Goal: Task Accomplishment & Management: Complete application form

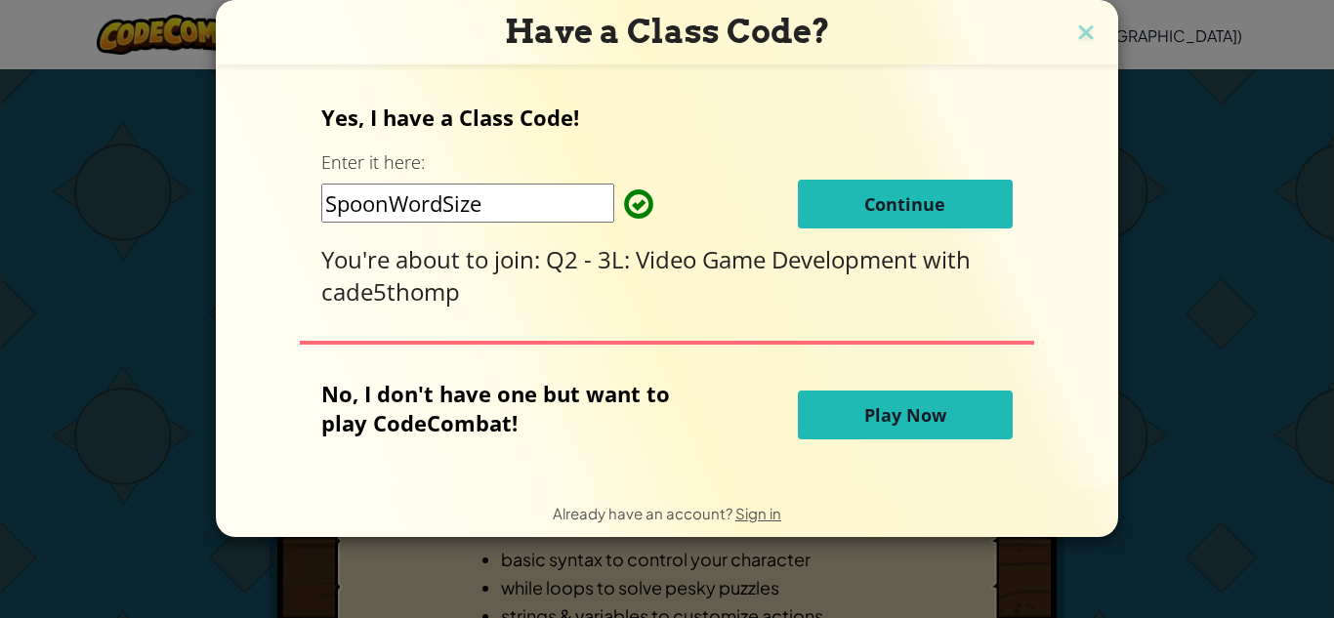
click at [919, 188] on button "Continue" at bounding box center [905, 204] width 215 height 49
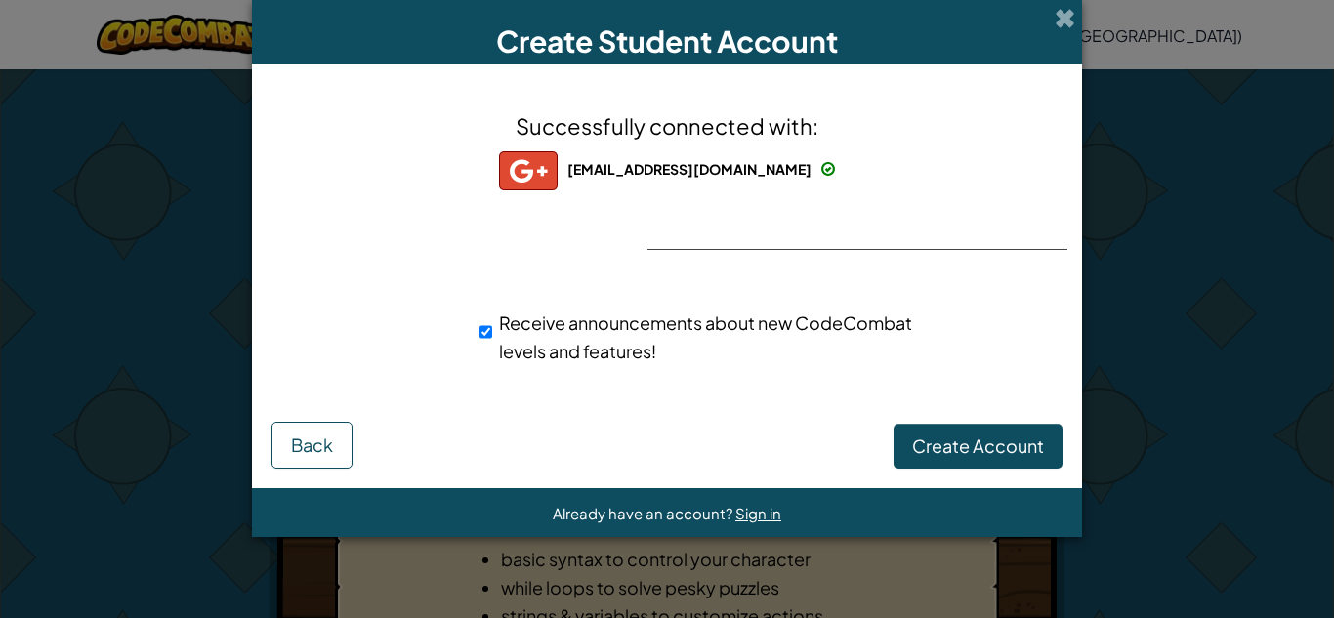
click at [1003, 229] on div "Successfully connected with: [EMAIL_ADDRESS][DOMAIN_NAME] [EMAIL_ADDRESS][DOMAI…" at bounding box center [666, 249] width 781 height 331
click at [988, 225] on div "Successfully connected with: [EMAIL_ADDRESS][DOMAIN_NAME] [EMAIL_ADDRESS][DOMAI…" at bounding box center [666, 249] width 781 height 331
click at [903, 234] on div "Successfully connected with: hansfordh098@students.fsd1.org hansfordh098@studen…" at bounding box center [666, 249] width 781 height 331
click at [1114, 181] on div "Create Student Account Successfully connected with: hansfordh098@students.fsd1.…" at bounding box center [667, 309] width 1334 height 618
click at [1007, 191] on div "Successfully connected with: hansfordh098@students.fsd1.org hansfordh098@studen…" at bounding box center [666, 249] width 781 height 331
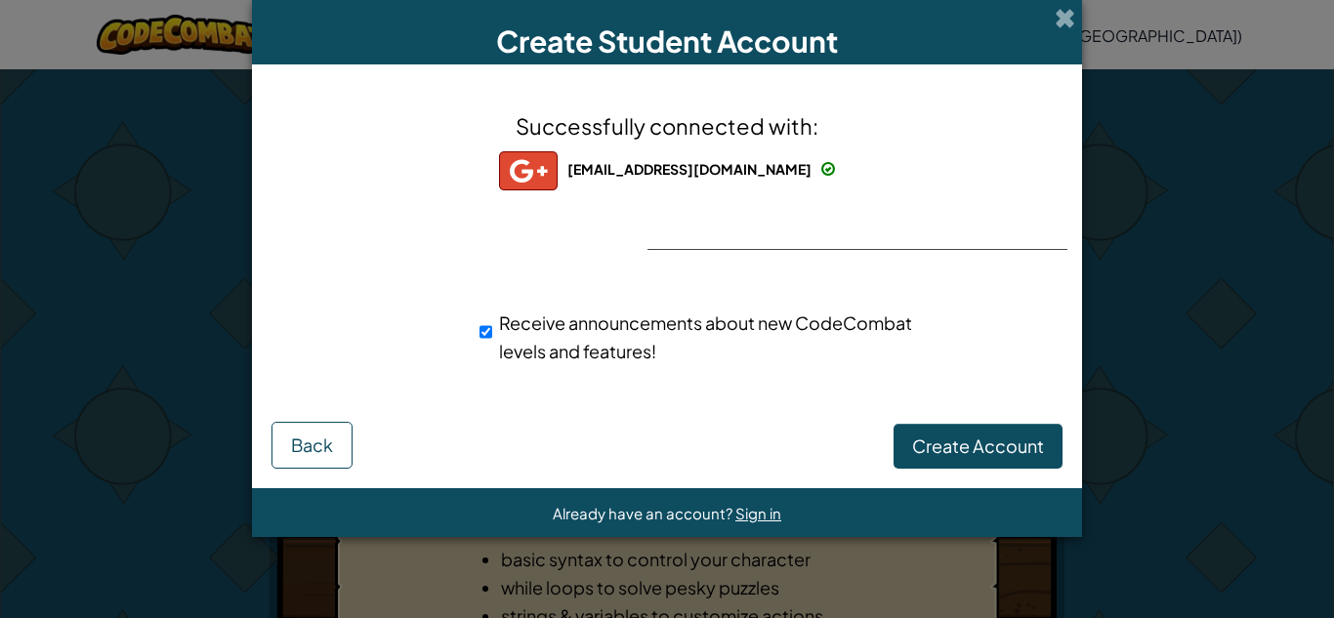
click at [972, 213] on div "Successfully connected with: hansfordh098@students.fsd1.org hansfordh098@studen…" at bounding box center [666, 249] width 781 height 331
click at [959, 216] on div "Successfully connected with: hansfordh098@students.fsd1.org hansfordh098@studen…" at bounding box center [666, 249] width 781 height 331
click at [946, 211] on div "Successfully connected with: hansfordh098@students.fsd1.org hansfordh098@studen…" at bounding box center [666, 249] width 781 height 331
click at [1002, 200] on div "Successfully connected with: hansfordh098@students.fsd1.org hansfordh098@studen…" at bounding box center [666, 249] width 781 height 331
click at [1026, 210] on div "Successfully connected with: hansfordh098@students.fsd1.org hansfordh098@studen…" at bounding box center [666, 249] width 781 height 331
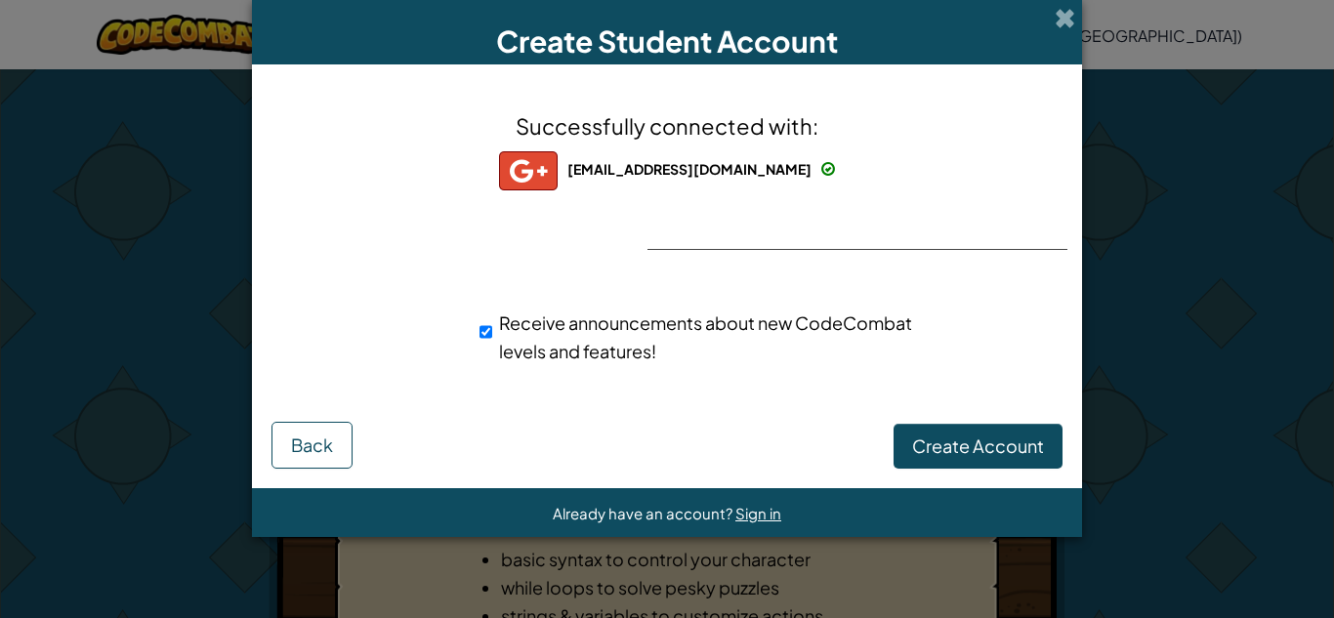
click at [1001, 209] on div "Successfully connected with: hansfordh098@students.fsd1.org hansfordh098@studen…" at bounding box center [666, 249] width 781 height 331
click at [953, 228] on div "Successfully connected with: hansfordh098@students.fsd1.org hansfordh098@studen…" at bounding box center [666, 249] width 781 height 331
click at [1017, 205] on div "Successfully connected with: hansfordh098@students.fsd1.org hansfordh098@studen…" at bounding box center [666, 249] width 781 height 331
click at [990, 205] on div "Successfully connected with: hansfordh098@students.fsd1.org hansfordh098@studen…" at bounding box center [666, 249] width 781 height 331
click at [1330, 114] on div "Create Student Account Successfully connected with: hansfordh098@students.fsd1.…" at bounding box center [667, 309] width 1334 height 618
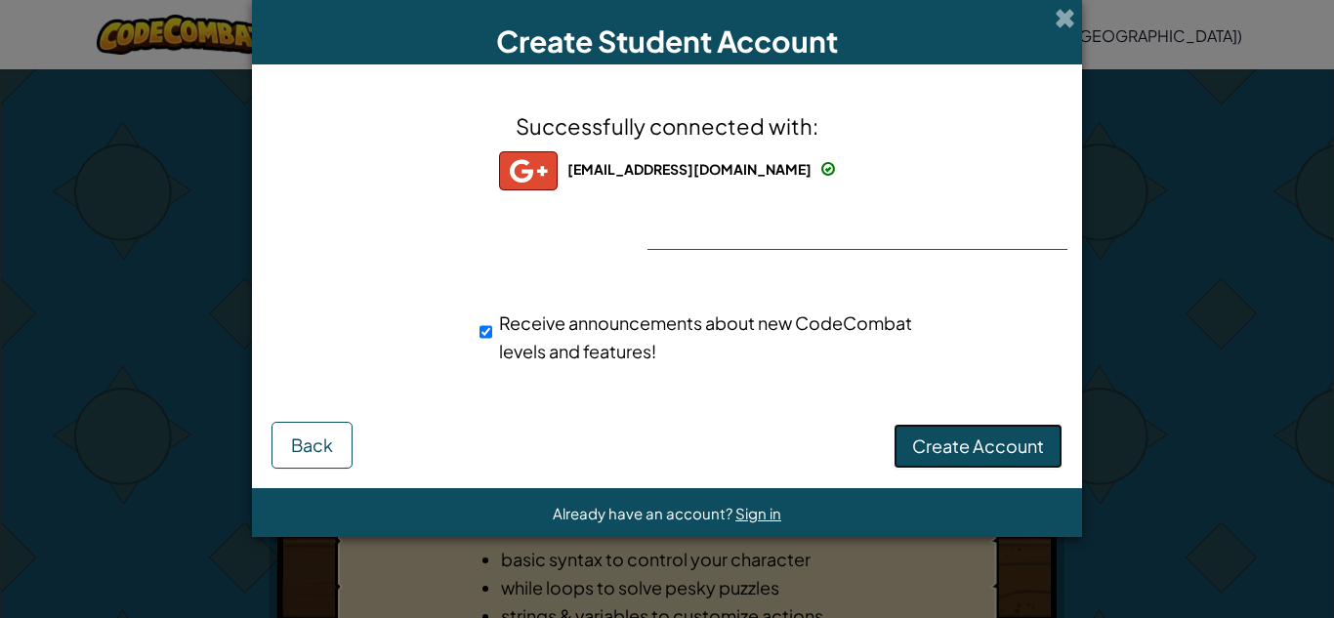
click at [1009, 465] on button "Create Account" at bounding box center [978, 446] width 169 height 45
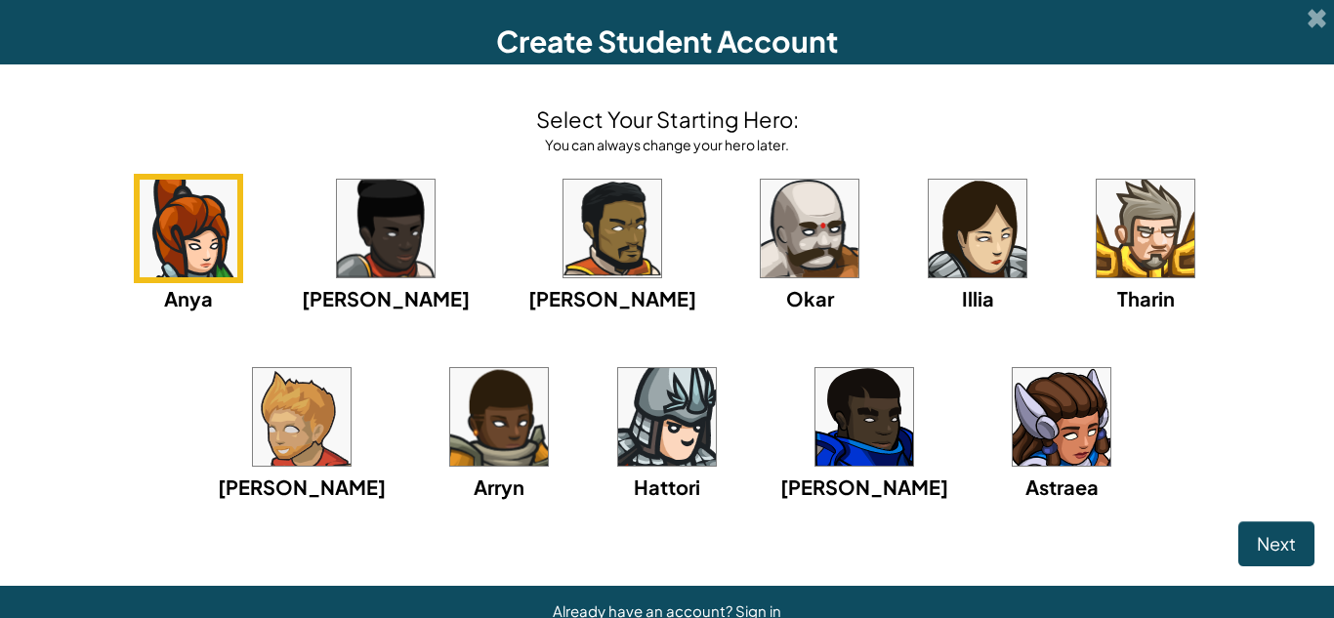
click at [929, 229] on img at bounding box center [978, 229] width 98 height 98
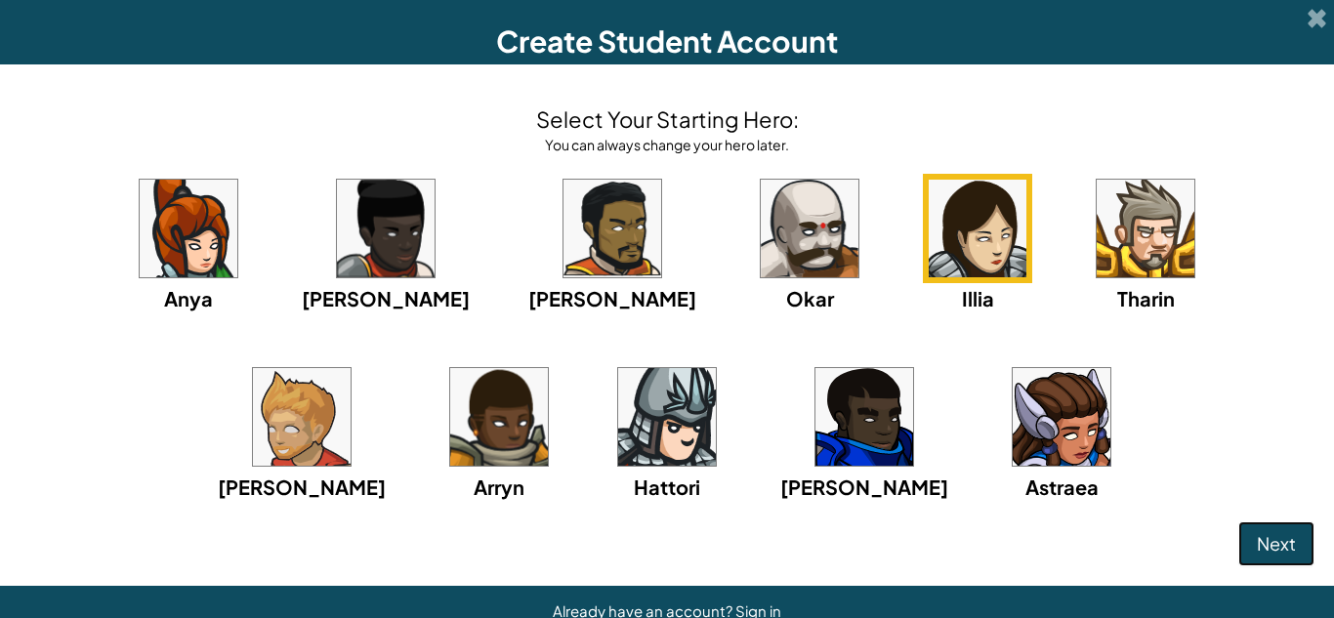
click at [1281, 546] on span "Next" at bounding box center [1276, 543] width 39 height 22
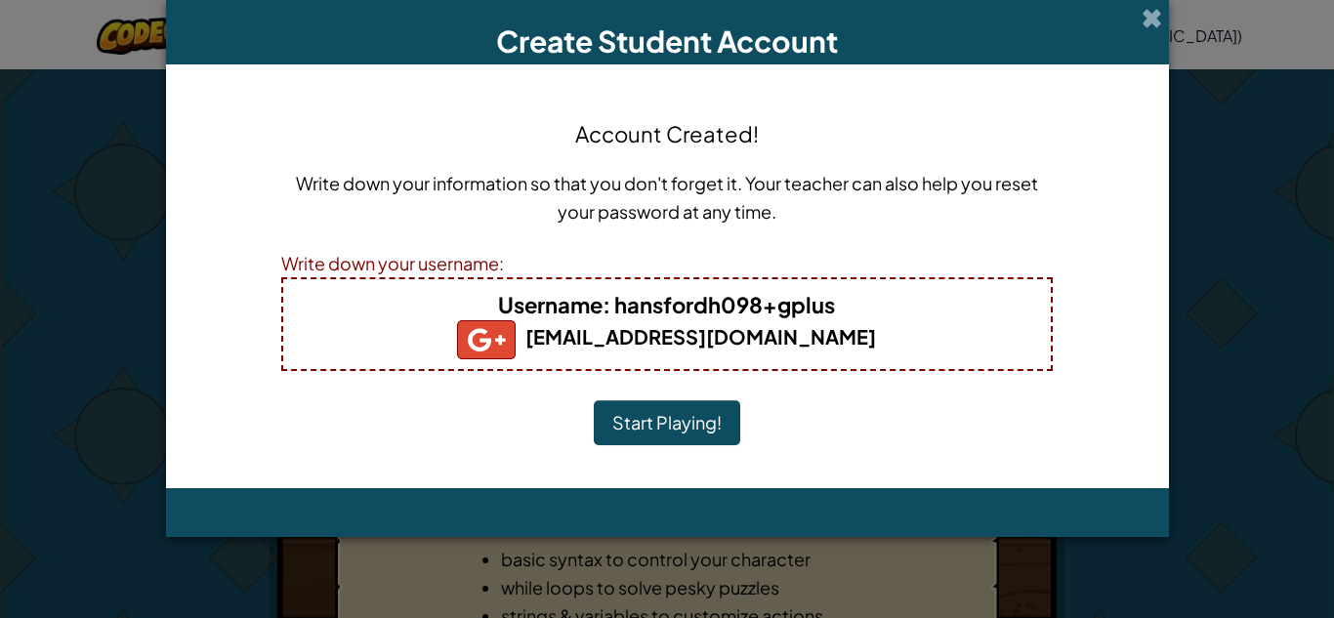
click at [669, 414] on button "Start Playing!" at bounding box center [667, 422] width 146 height 45
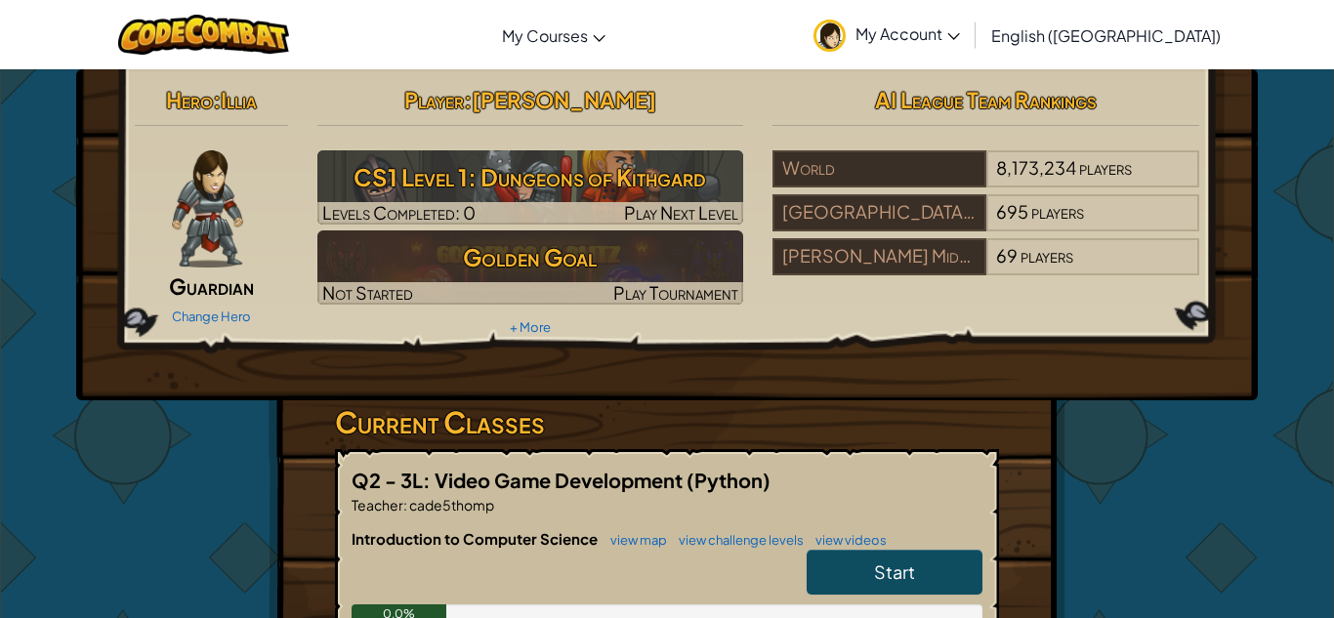
click at [960, 33] on span "My Account" at bounding box center [908, 33] width 104 height 21
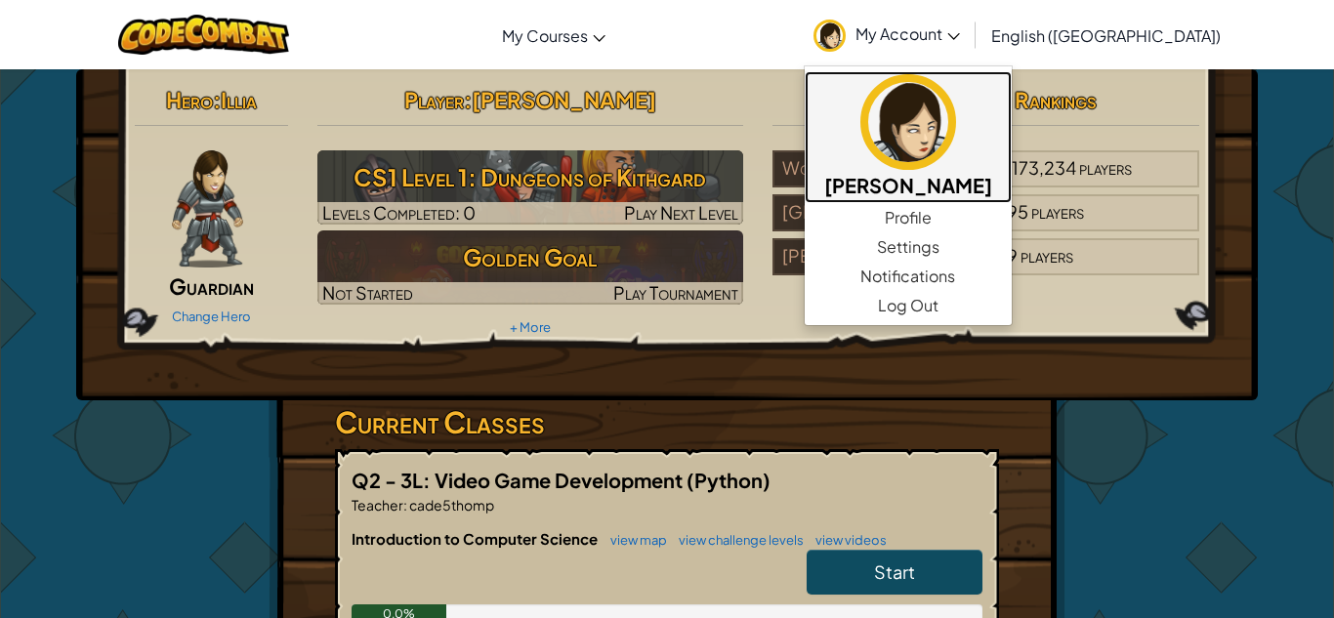
click at [956, 131] on img at bounding box center [908, 122] width 96 height 96
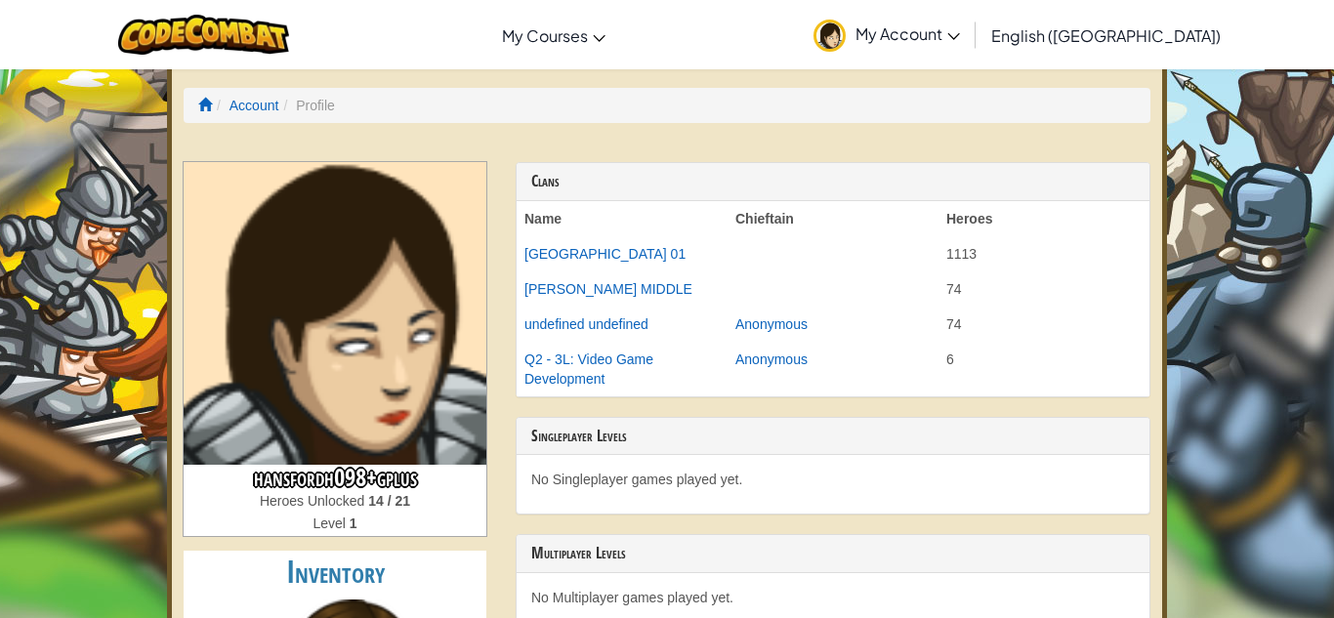
click at [503, 360] on div "Clans Name Chieftain Heroes [PERSON_NAME] 01 1113 [PERSON_NAME] MIDDLE 74 undef…" at bounding box center [833, 501] width 664 height 679
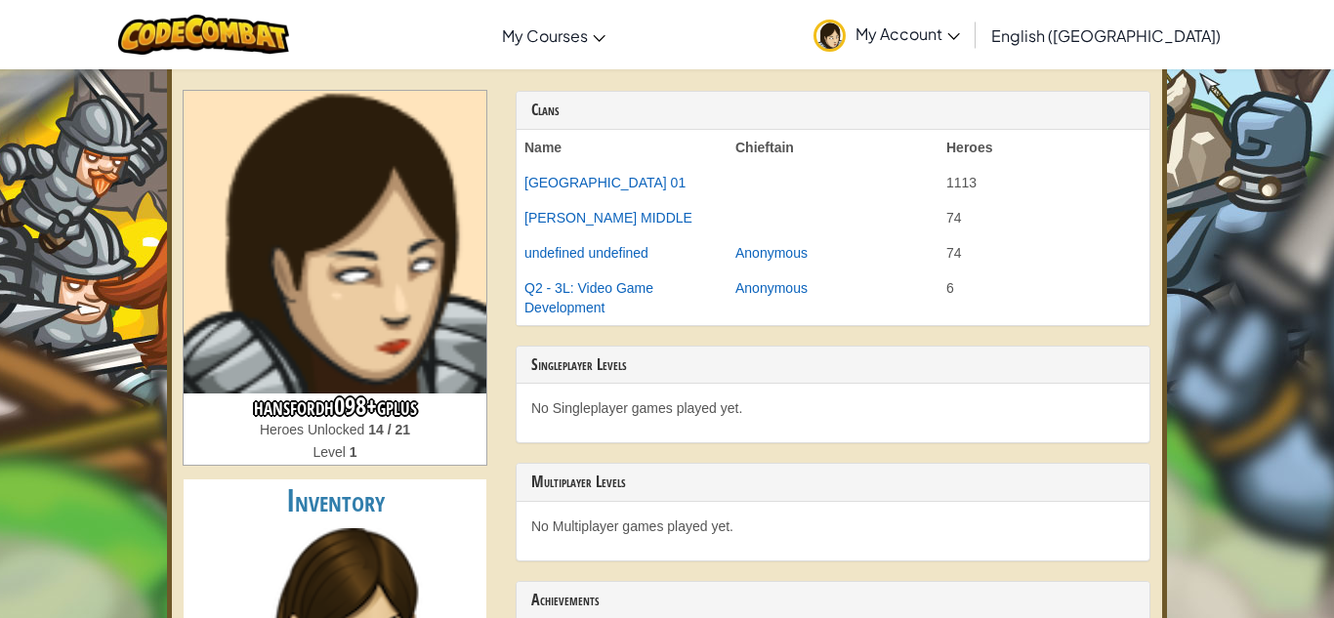
scroll to position [60, 0]
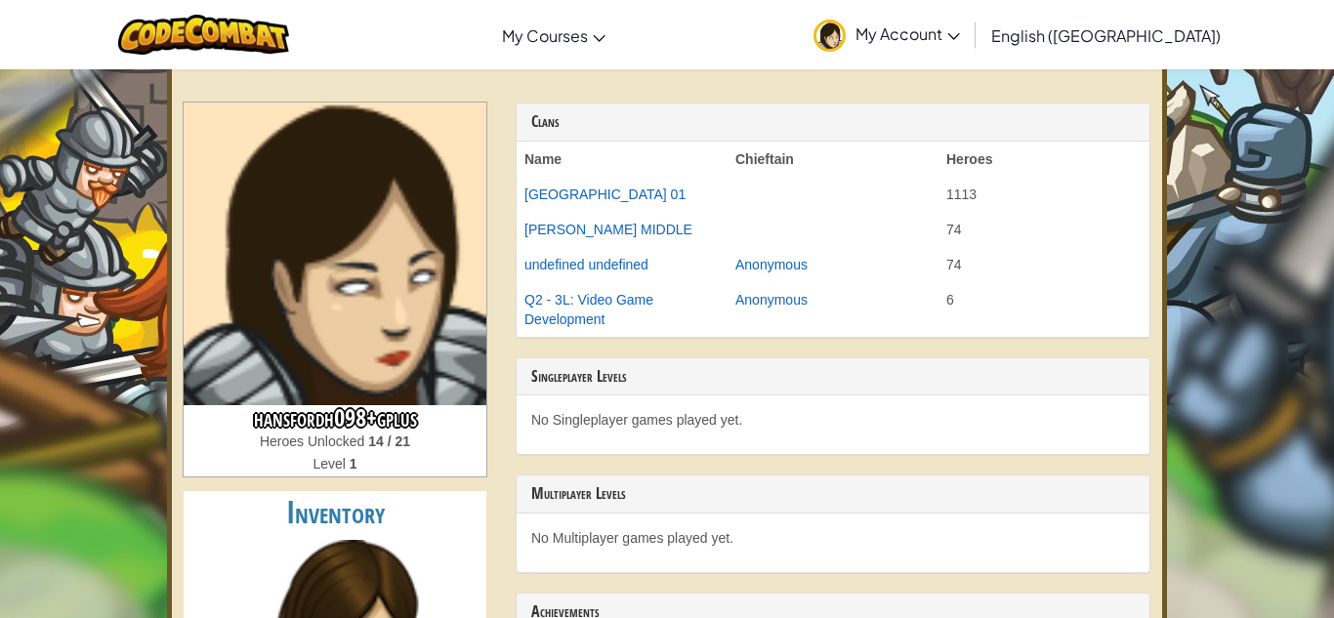
click at [970, 42] on link "My Account" at bounding box center [887, 35] width 166 height 62
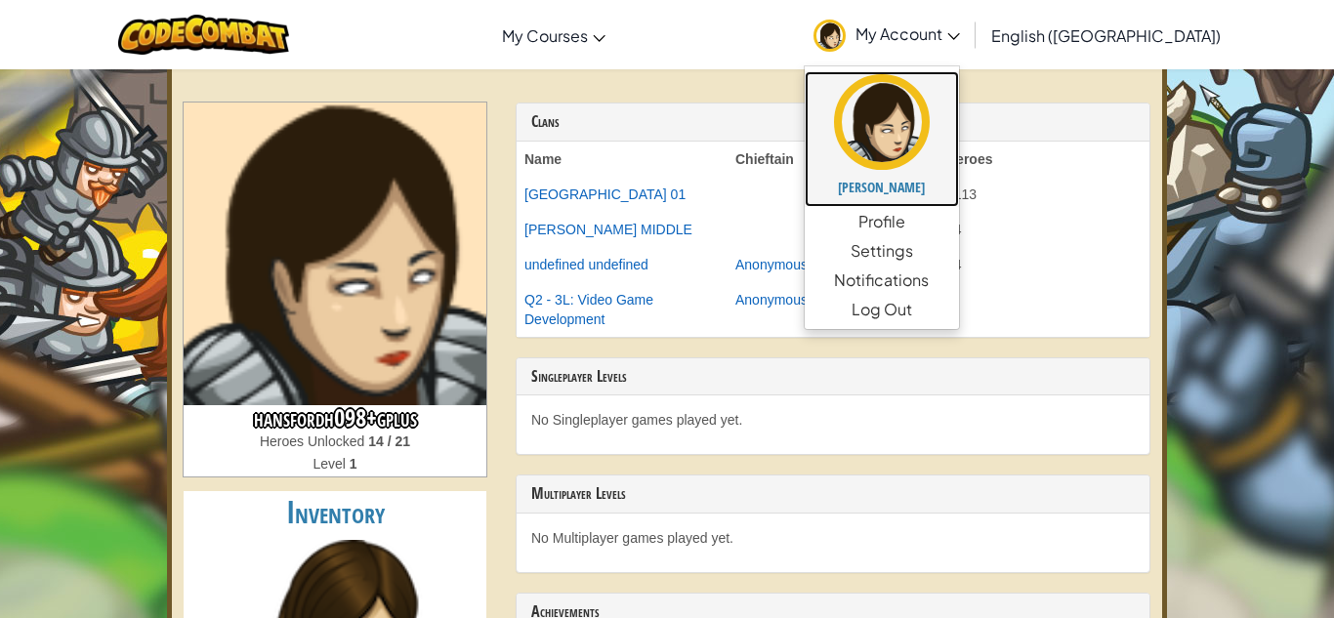
click at [939, 180] on h5 "[PERSON_NAME]" at bounding box center [881, 187] width 115 height 15
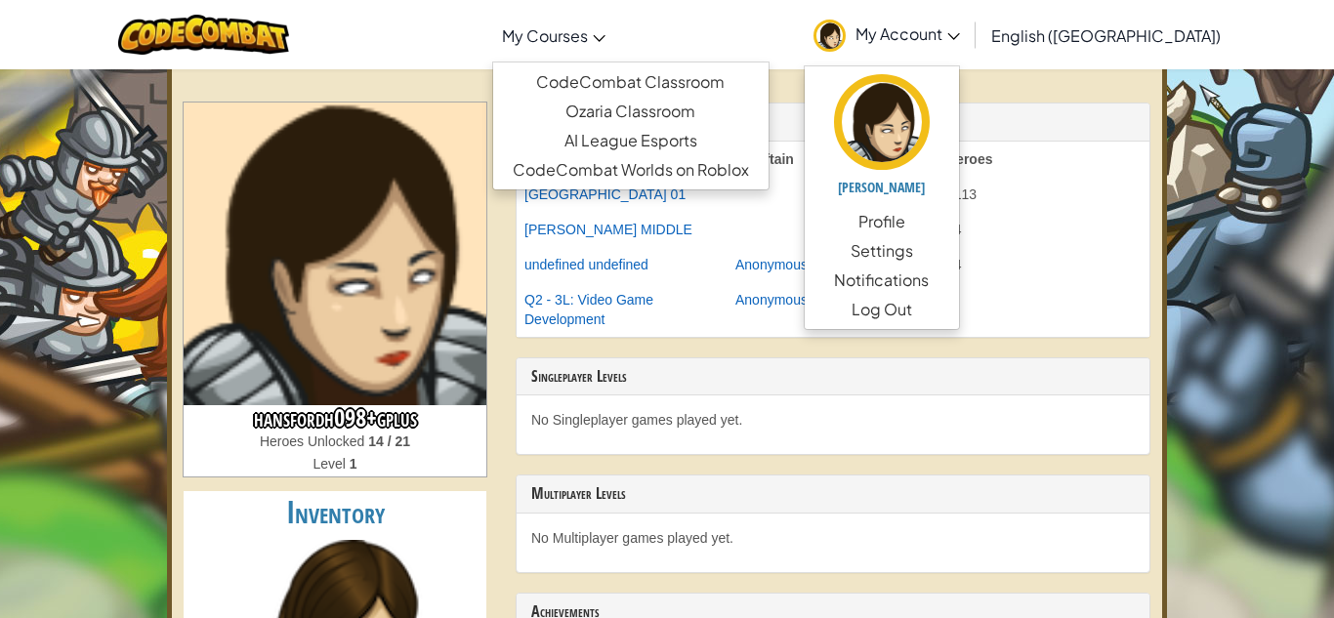
click at [588, 38] on span "My Courses" at bounding box center [545, 35] width 86 height 21
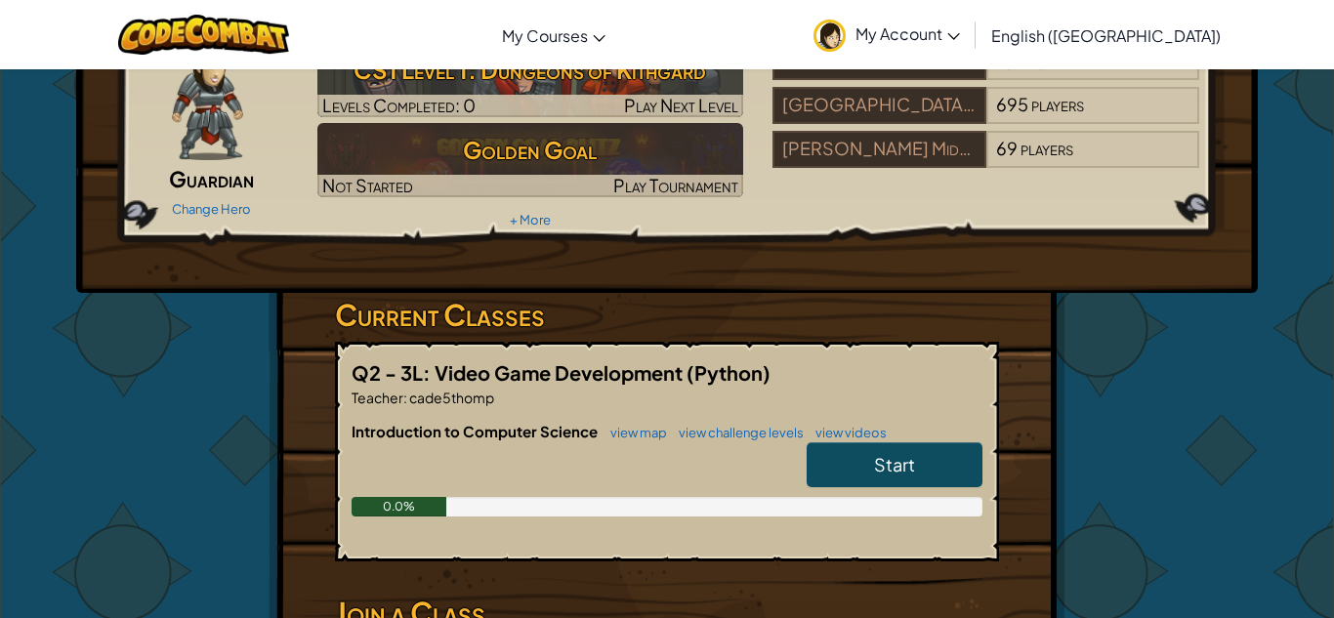
scroll to position [113, 0]
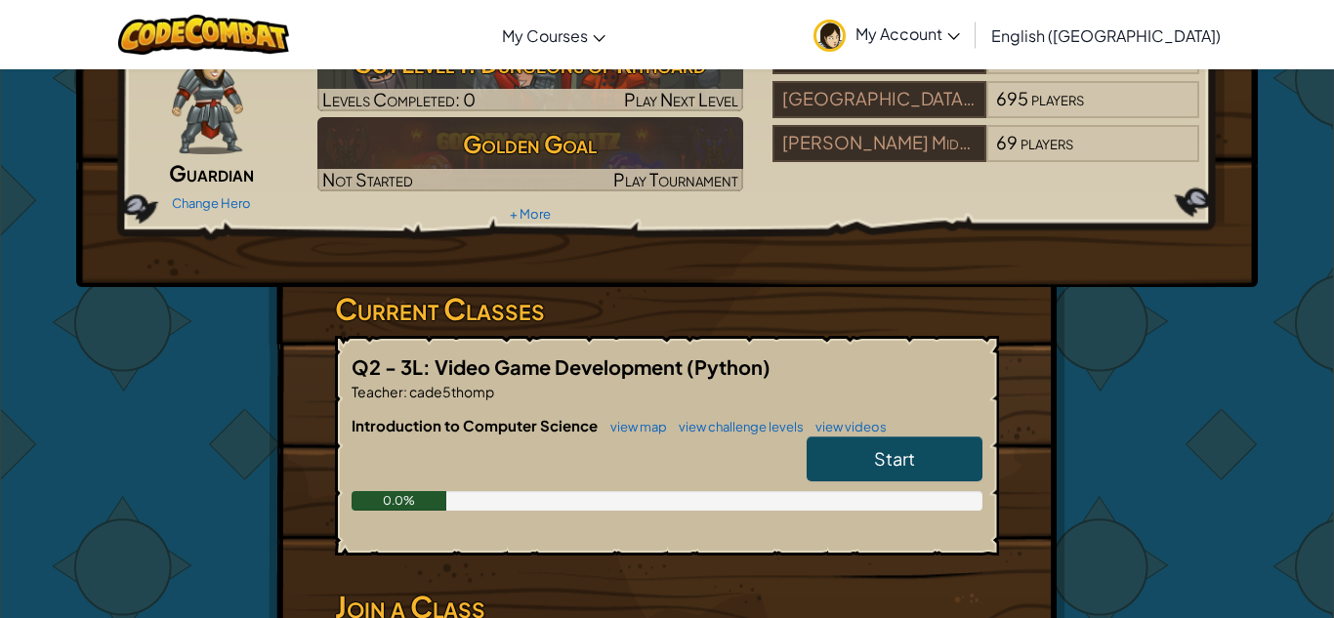
click at [955, 439] on link "Start" at bounding box center [895, 459] width 176 height 45
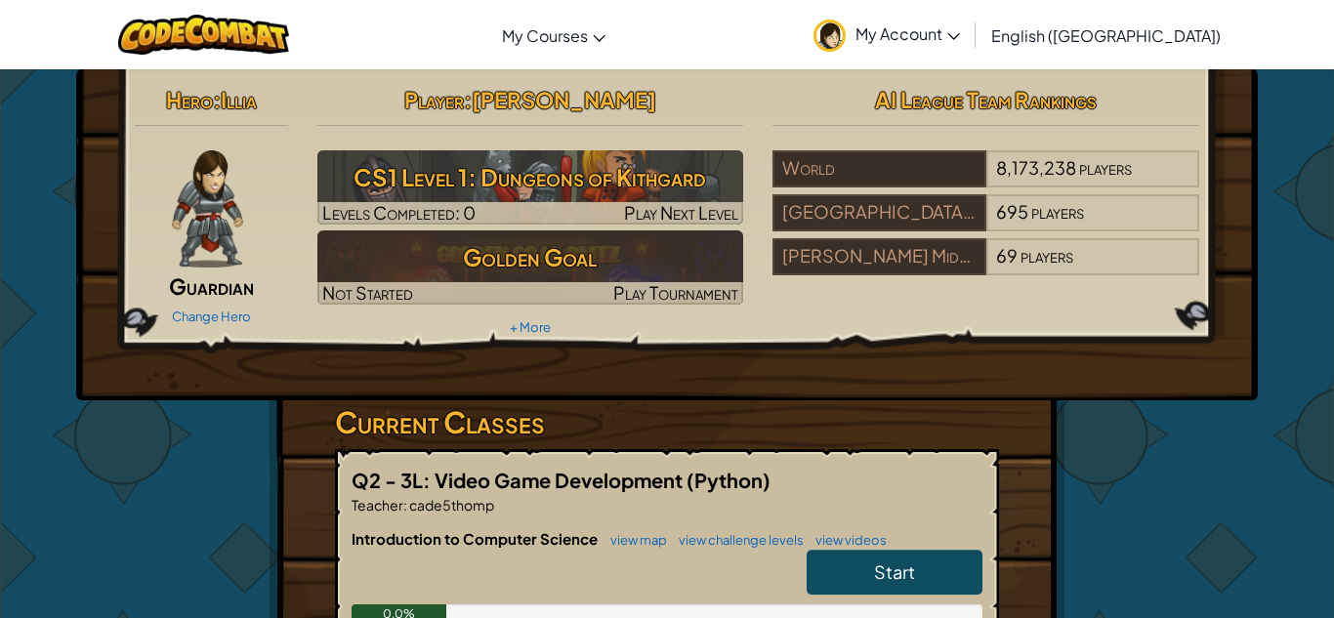
click at [928, 457] on div "Q2 - 3L: Video Game Development (Python) Teacher : cade5thomp Introduction to C…" at bounding box center [667, 559] width 664 height 220
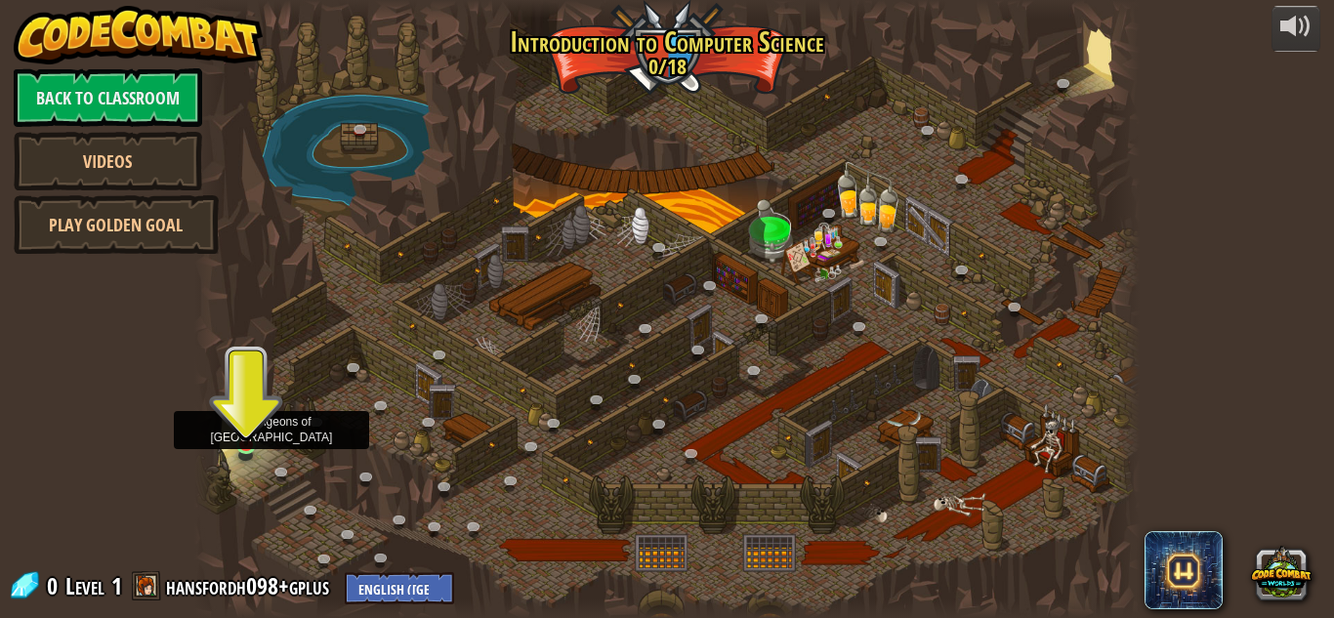
click at [244, 442] on img at bounding box center [246, 421] width 22 height 51
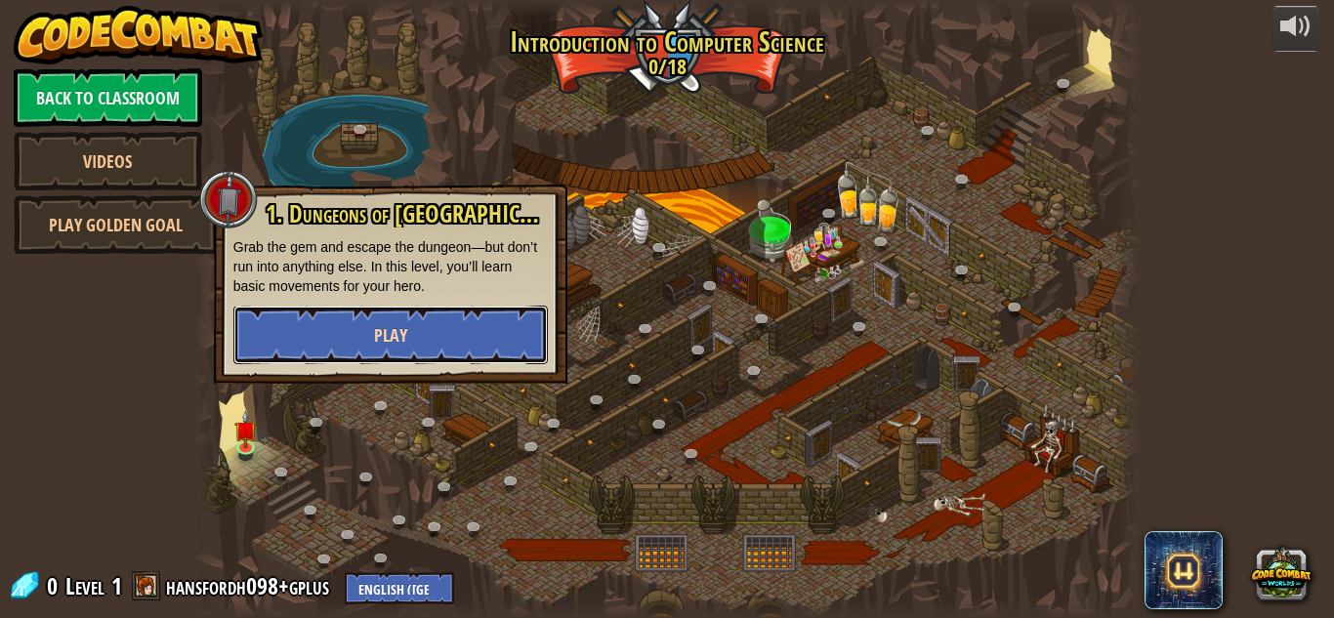
click at [402, 339] on span "Play" at bounding box center [390, 335] width 33 height 24
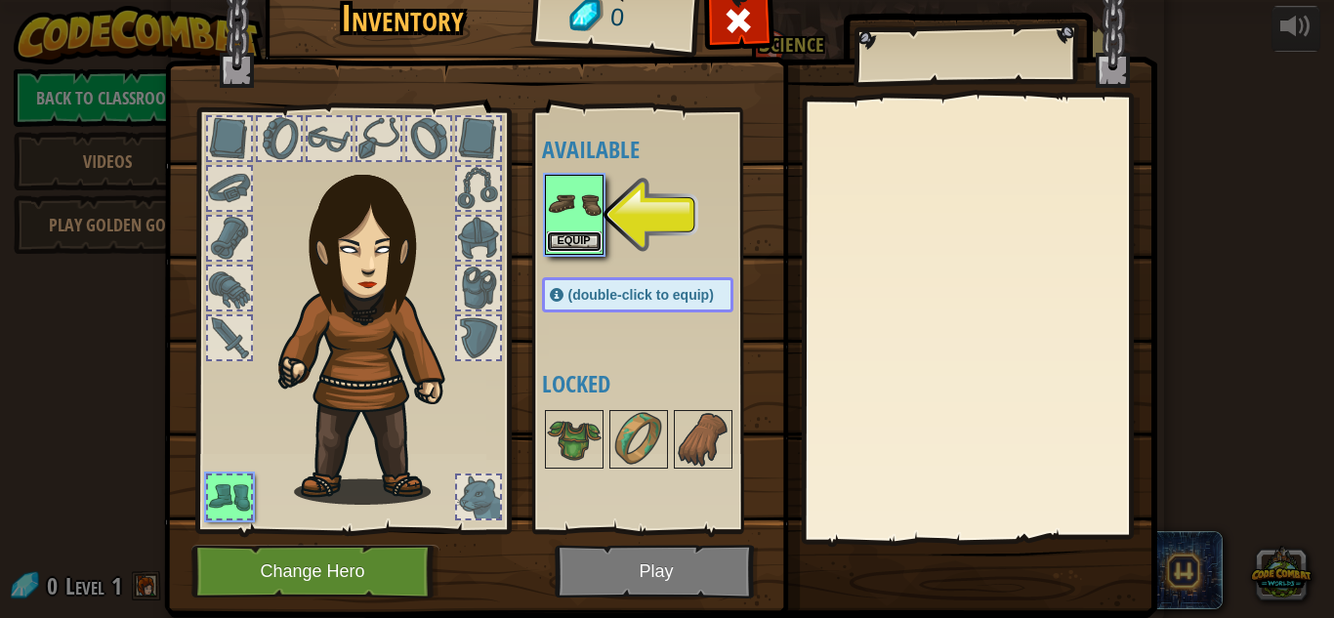
click at [576, 234] on button "Equip" at bounding box center [574, 241] width 55 height 21
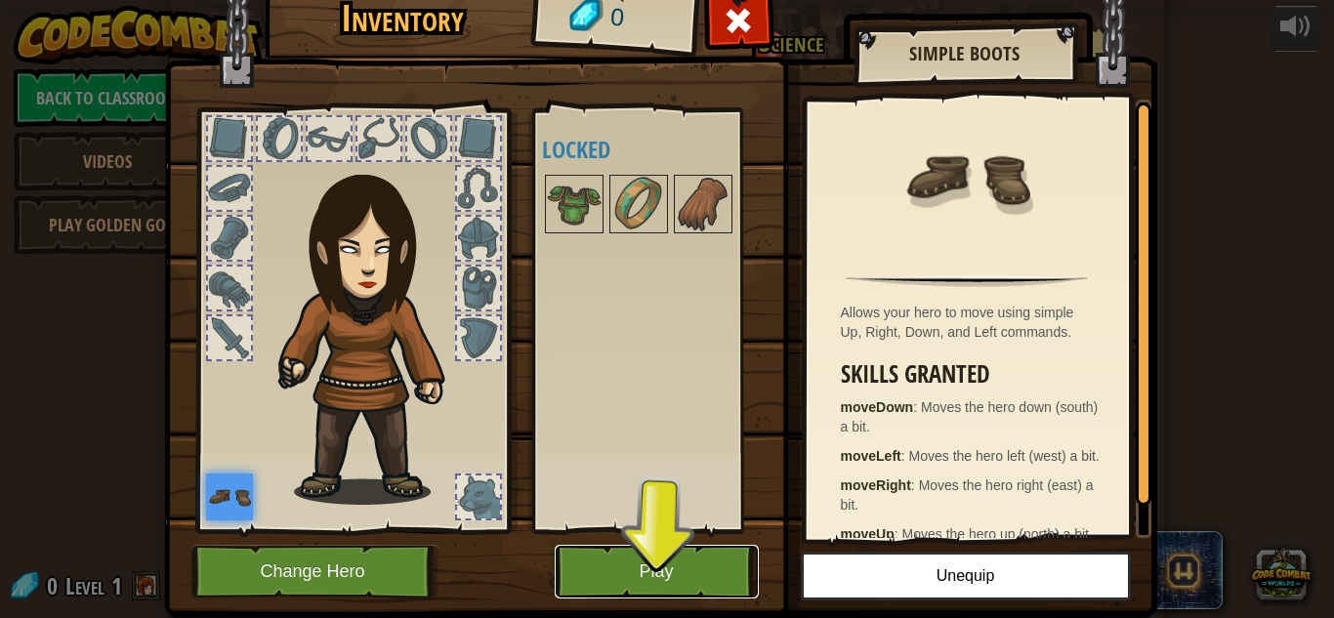
click at [622, 564] on button "Play" at bounding box center [657, 572] width 204 height 54
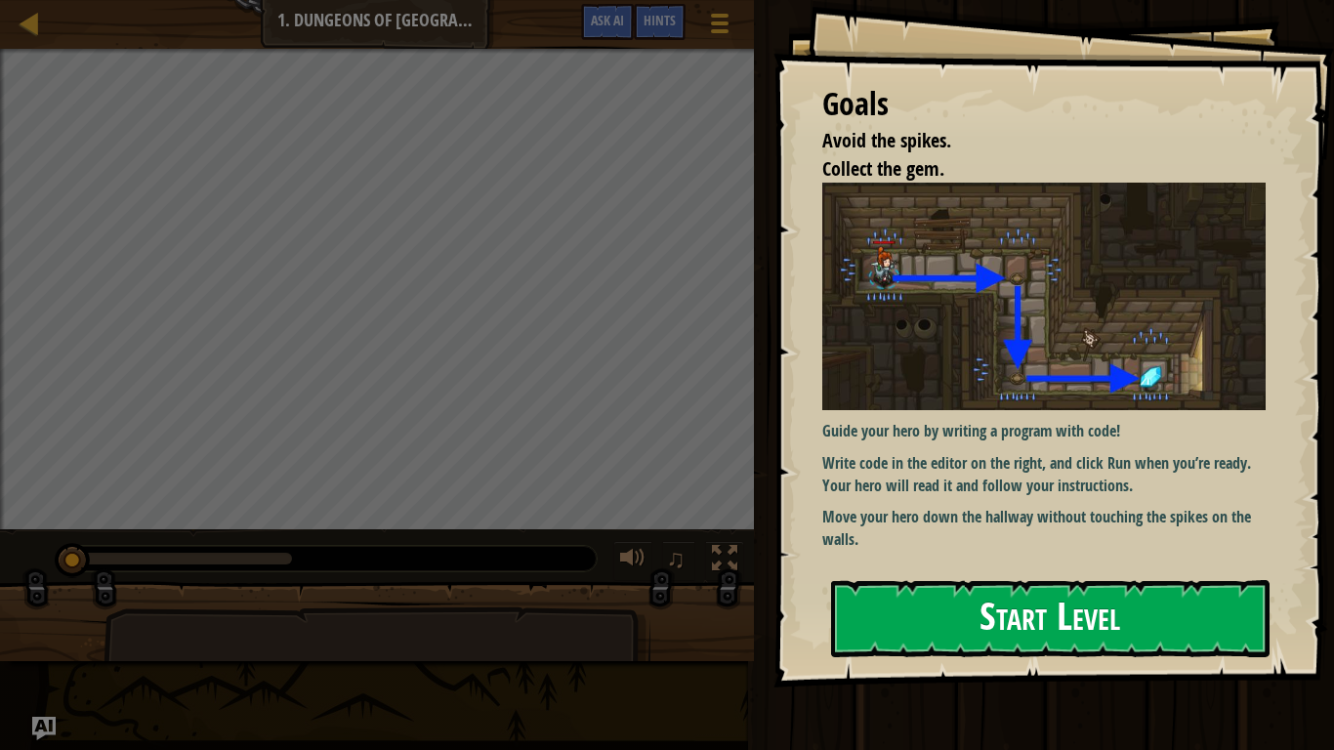
click at [949, 352] on img at bounding box center [1043, 297] width 443 height 228
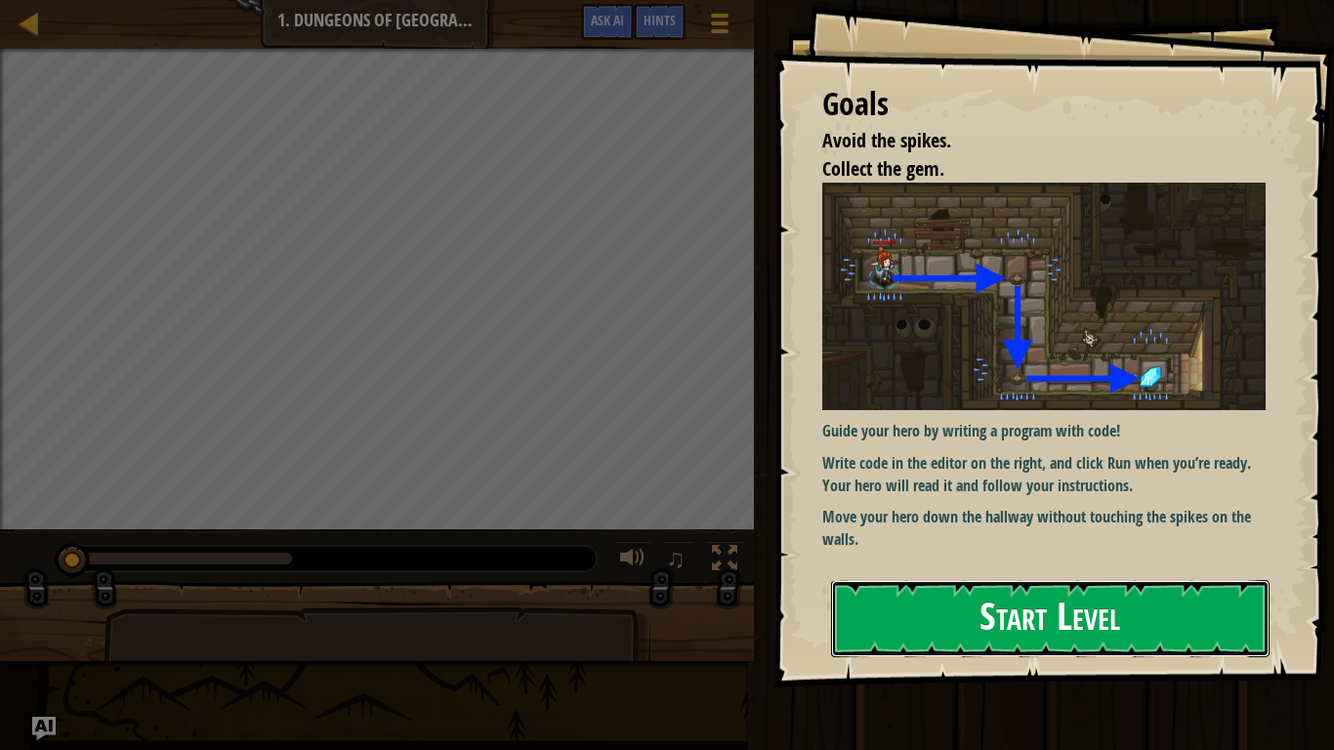
click at [875, 608] on button "Start Level" at bounding box center [1050, 618] width 438 height 77
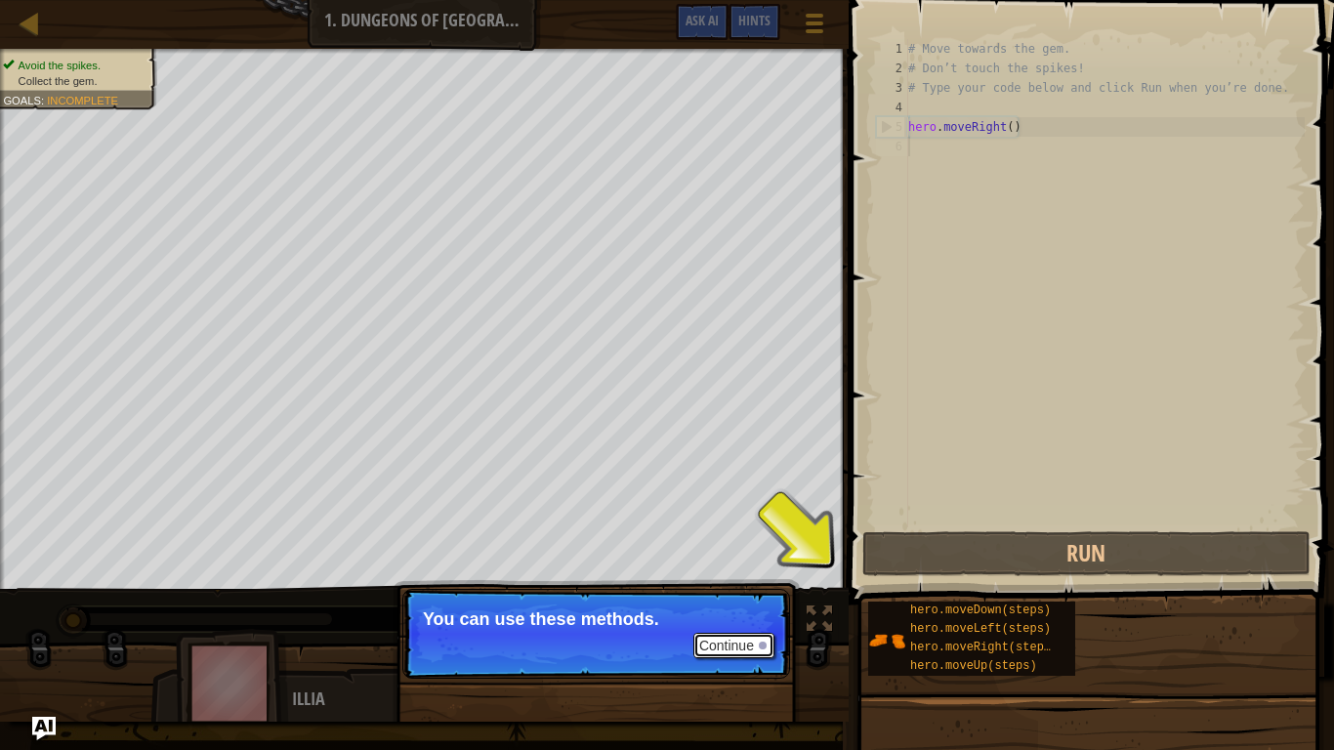
click at [749, 617] on button "Continue" at bounding box center [733, 645] width 81 height 25
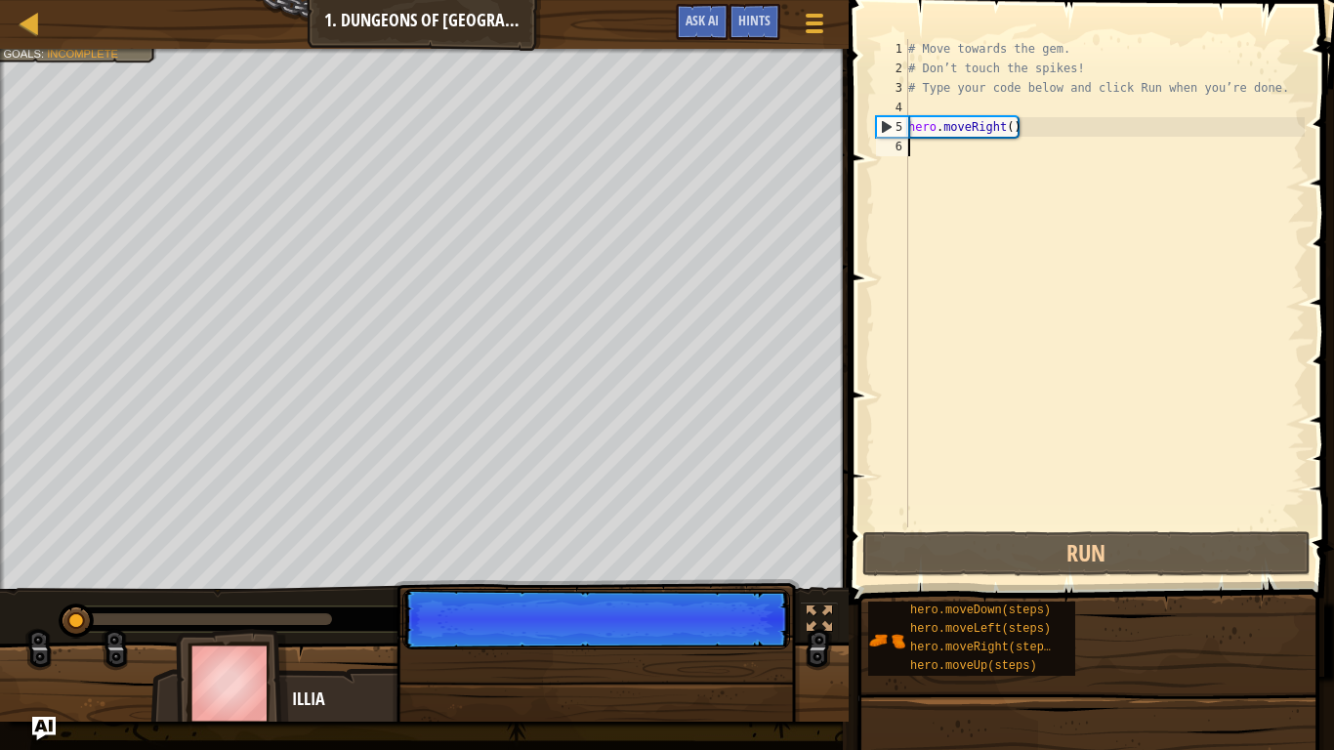
scroll to position [9, 0]
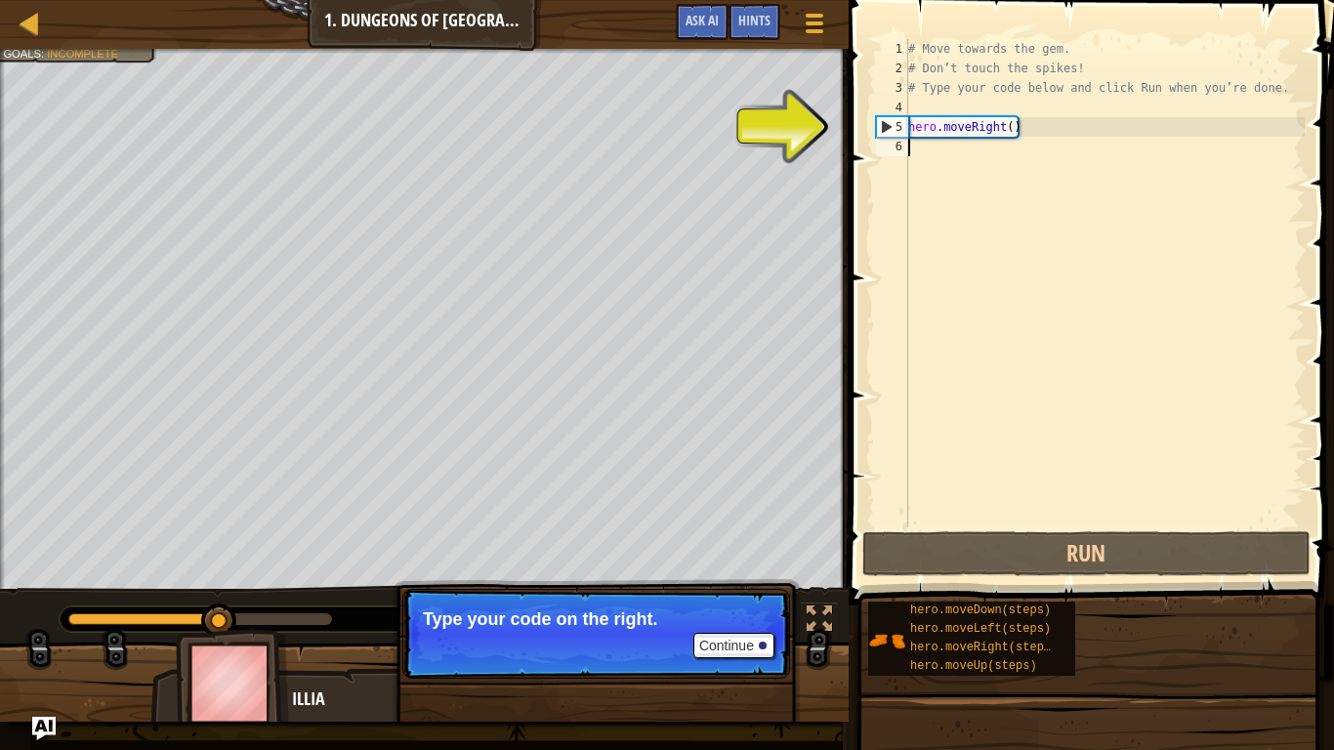
click at [964, 123] on div "# Move towards the gem. # Don’t touch the spikes! # Type your code below and cl…" at bounding box center [1104, 302] width 400 height 527
type textarea "hero.moveRight()"
click at [1015, 126] on div "# Move towards the gem. # Don’t touch the spikes! # Type your code below and cl…" at bounding box center [1104, 302] width 400 height 527
click at [1004, 124] on div "# Move towards the gem. # Don’t touch the spikes! # Type your code below and cl…" at bounding box center [1104, 302] width 400 height 527
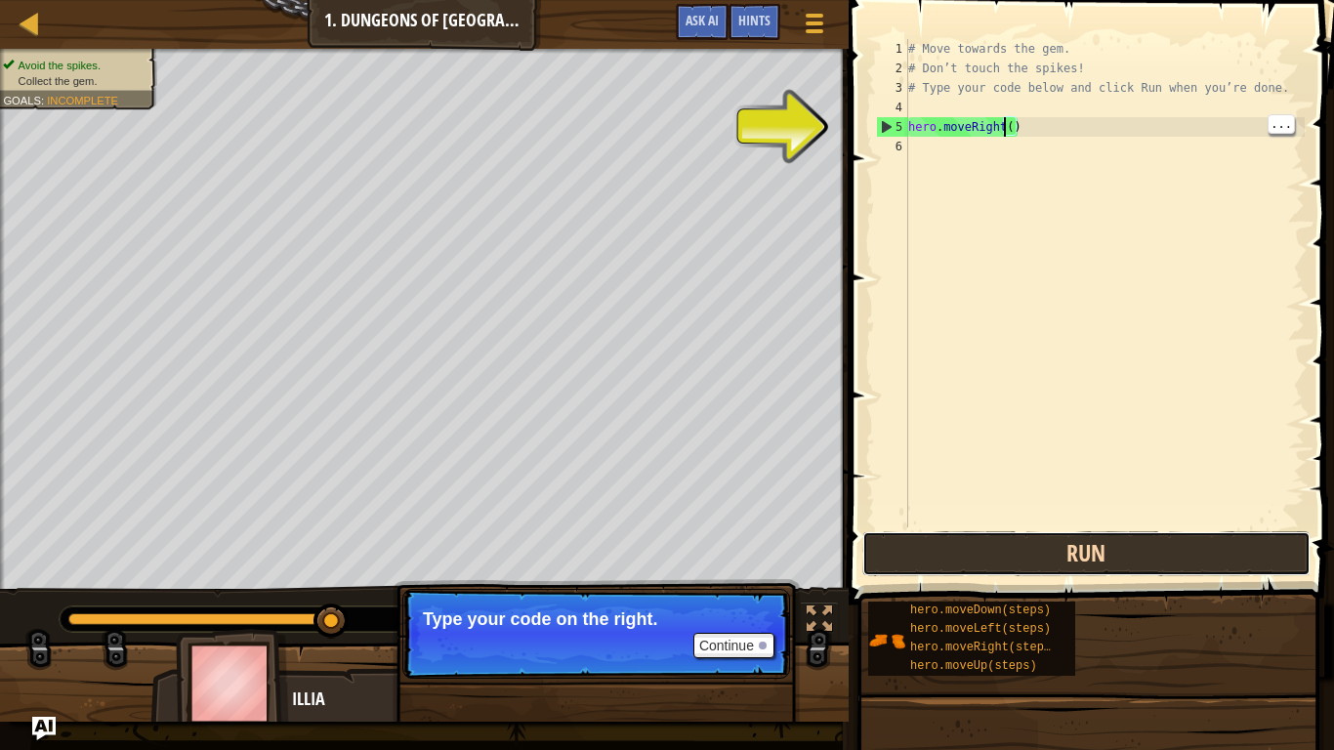
click at [1153, 556] on button "Run" at bounding box center [1086, 553] width 448 height 45
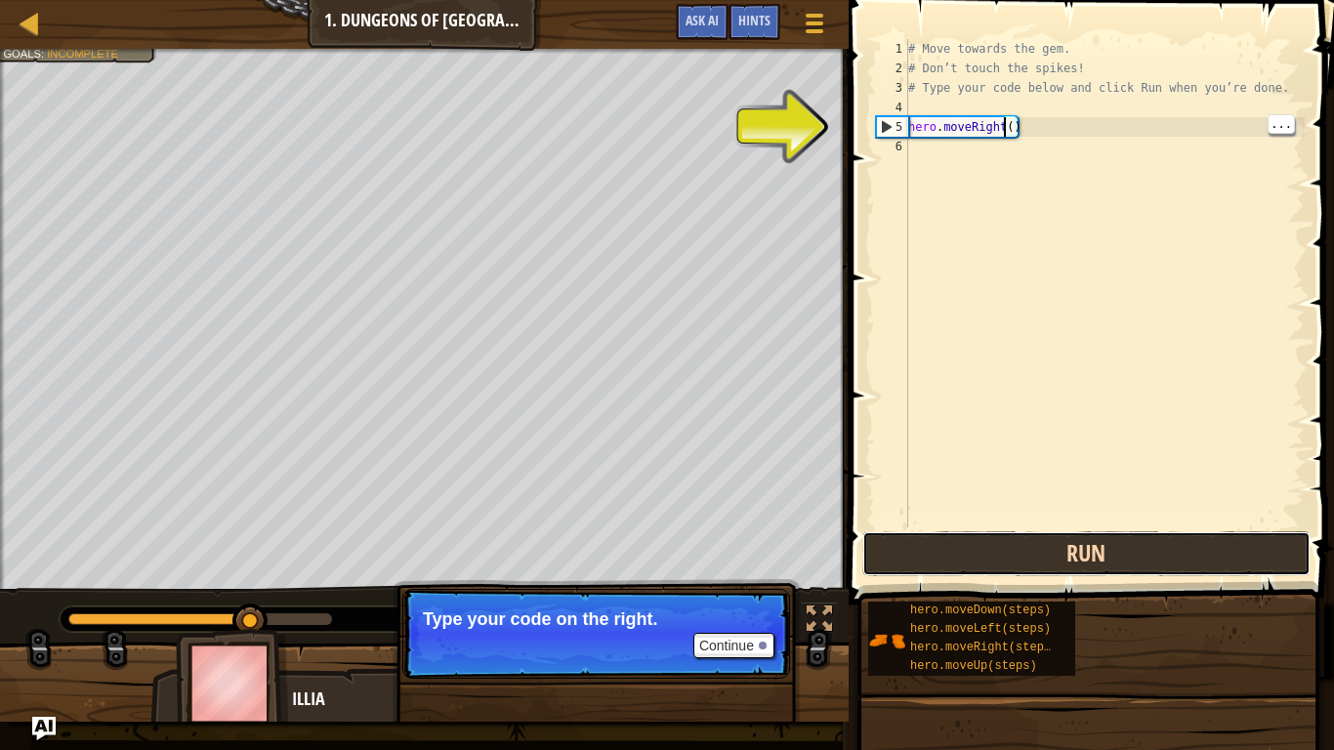
click at [1121, 566] on button "Run" at bounding box center [1086, 553] width 448 height 45
click at [1135, 565] on button "Run" at bounding box center [1086, 553] width 448 height 45
click at [1120, 561] on button "Run" at bounding box center [1086, 553] width 448 height 45
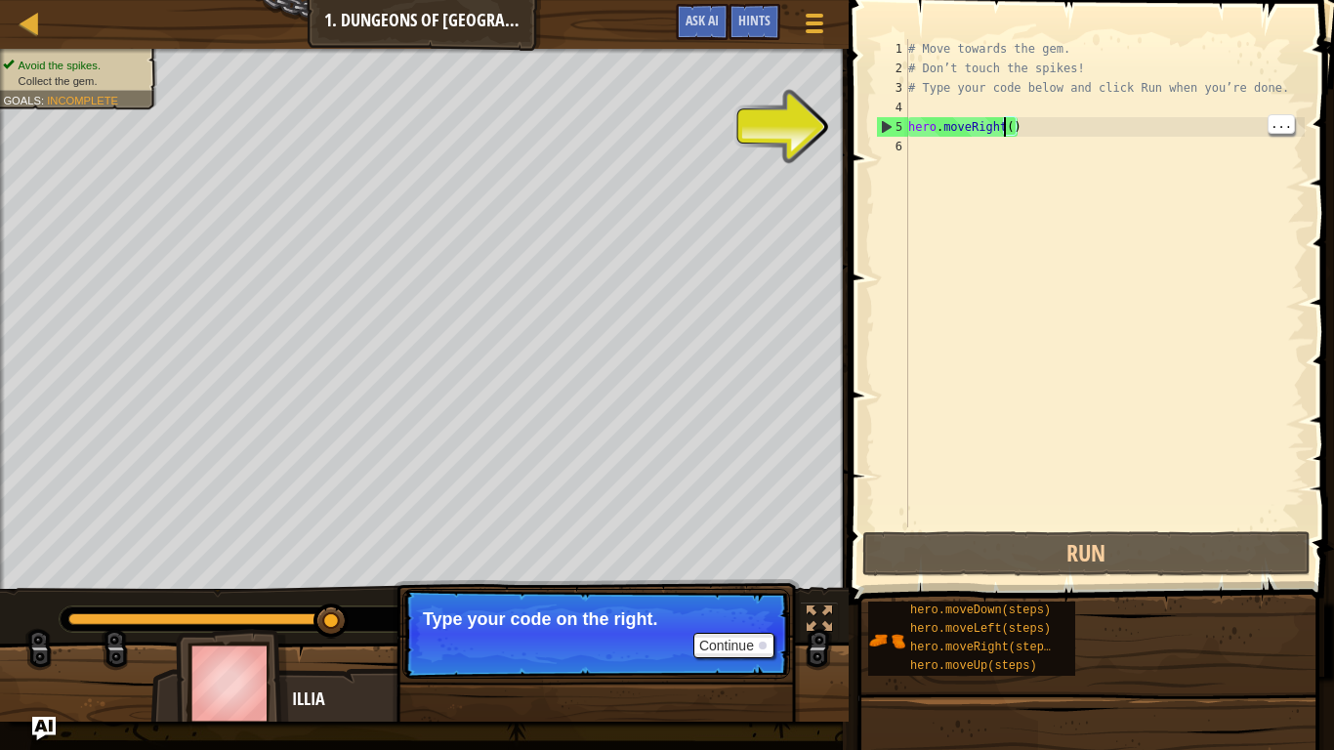
click at [1012, 113] on div "# Move towards the gem. # Don’t touch the spikes! # Type your code below and cl…" at bounding box center [1104, 302] width 400 height 527
click at [1026, 114] on div "# Move towards the gem. # Don’t touch the spikes! # Type your code below and cl…" at bounding box center [1104, 302] width 400 height 527
click at [1015, 132] on div "# Move towards the gem. # Don’t touch the spikes! # Type your code below and cl…" at bounding box center [1104, 302] width 400 height 527
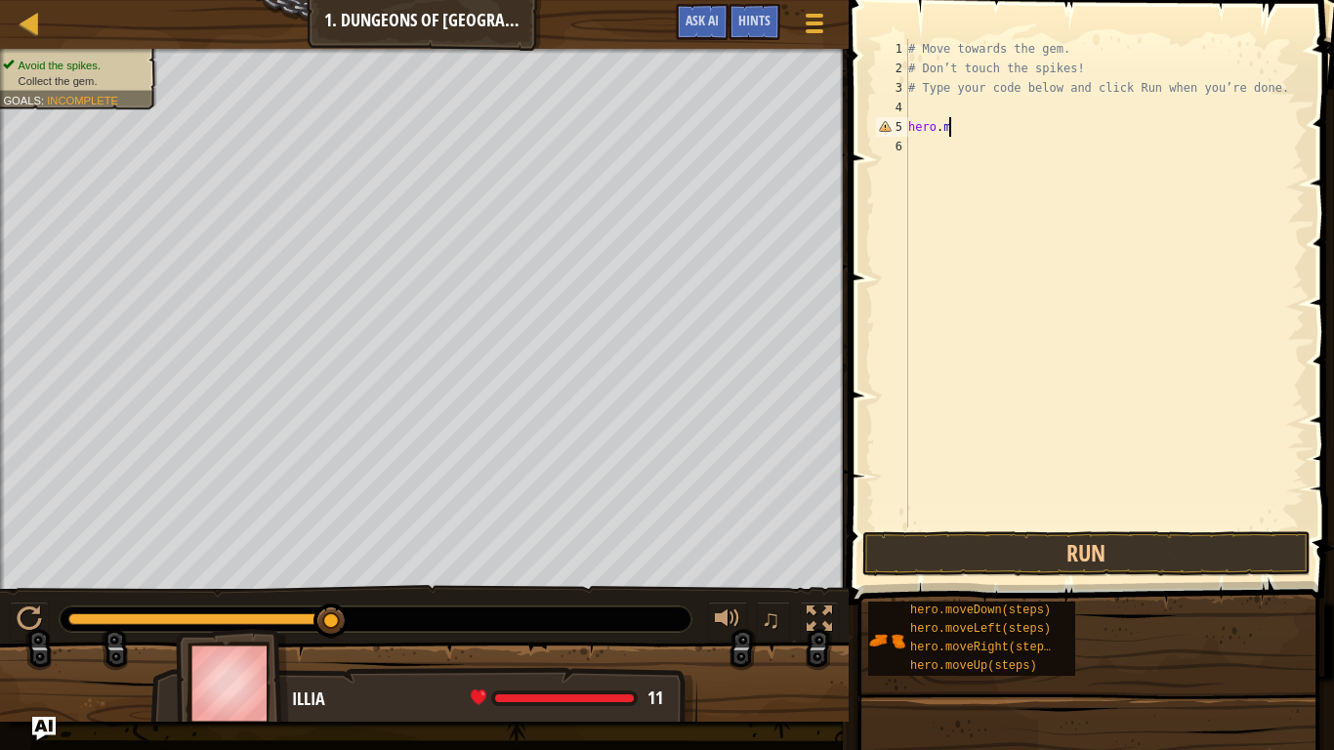
type textarea "h"
click at [923, 181] on div "# Move towards the gem. # Don’t touch the spikes! # Type your code below and cl…" at bounding box center [1104, 302] width 400 height 527
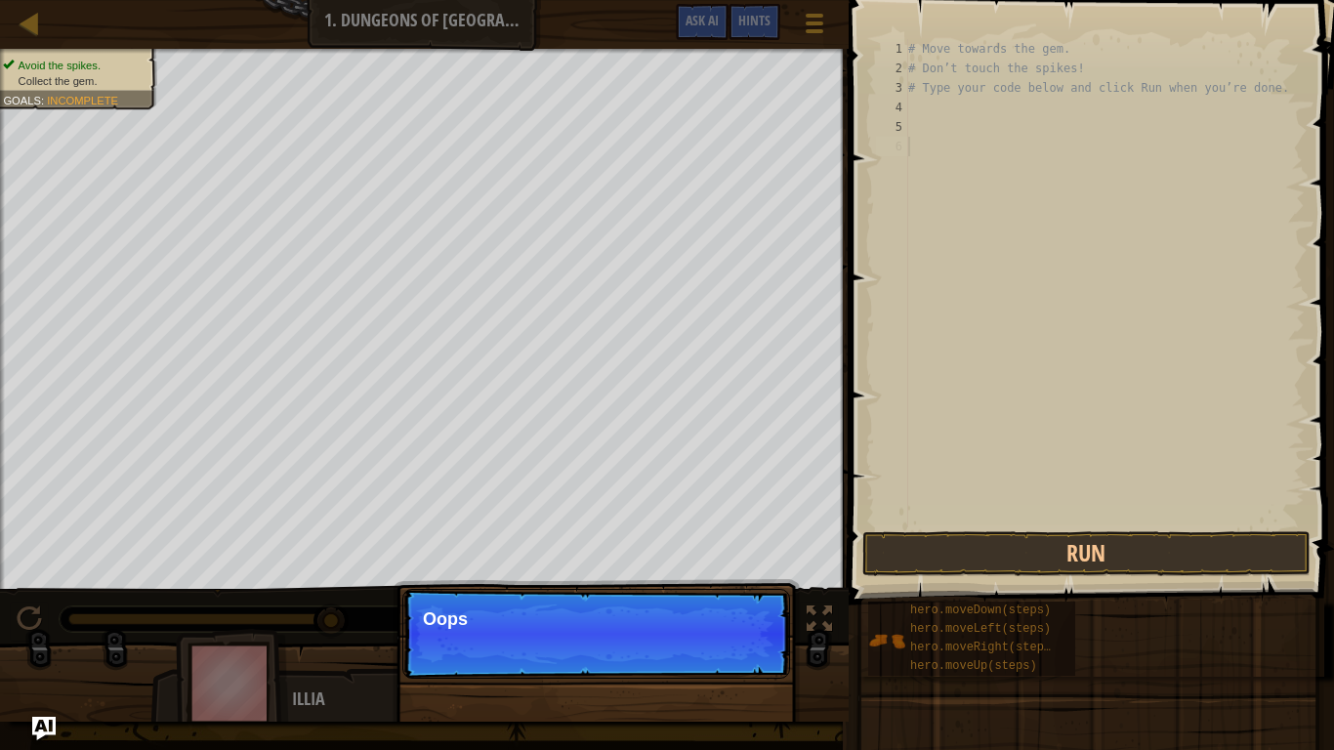
click at [923, 181] on div "# Move towards the gem. # Don’t touch the spikes! # Type your code below and cl…" at bounding box center [1104, 302] width 400 height 527
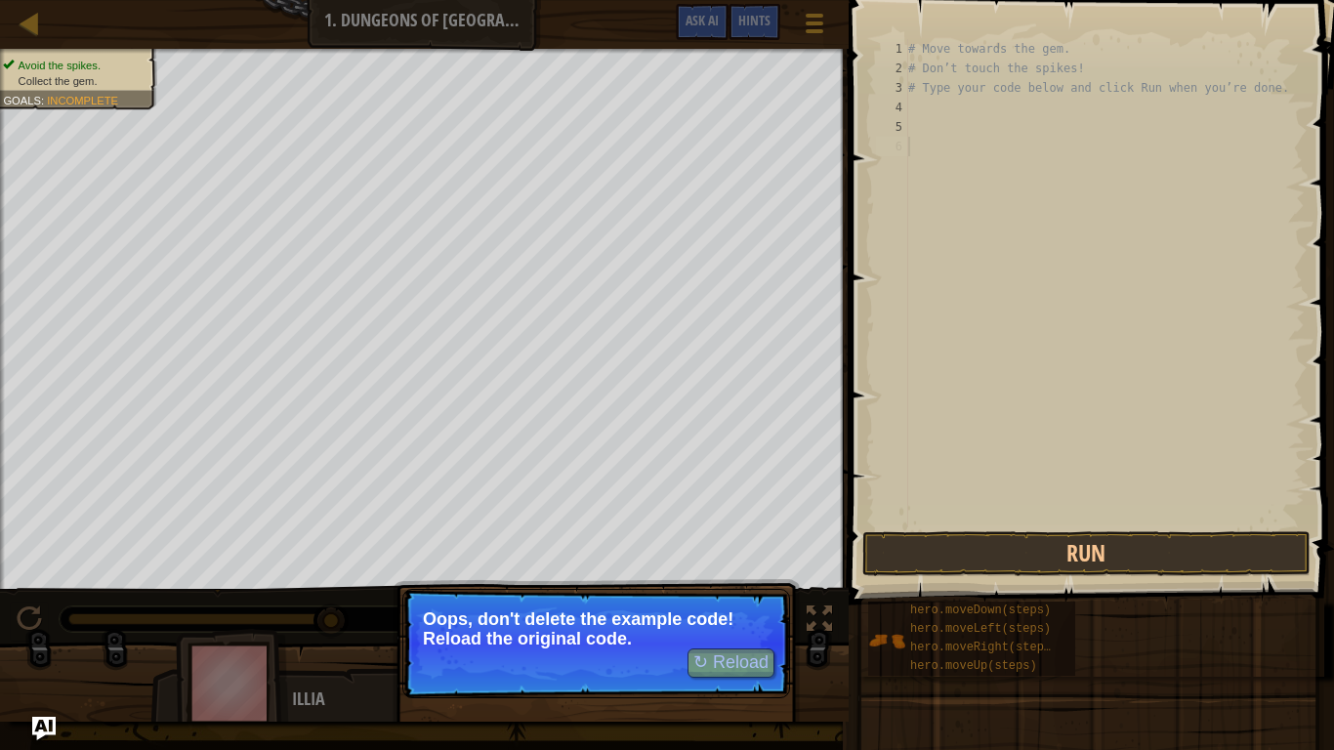
click at [919, 104] on div "# Move towards the gem. # Don’t touch the spikes! # Type your code below and cl…" at bounding box center [1104, 302] width 400 height 527
click at [734, 617] on button "↻ Reload" at bounding box center [731, 662] width 87 height 29
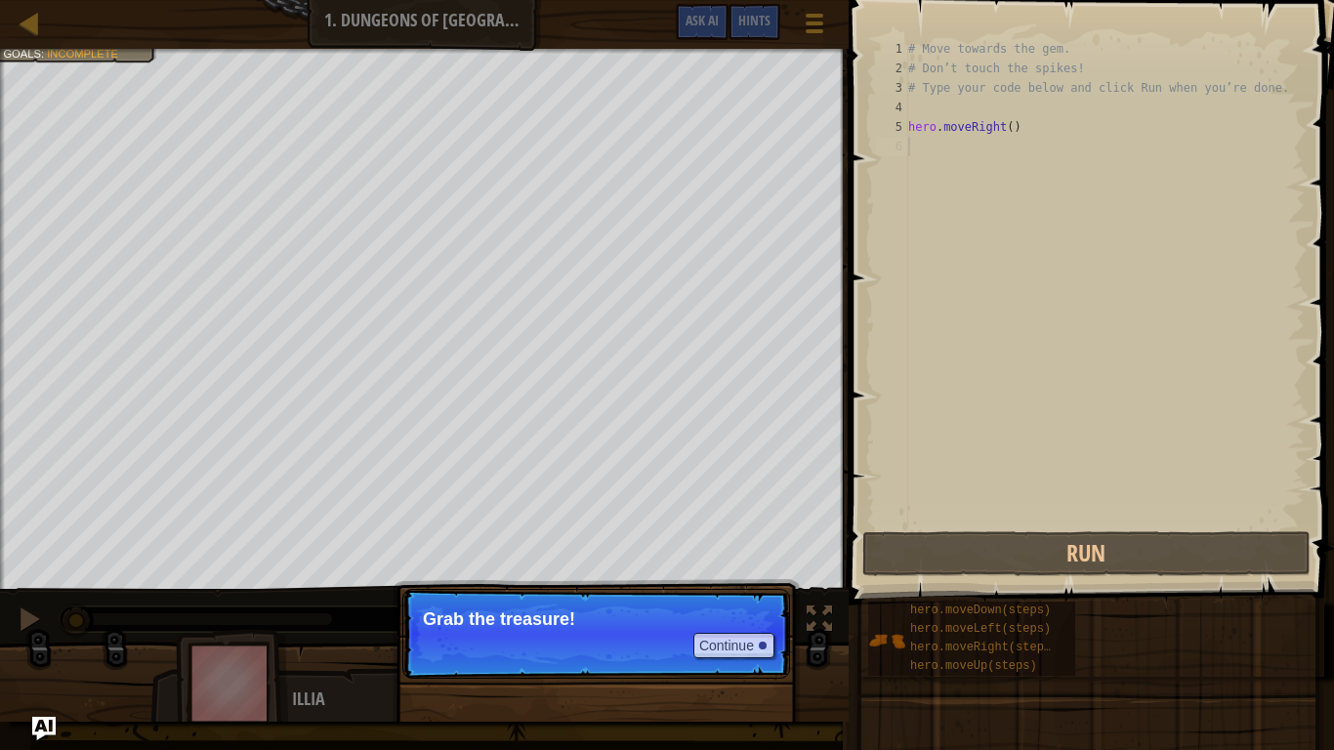
click at [753, 617] on p "Continue Grab the treasure!" at bounding box center [596, 634] width 388 height 90
click at [761, 617] on button "Continue" at bounding box center [733, 645] width 81 height 25
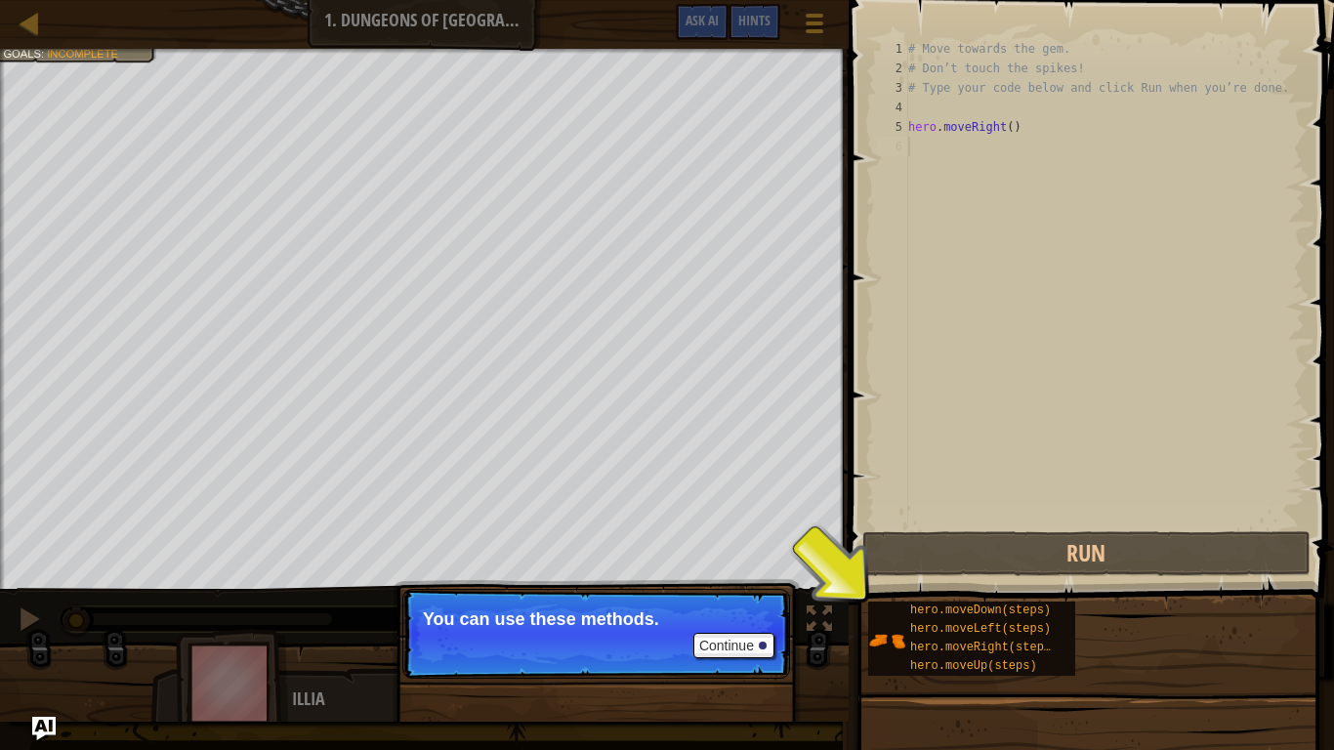
click at [748, 617] on p "Continue You can use these methods." at bounding box center [596, 634] width 388 height 90
click at [763, 617] on button "Continue" at bounding box center [733, 645] width 81 height 25
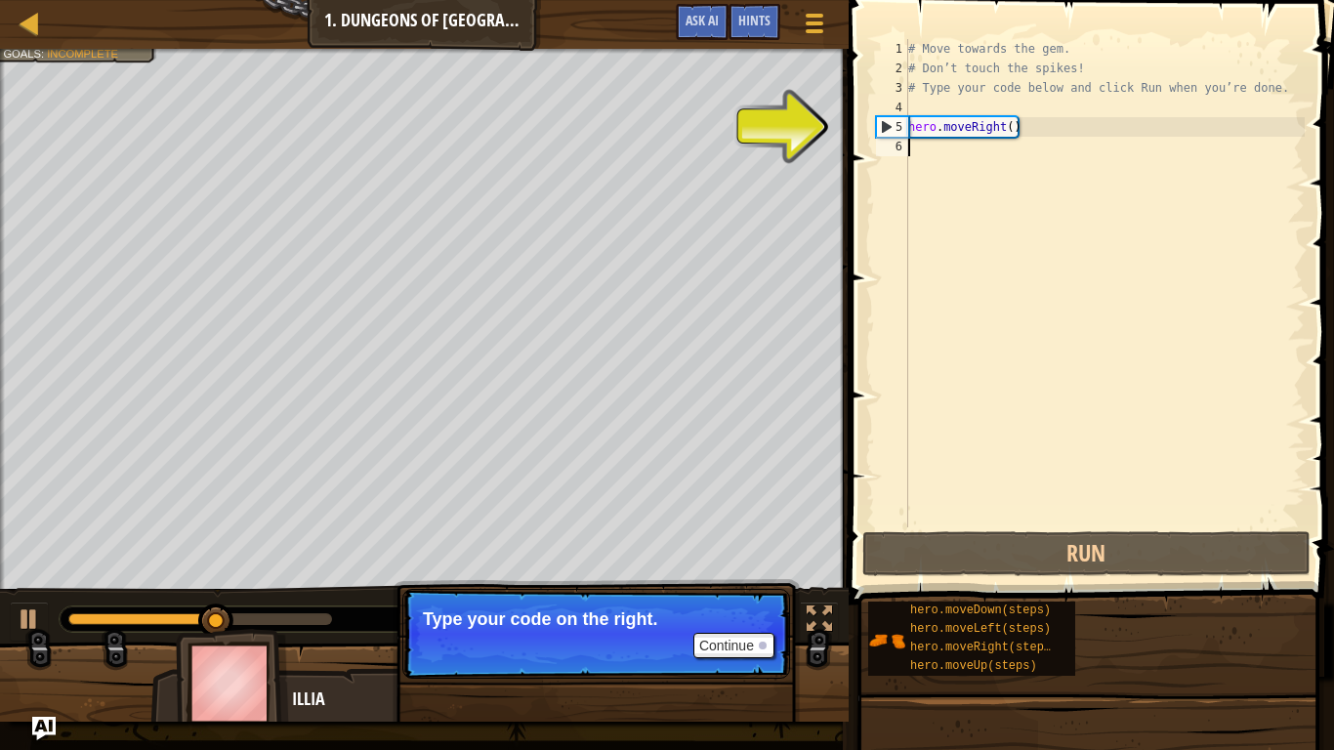
type textarea "h"
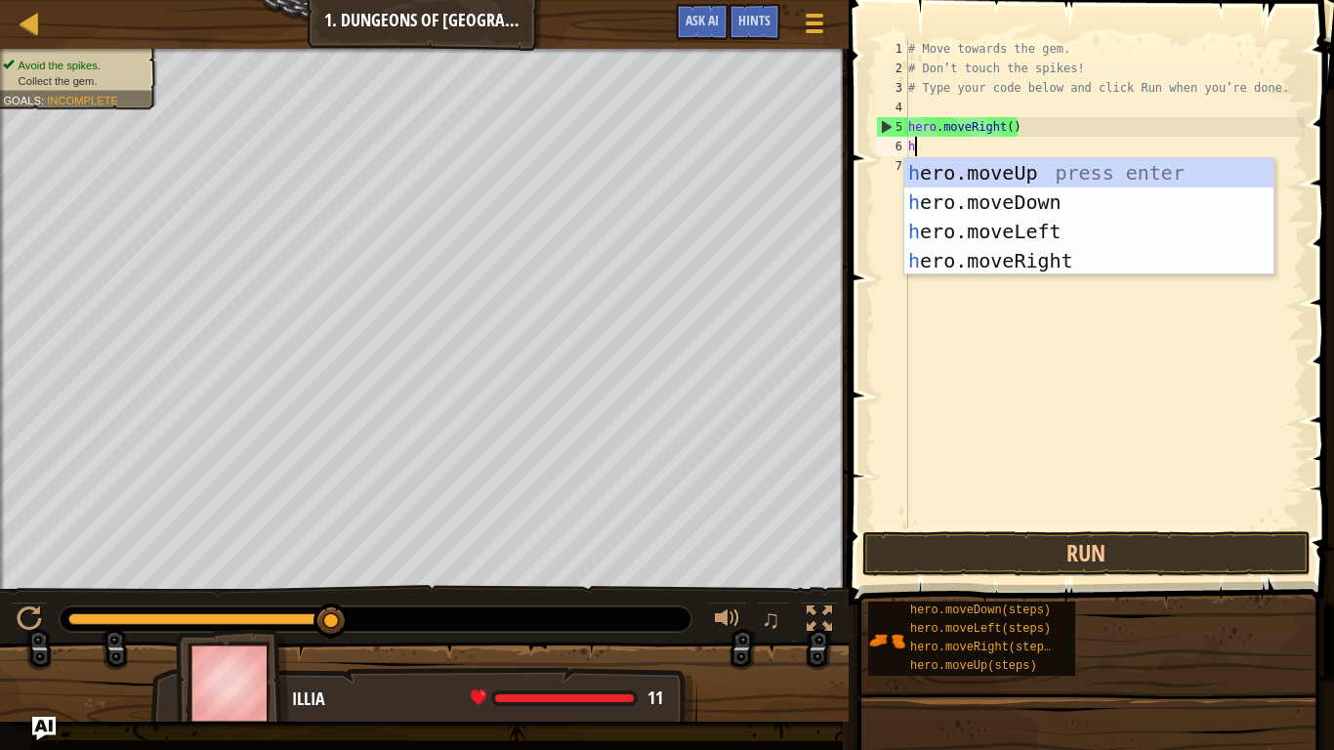
click at [1046, 196] on div "h ero.moveUp press enter h ero.moveDown press enter h ero.moveLeft press enter …" at bounding box center [1088, 246] width 369 height 176
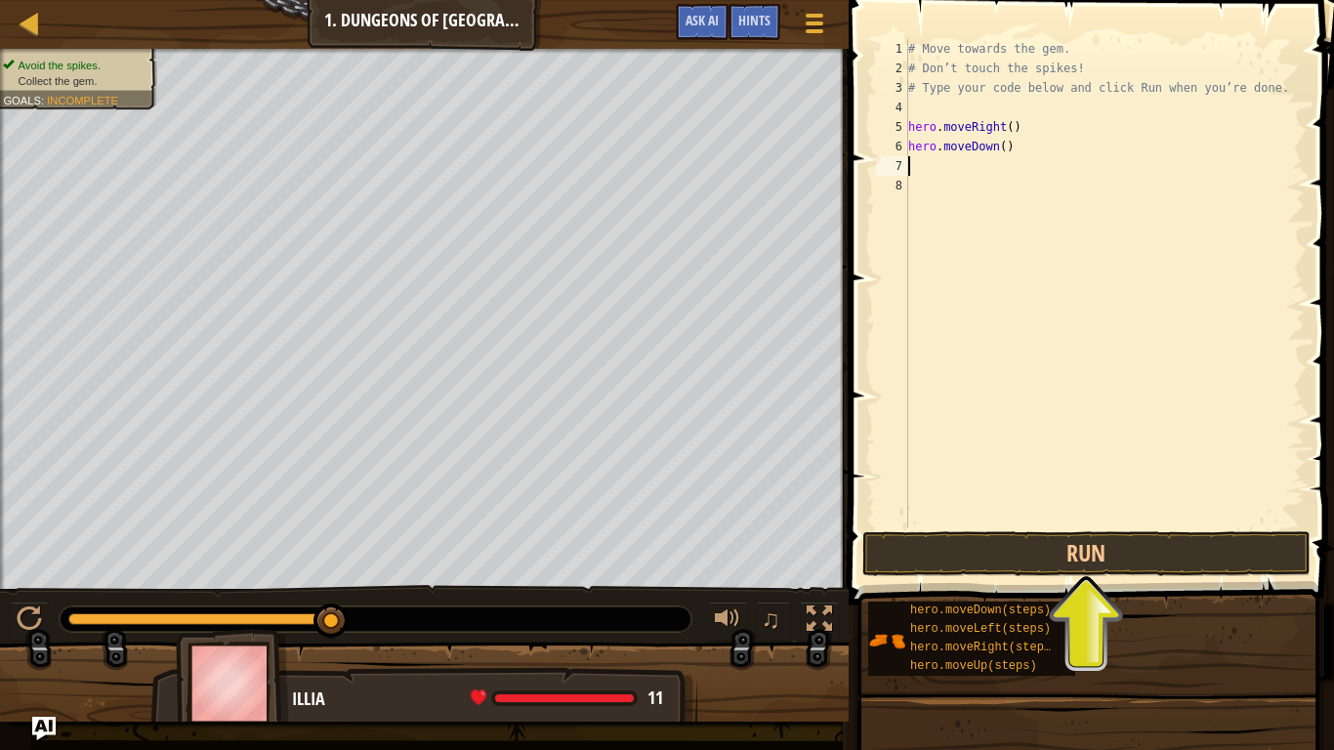
type textarea "h"
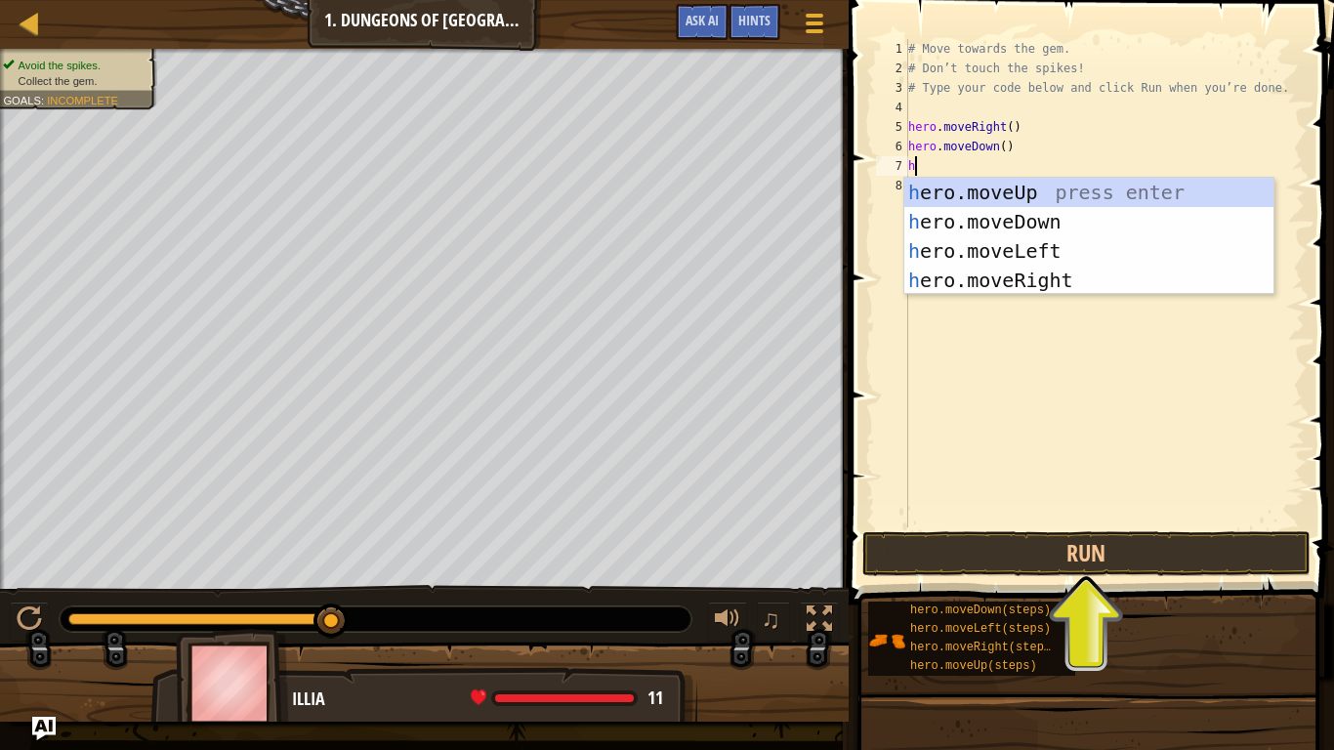
click at [1020, 276] on div "h ero.moveUp press enter h ero.moveDown press enter h ero.moveLeft press enter …" at bounding box center [1088, 266] width 369 height 176
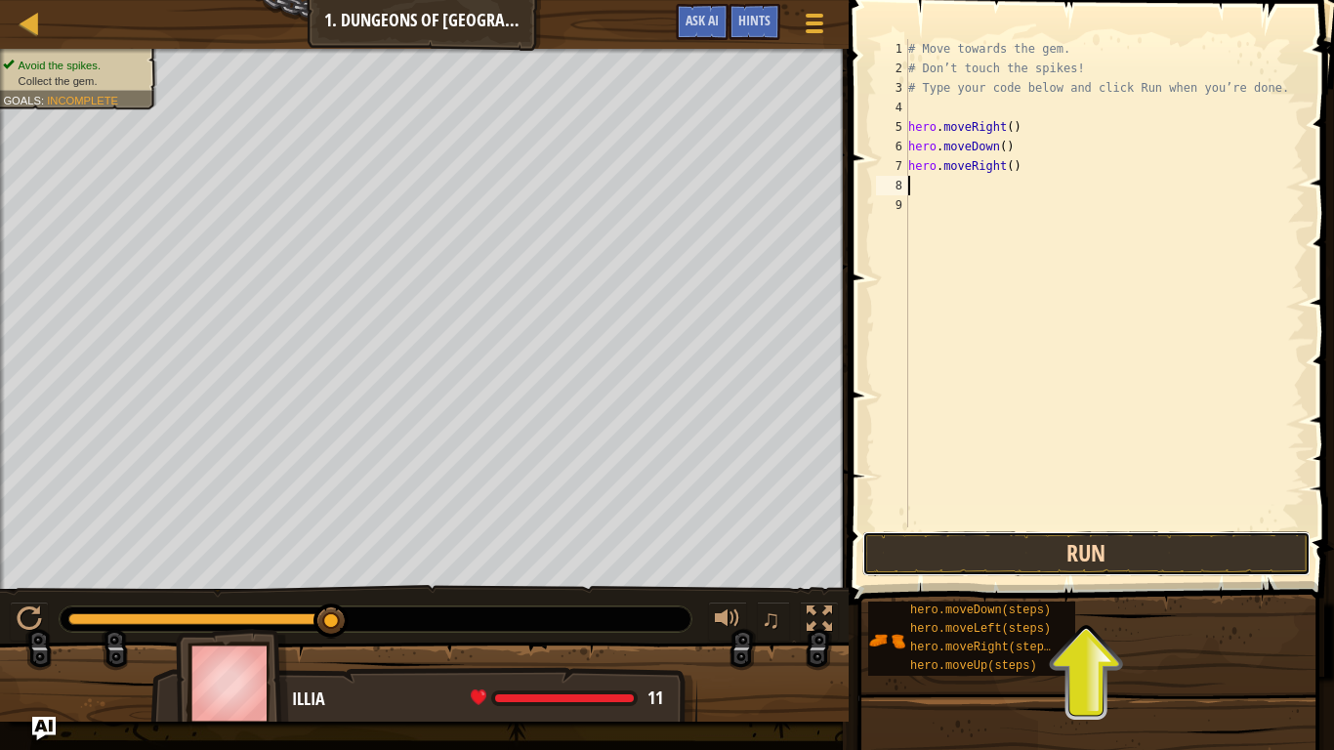
click at [1184, 566] on button "Run" at bounding box center [1086, 553] width 448 height 45
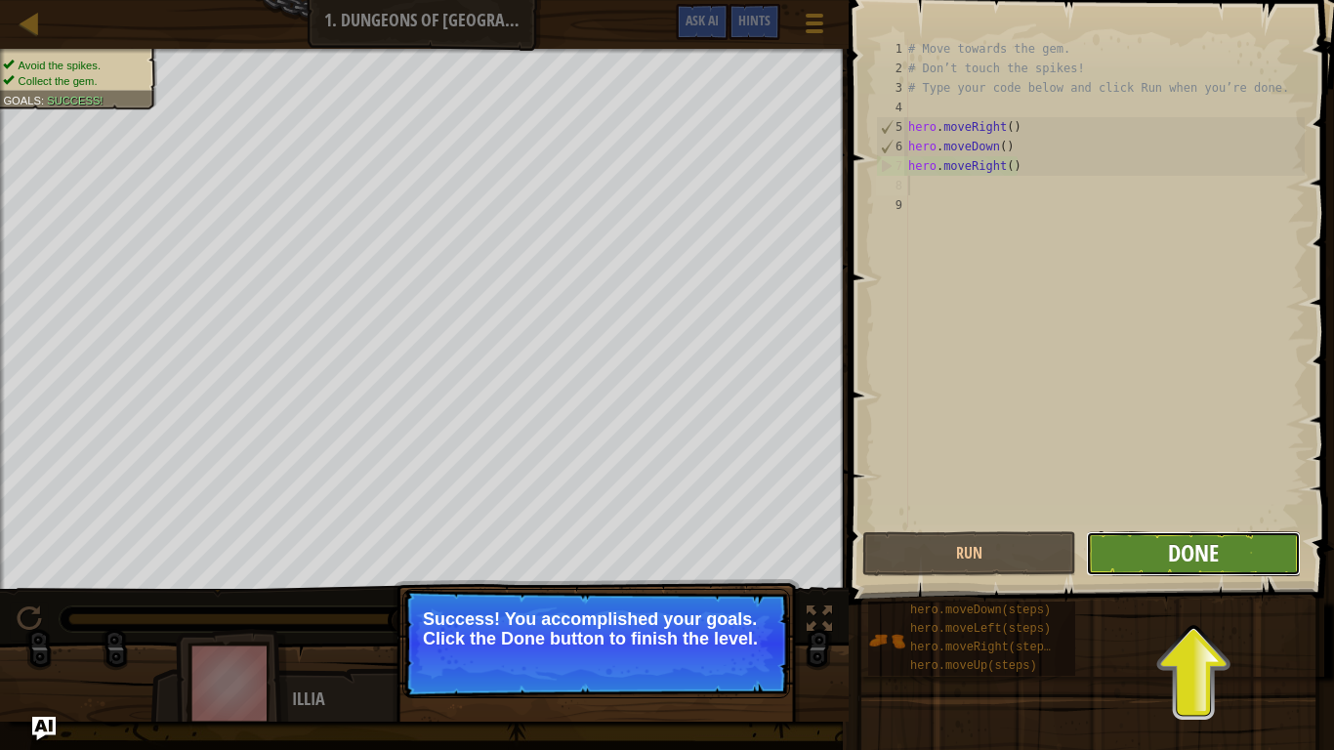
click at [1173, 557] on span "Done" at bounding box center [1193, 552] width 51 height 31
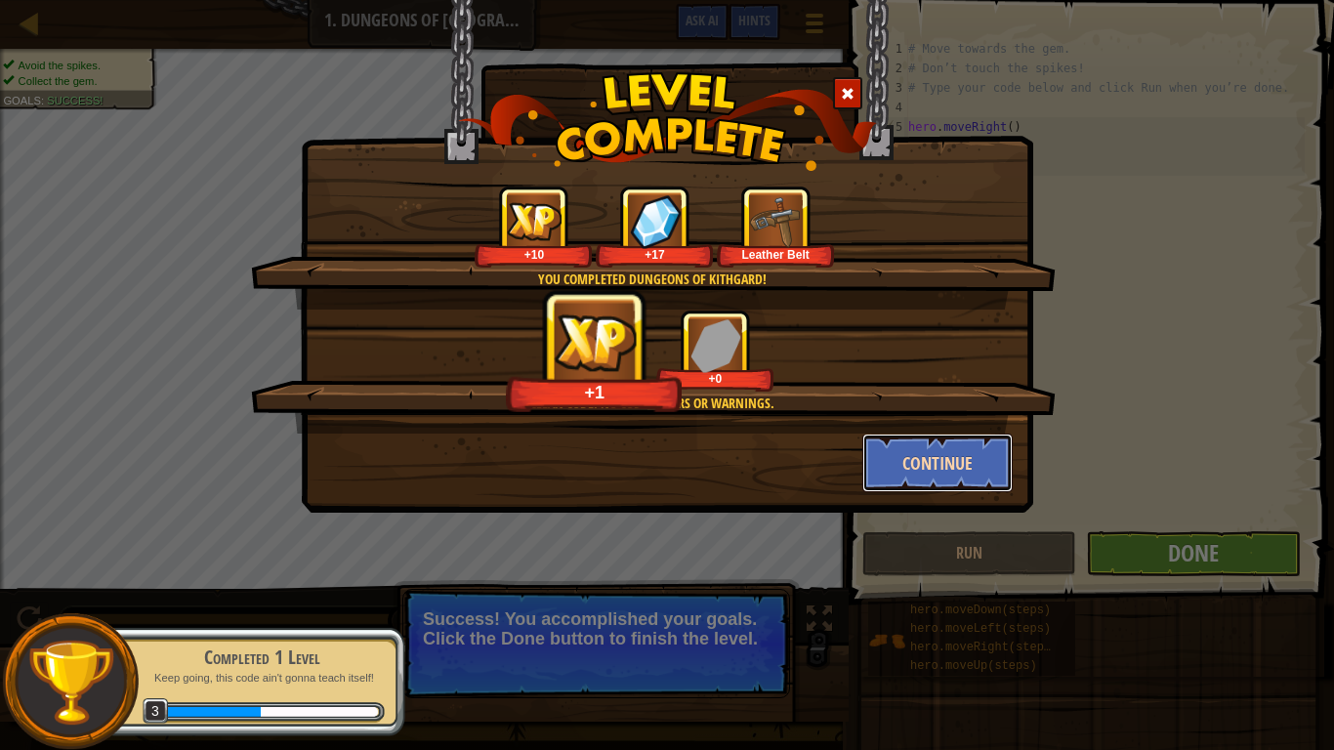
click at [966, 465] on button "Continue" at bounding box center [937, 463] width 151 height 59
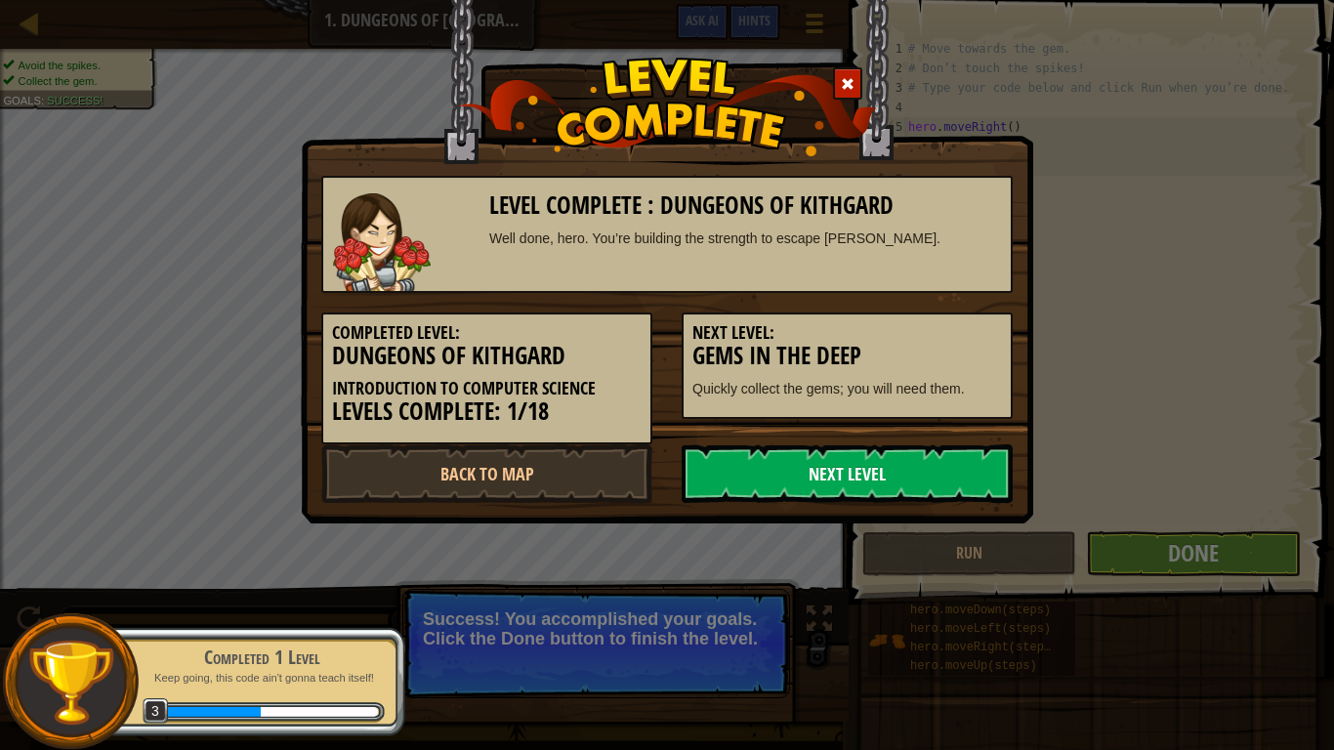
click at [942, 476] on link "Next Level" at bounding box center [847, 473] width 331 height 59
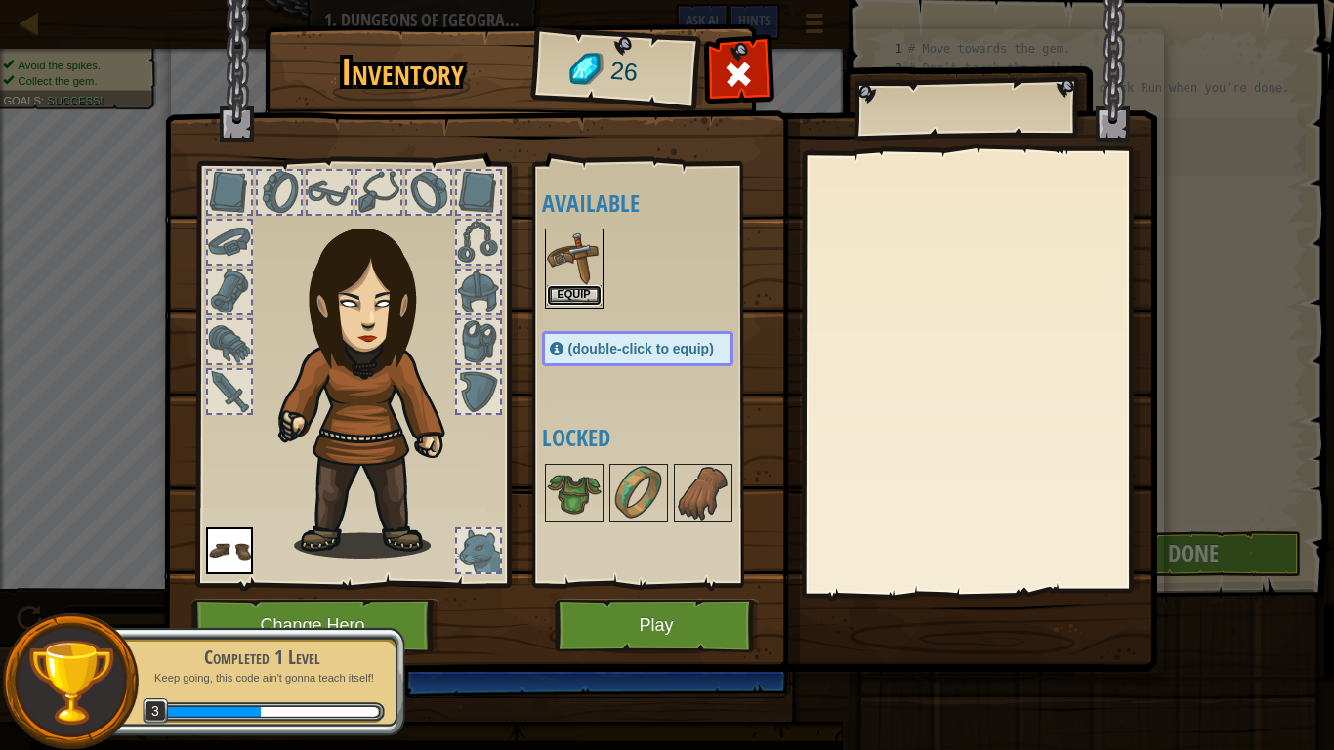
click at [589, 296] on button "Equip" at bounding box center [574, 295] width 55 height 21
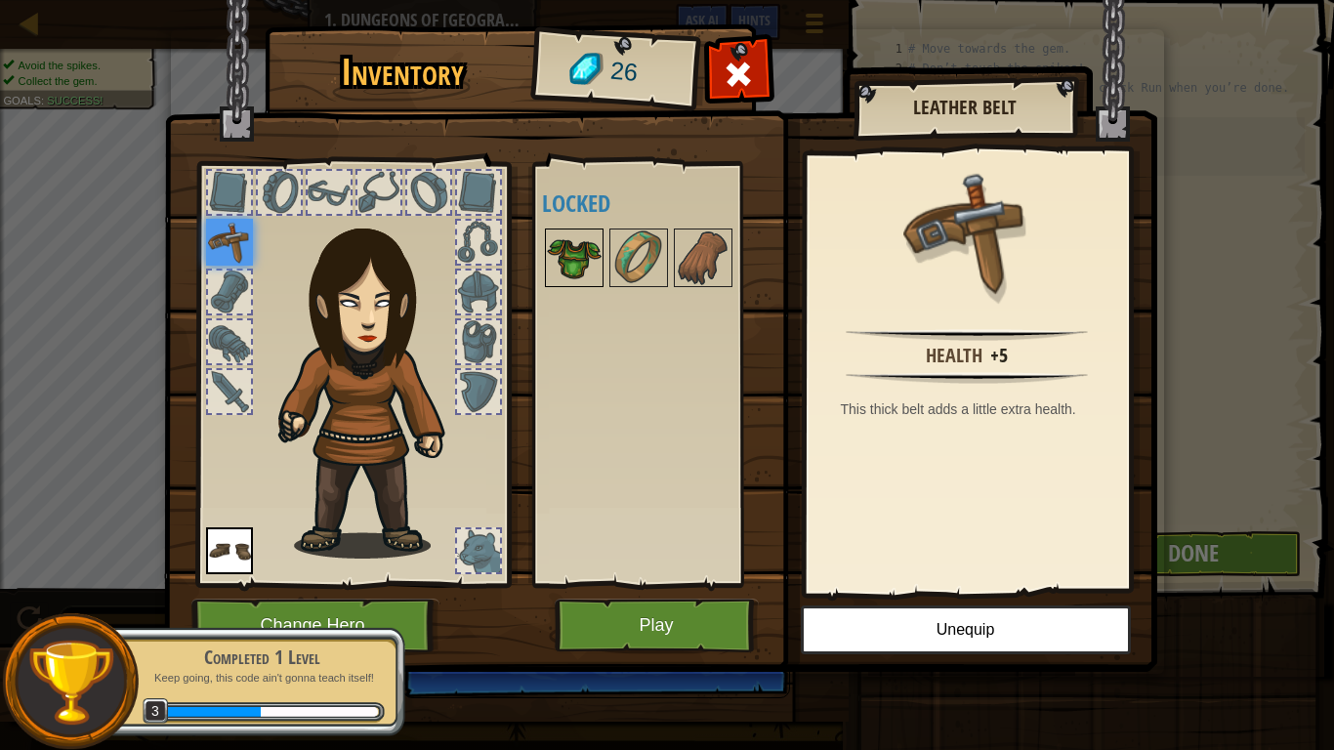
click at [589, 267] on img at bounding box center [574, 257] width 55 height 55
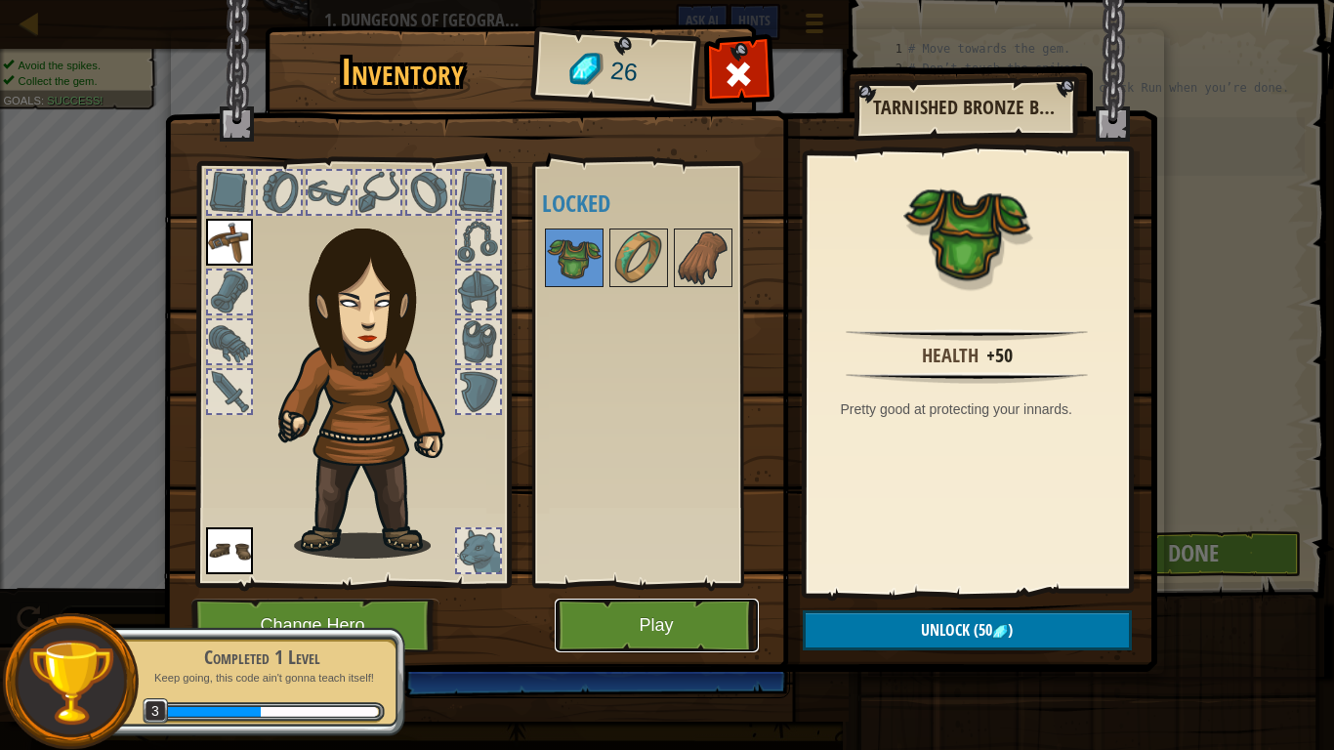
click at [671, 617] on button "Play" at bounding box center [657, 626] width 204 height 54
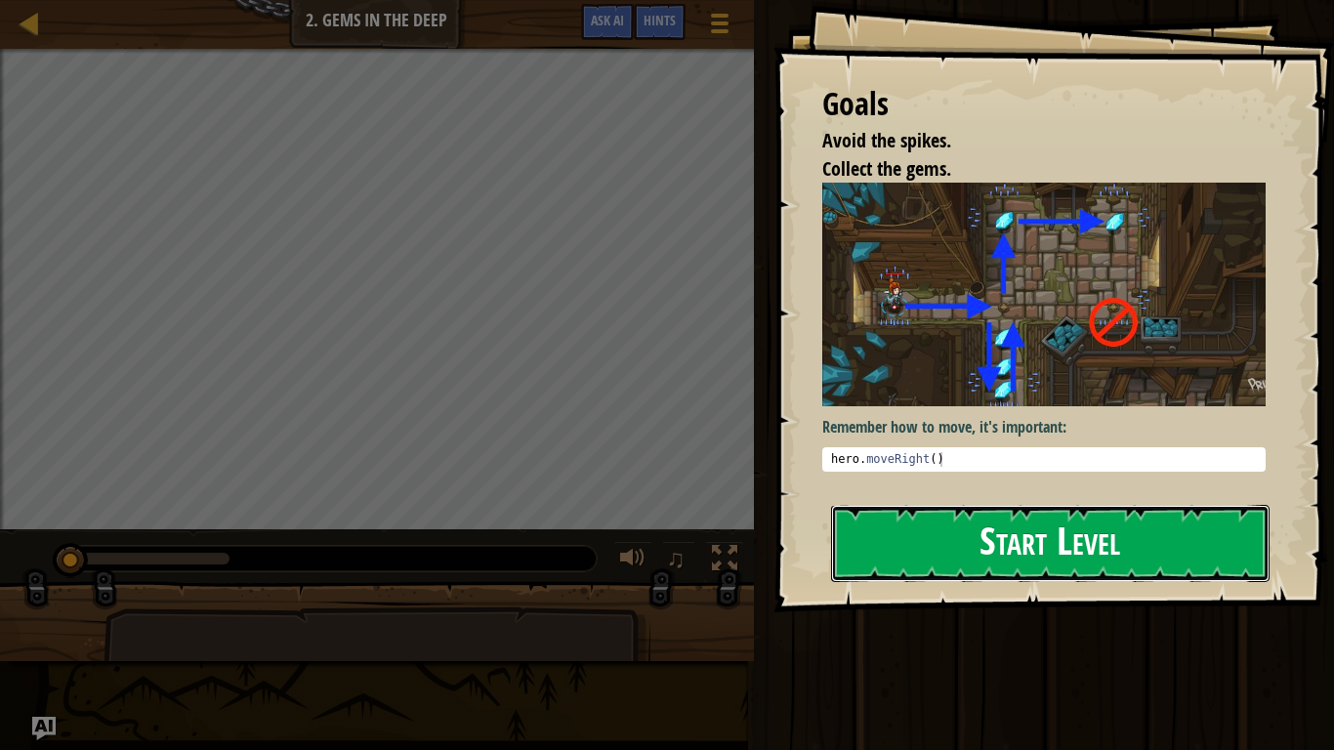
click at [1021, 548] on button "Start Level" at bounding box center [1050, 543] width 438 height 77
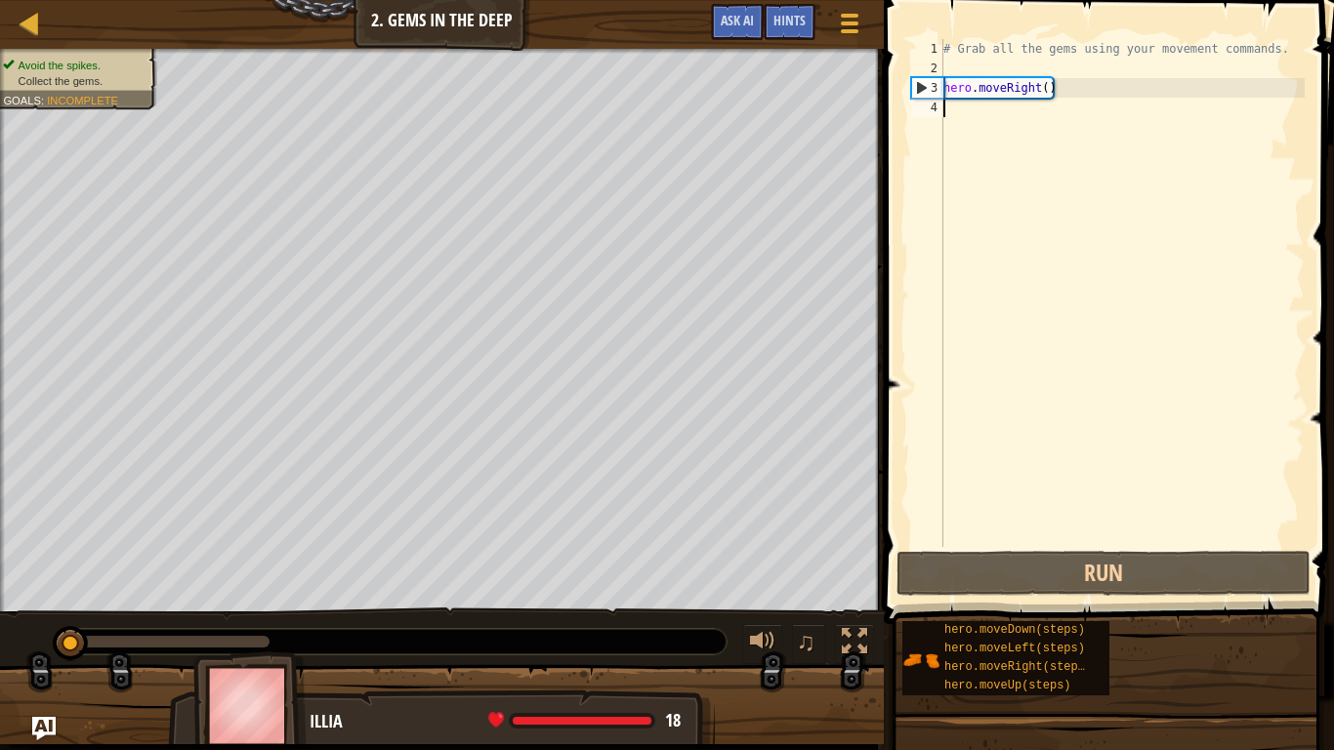
click at [1026, 91] on div "# Grab all the gems using your movement commands. hero . moveRight ( )" at bounding box center [1121, 312] width 365 height 547
type textarea "hero.moveRight()"
click at [1050, 93] on div "# Grab all the gems using your movement commands. hero . moveRight ( )" at bounding box center [1121, 312] width 365 height 547
click at [988, 105] on div "# Grab all the gems using your movement commands. hero . moveRight ( )" at bounding box center [1121, 312] width 365 height 547
click at [1054, 617] on span "hero.moveDown(steps)" at bounding box center [1014, 630] width 141 height 14
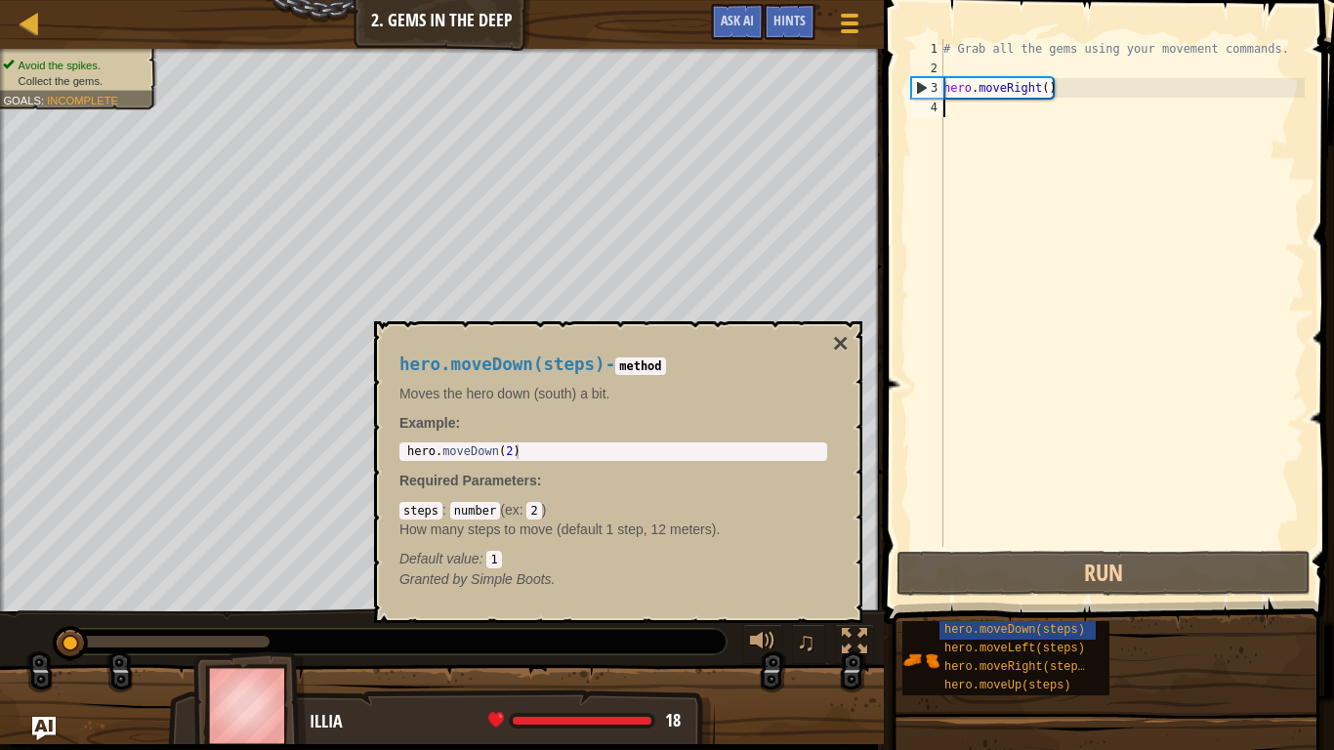
click at [964, 120] on div "# Grab all the gems using your movement commands. hero . moveRight ( )" at bounding box center [1121, 312] width 365 height 547
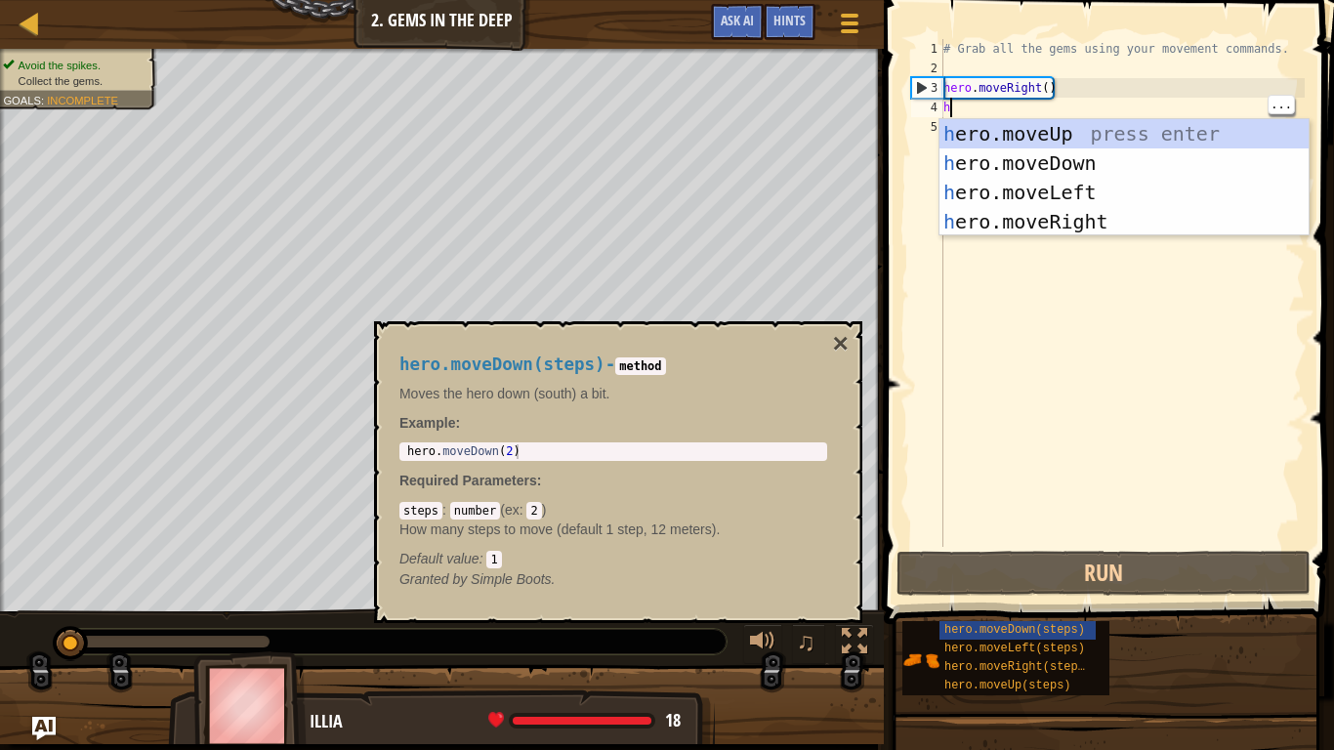
scroll to position [9, 0]
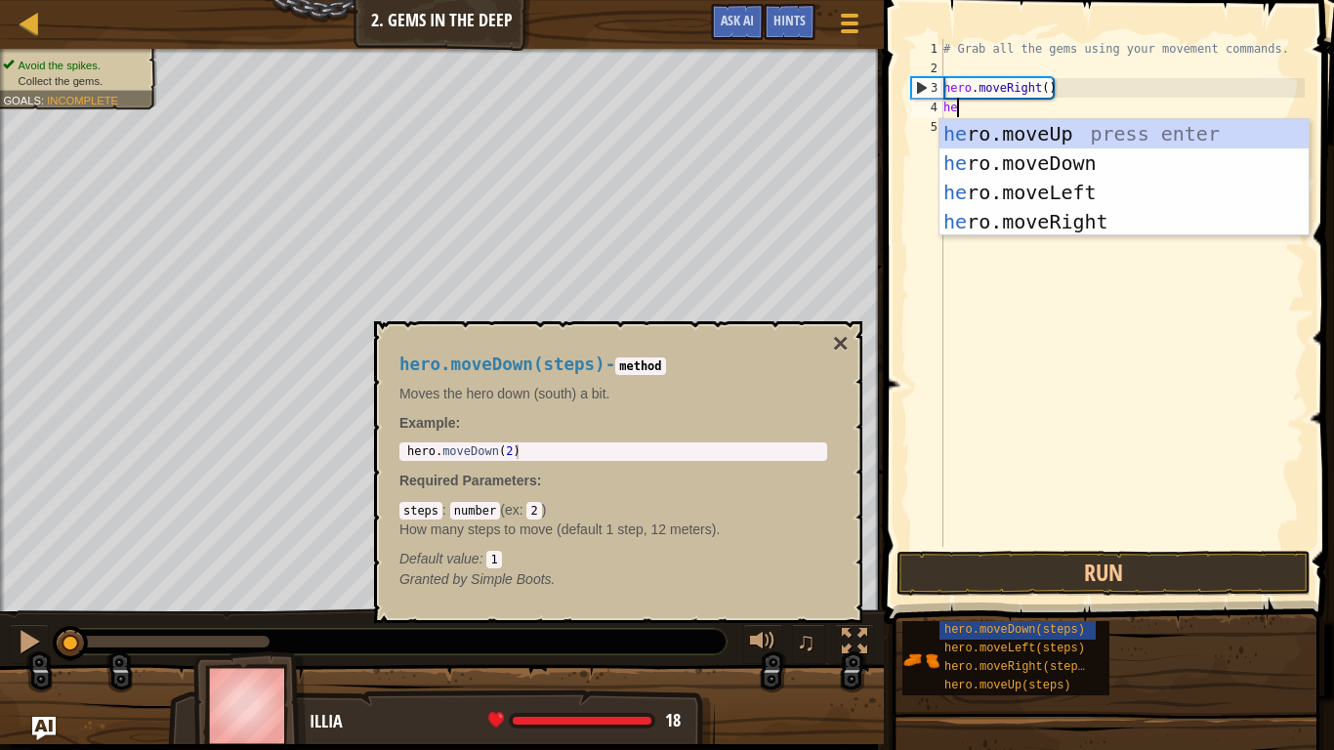
type textarea "her"
click at [1141, 161] on div "her o.moveUp press enter her o.moveDown press enter her o.moveLeft press enter …" at bounding box center [1123, 207] width 369 height 176
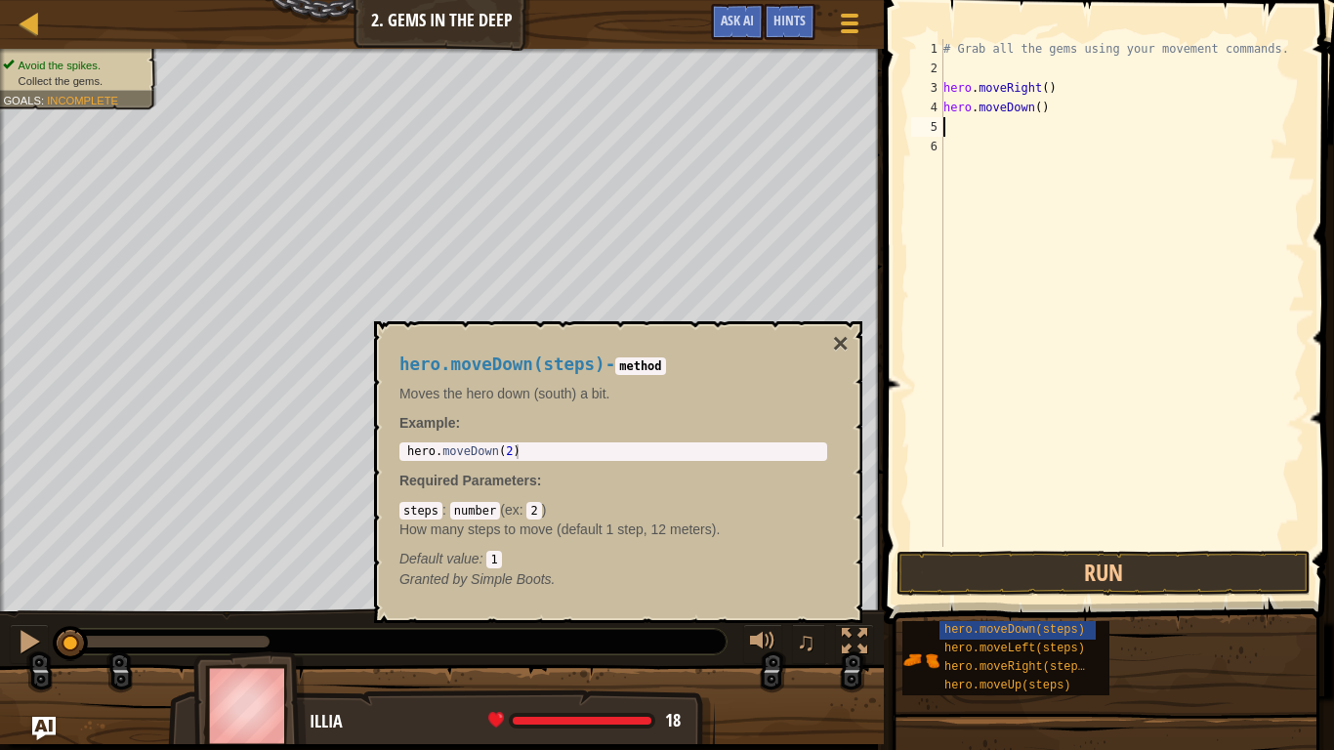
scroll to position [9, 0]
click at [1034, 109] on div "# Grab all the gems using your movement commands. hero . moveRight ( ) hero . m…" at bounding box center [1121, 312] width 365 height 547
click at [1049, 111] on div "# Grab all the gems using your movement commands. hero . moveRight ( ) hero . m…" at bounding box center [1121, 312] width 365 height 547
type textarea "[DOMAIN_NAME]"
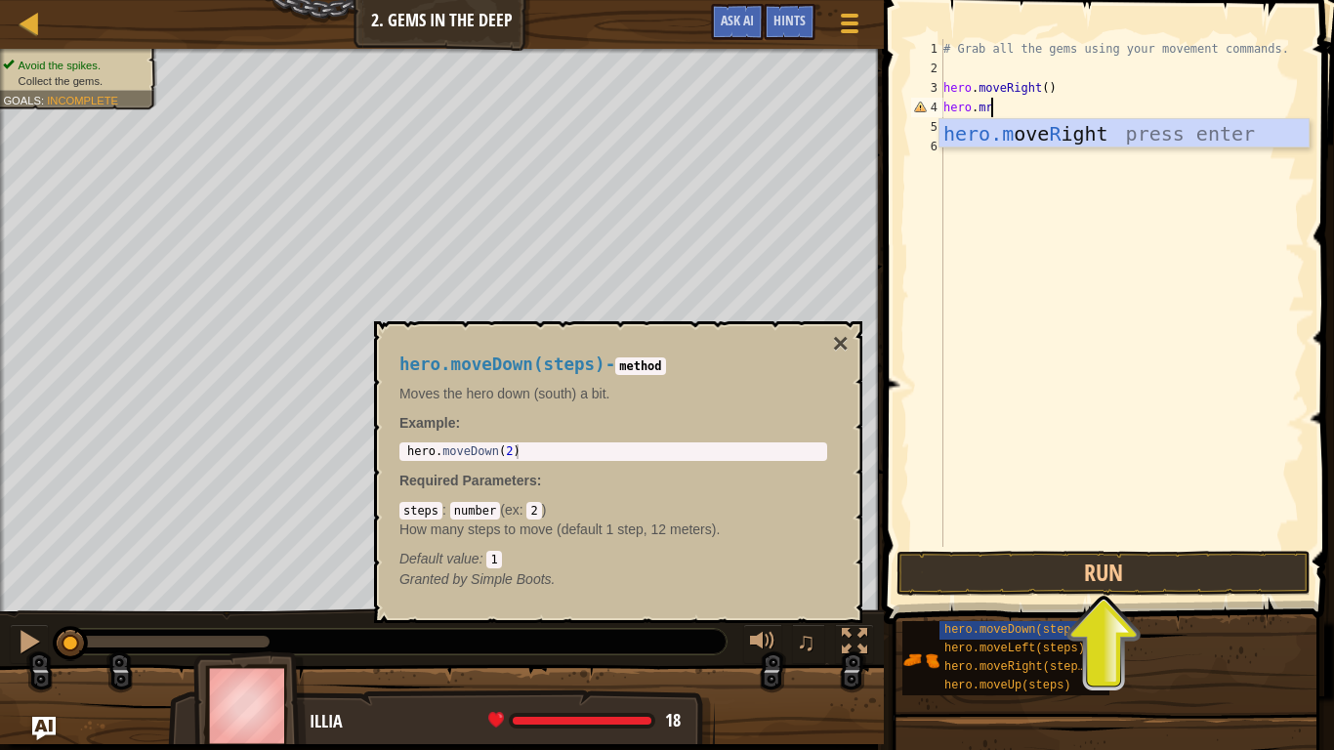
click at [1057, 120] on div "hero.m ove R ight press enter" at bounding box center [1123, 163] width 369 height 88
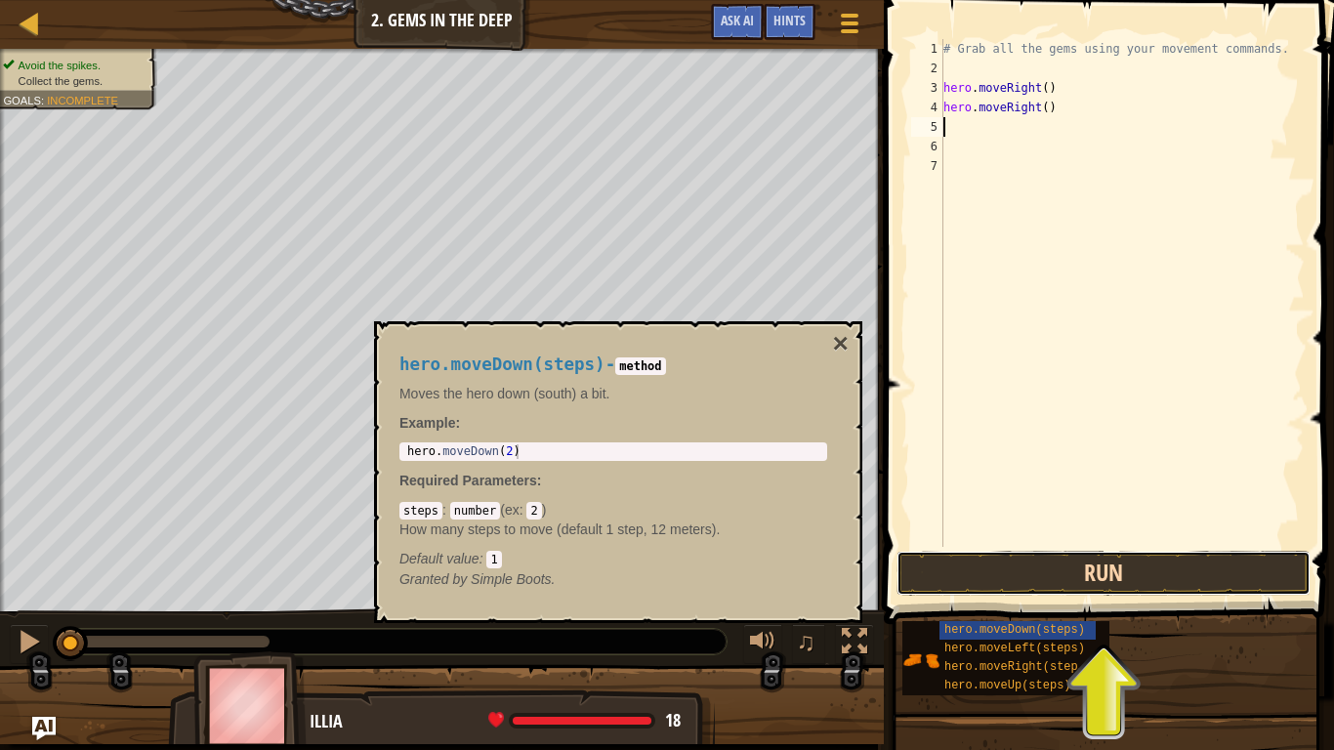
click at [1108, 578] on button "Run" at bounding box center [1104, 573] width 414 height 45
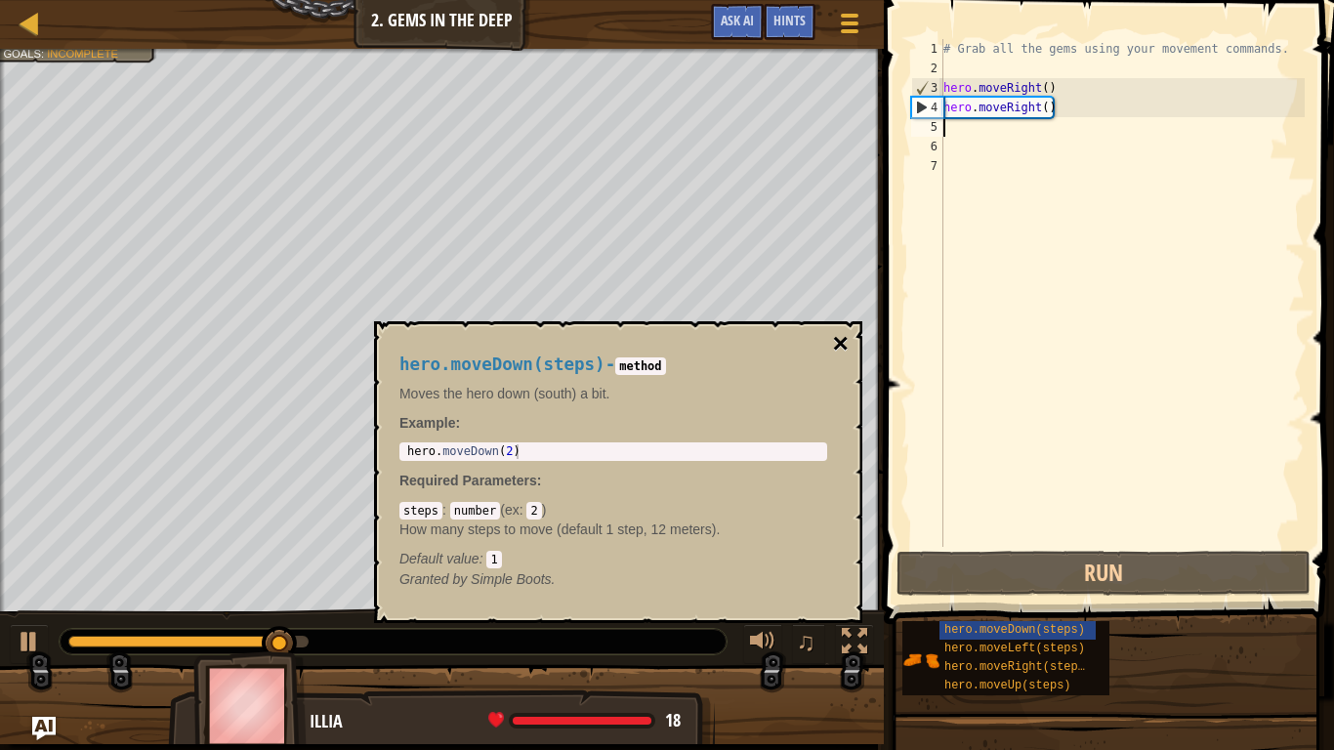
click at [847, 339] on button "×" at bounding box center [841, 343] width 16 height 27
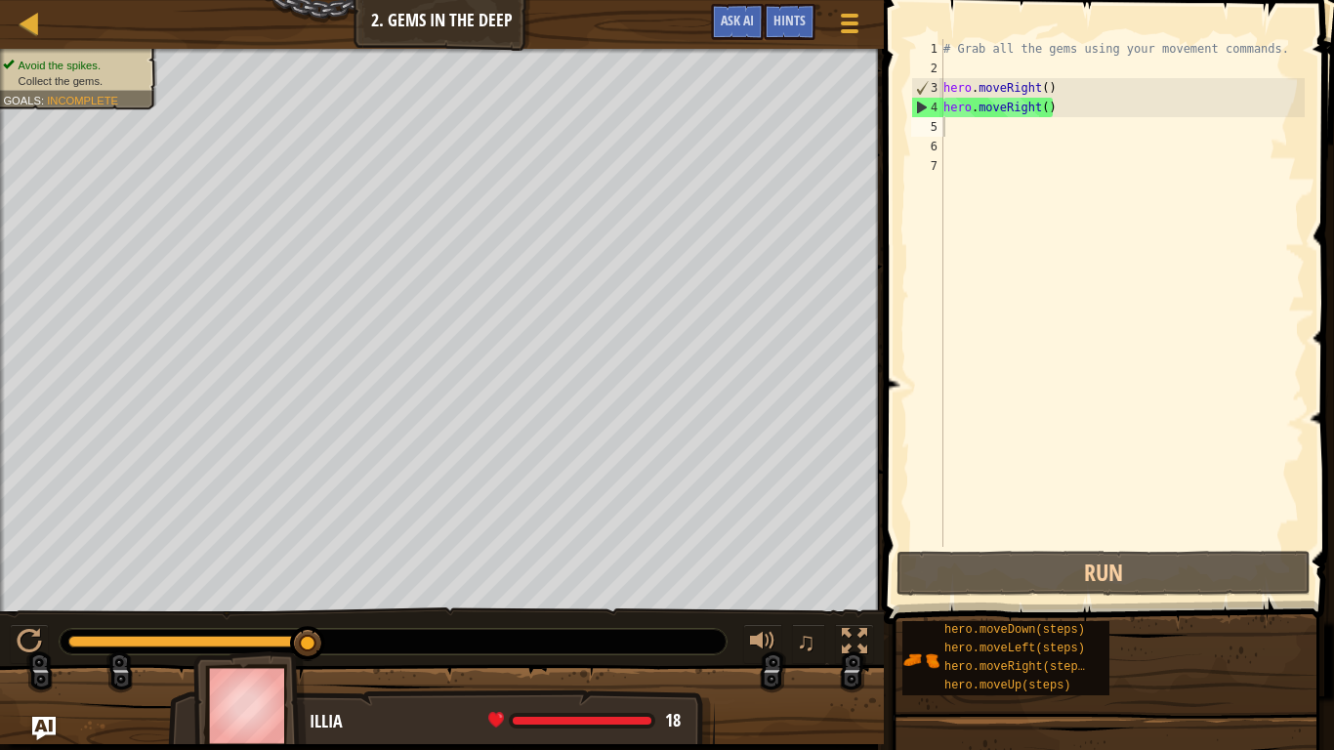
click at [944, 128] on div "# Grab all the gems using your movement commands. hero . moveRight ( ) hero . m…" at bounding box center [1121, 312] width 365 height 547
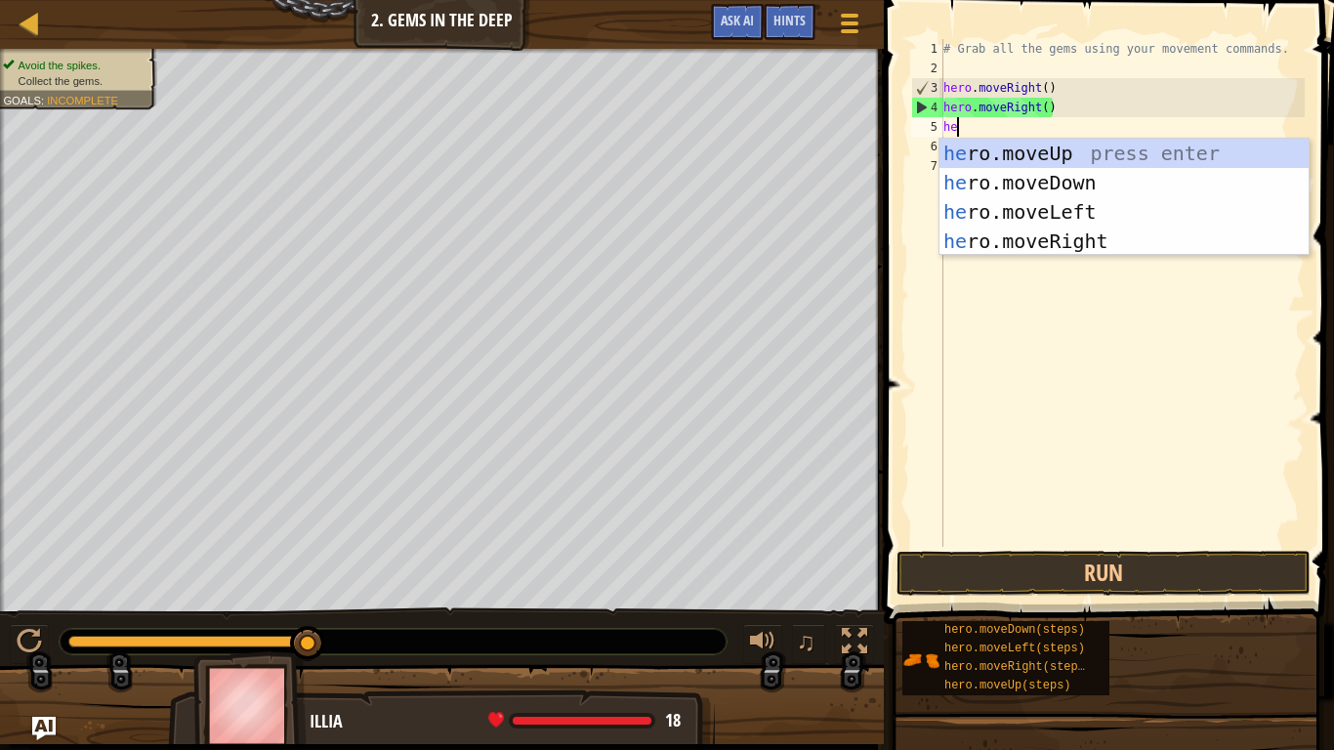
type textarea "her"
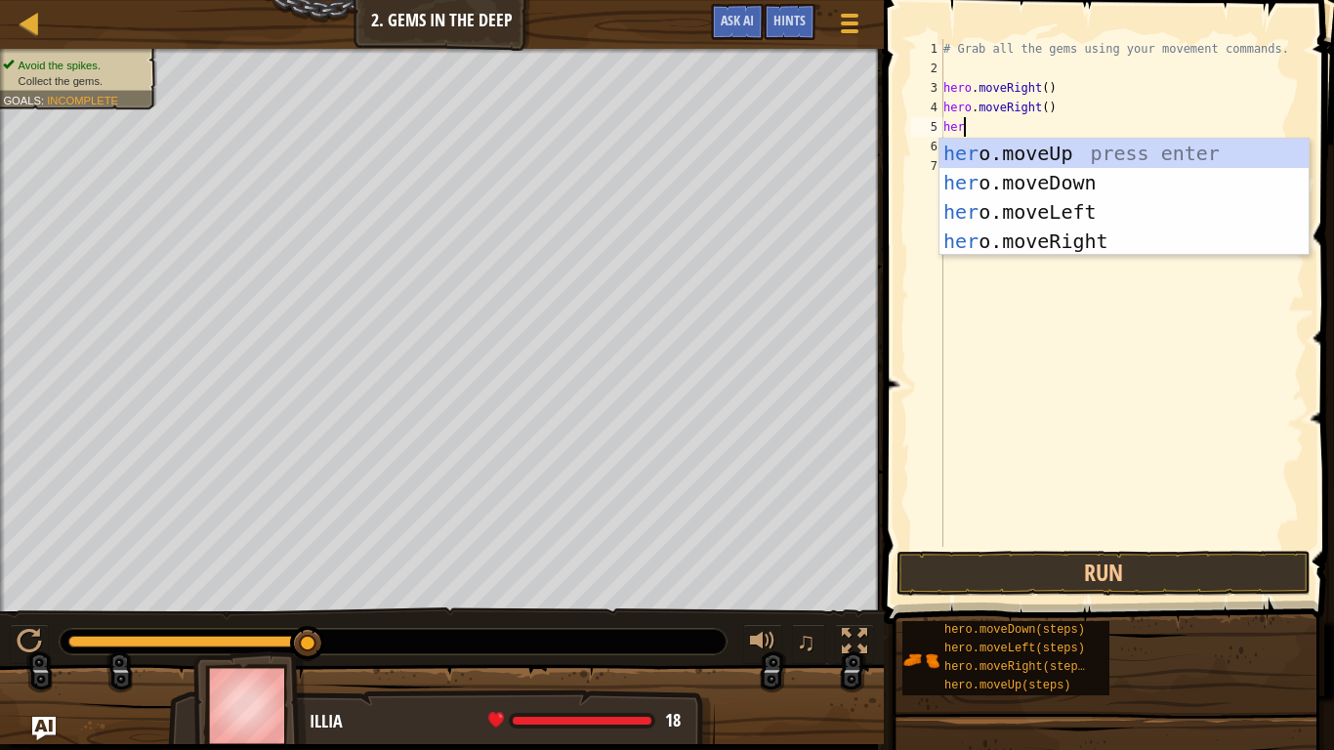
click at [1088, 210] on div "her o.moveUp press enter her o.moveDown press enter her o.moveLeft press enter …" at bounding box center [1123, 227] width 369 height 176
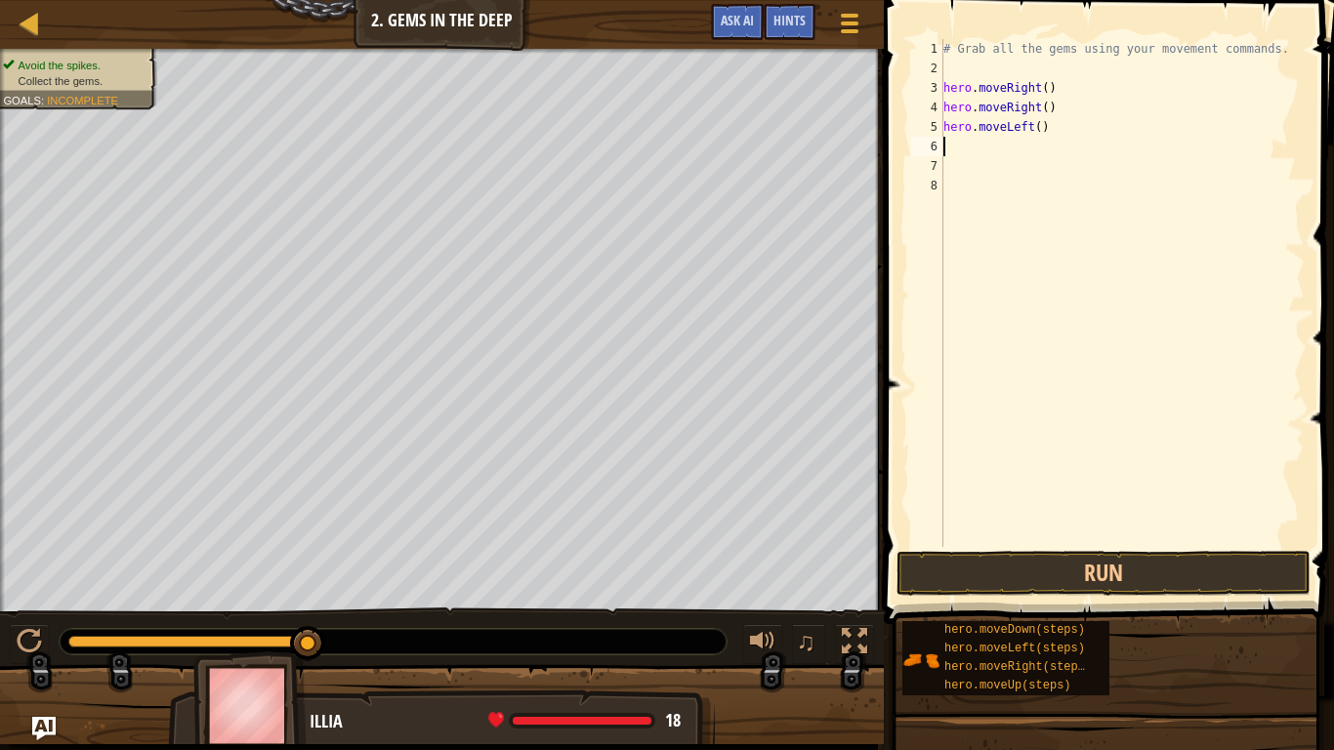
click at [1044, 116] on div "# Grab all the gems using your movement commands. hero . moveRight ( ) hero . m…" at bounding box center [1121, 312] width 365 height 547
click at [1053, 133] on div "# Grab all the gems using your movement commands. hero . moveRight ( ) hero . m…" at bounding box center [1121, 312] width 365 height 547
click at [1235, 571] on button "Run" at bounding box center [1104, 573] width 414 height 45
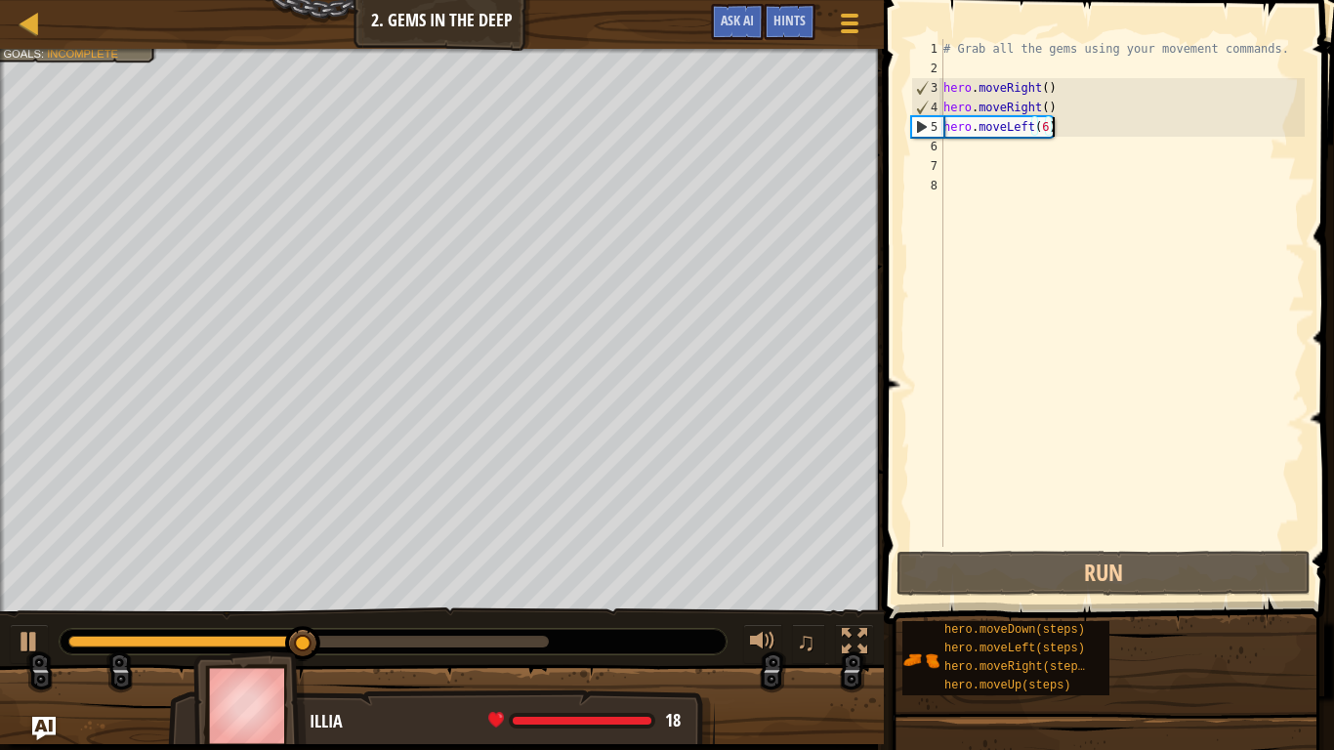
click at [1055, 127] on div "# Grab all the gems using your movement commands. hero . moveRight ( ) hero . m…" at bounding box center [1121, 312] width 365 height 547
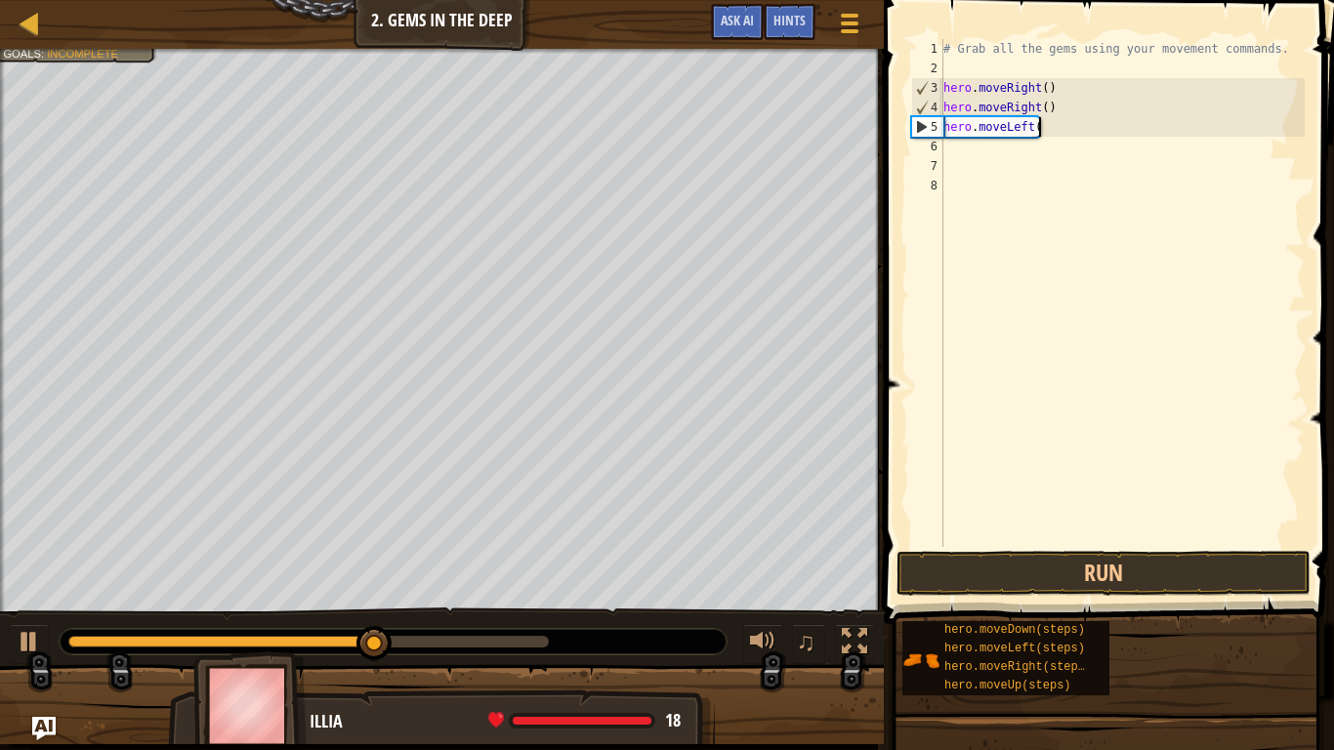
scroll to position [9, 12]
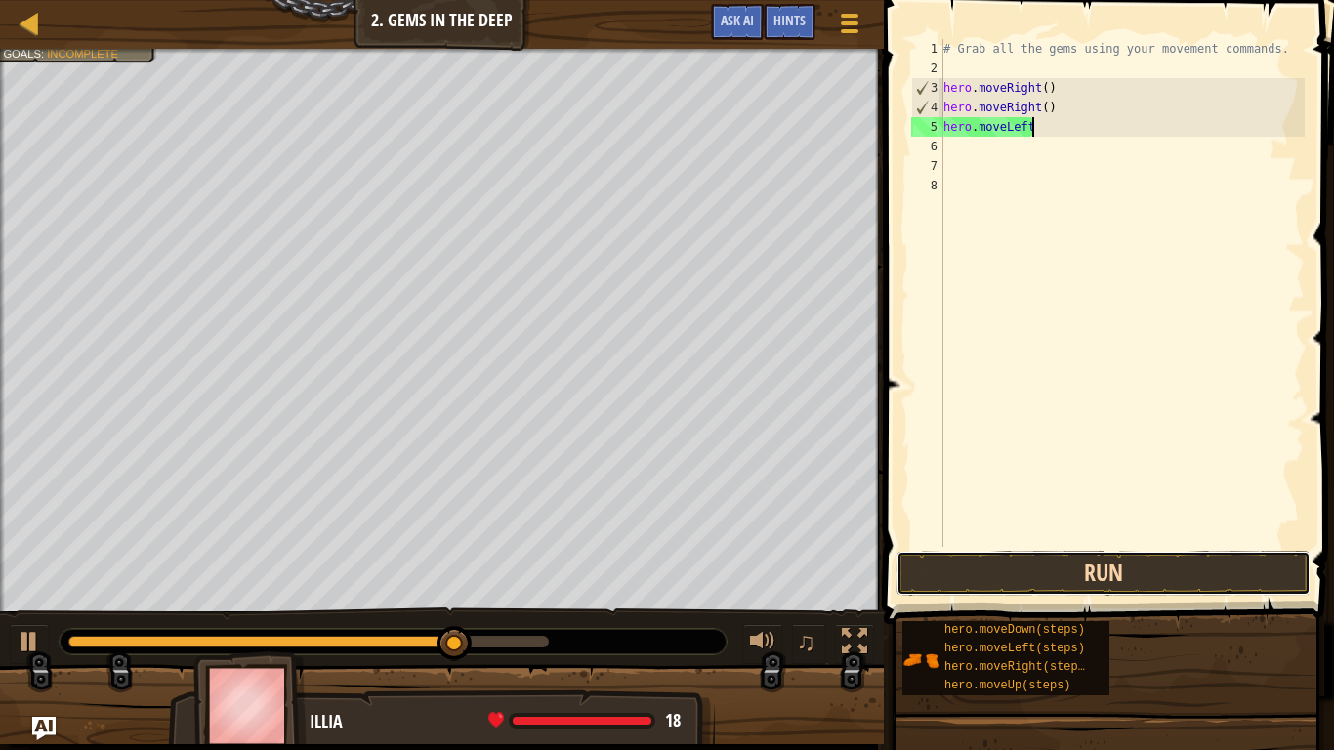
click at [1177, 573] on button "Run" at bounding box center [1104, 573] width 414 height 45
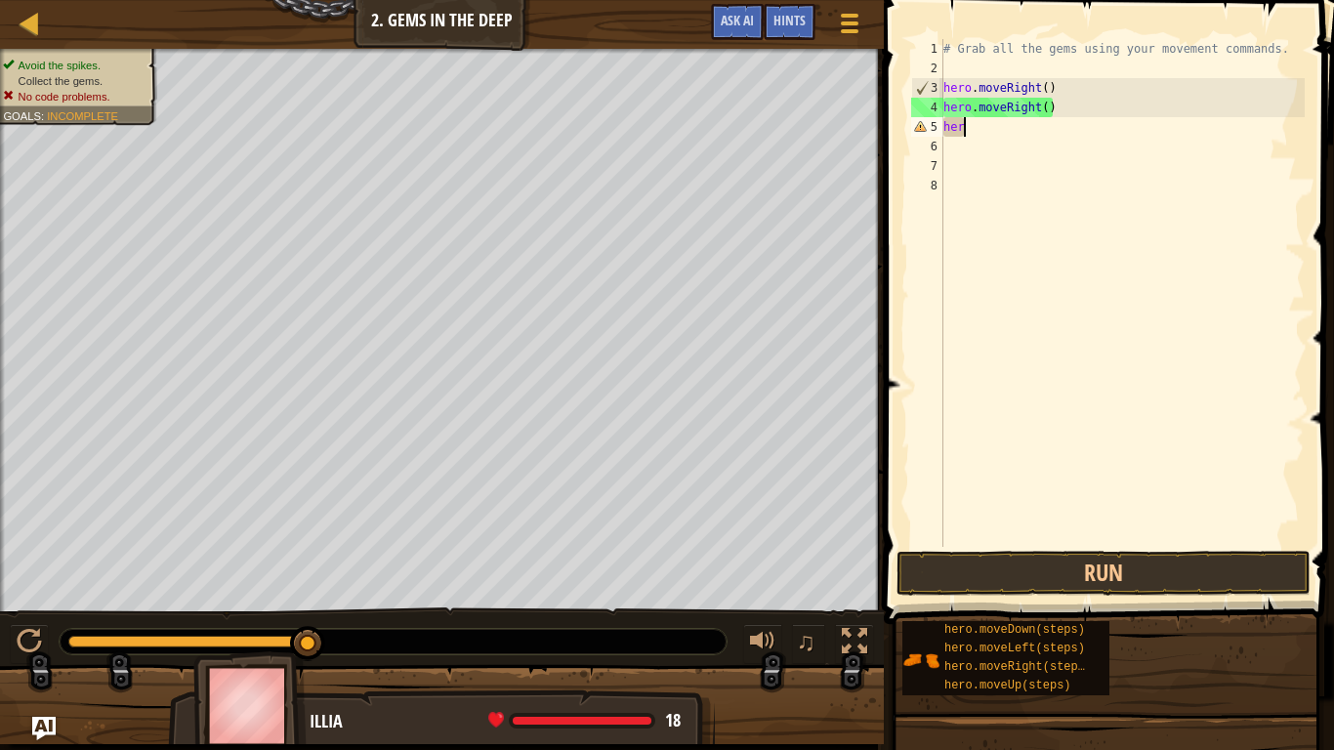
scroll to position [9, 1]
type textarea "h"
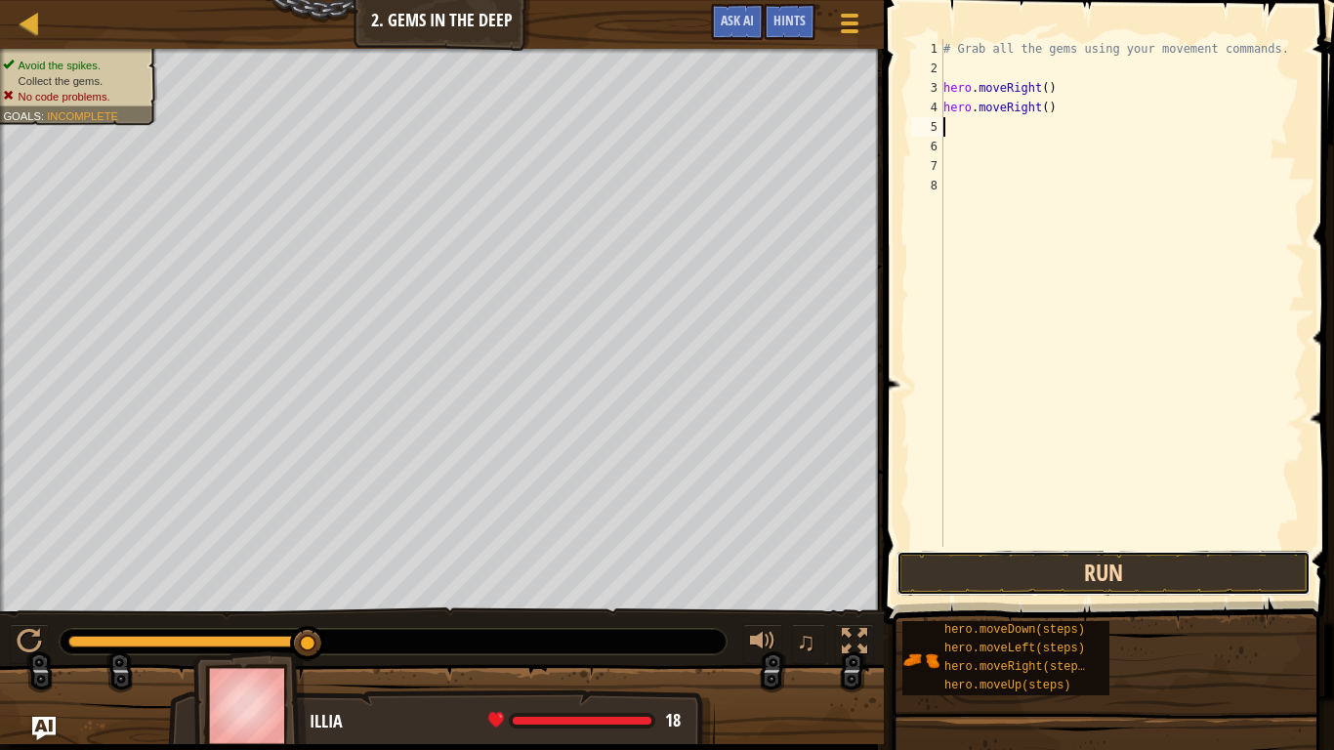
click at [1002, 576] on button "Run" at bounding box center [1104, 573] width 414 height 45
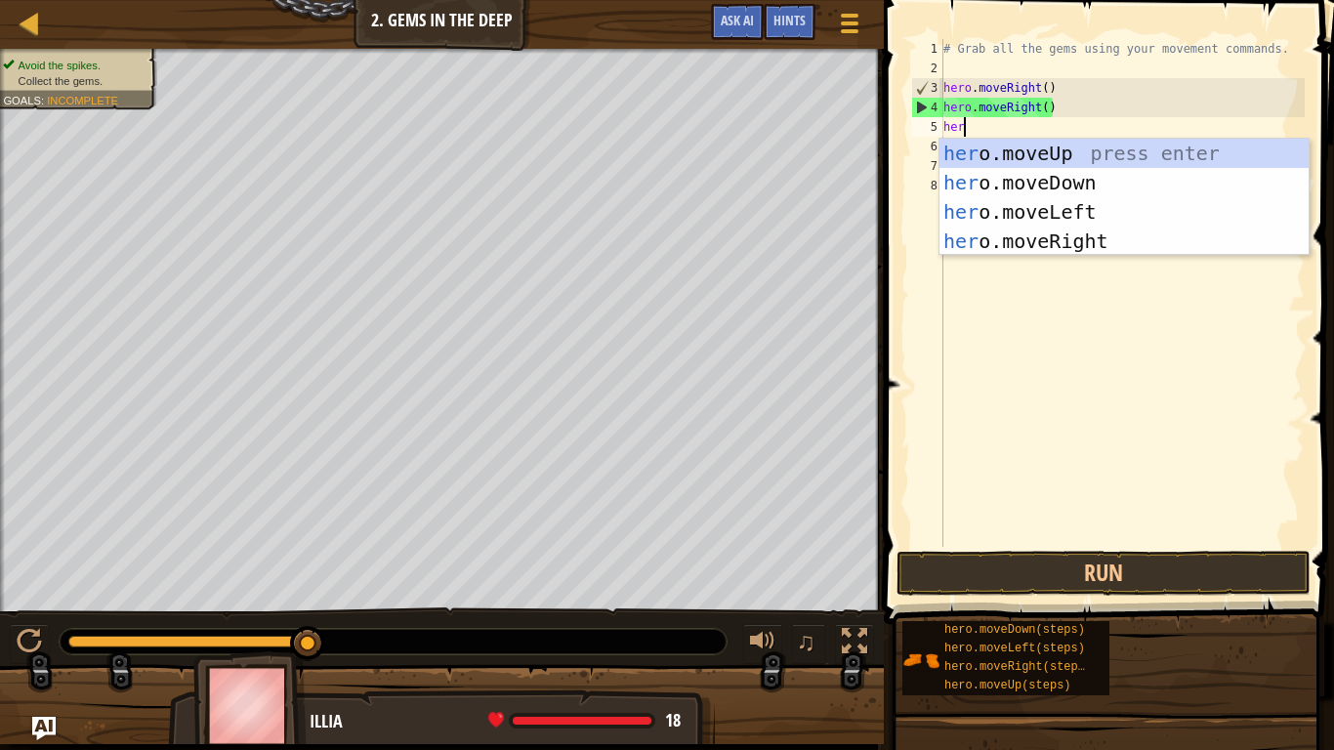
scroll to position [9, 3]
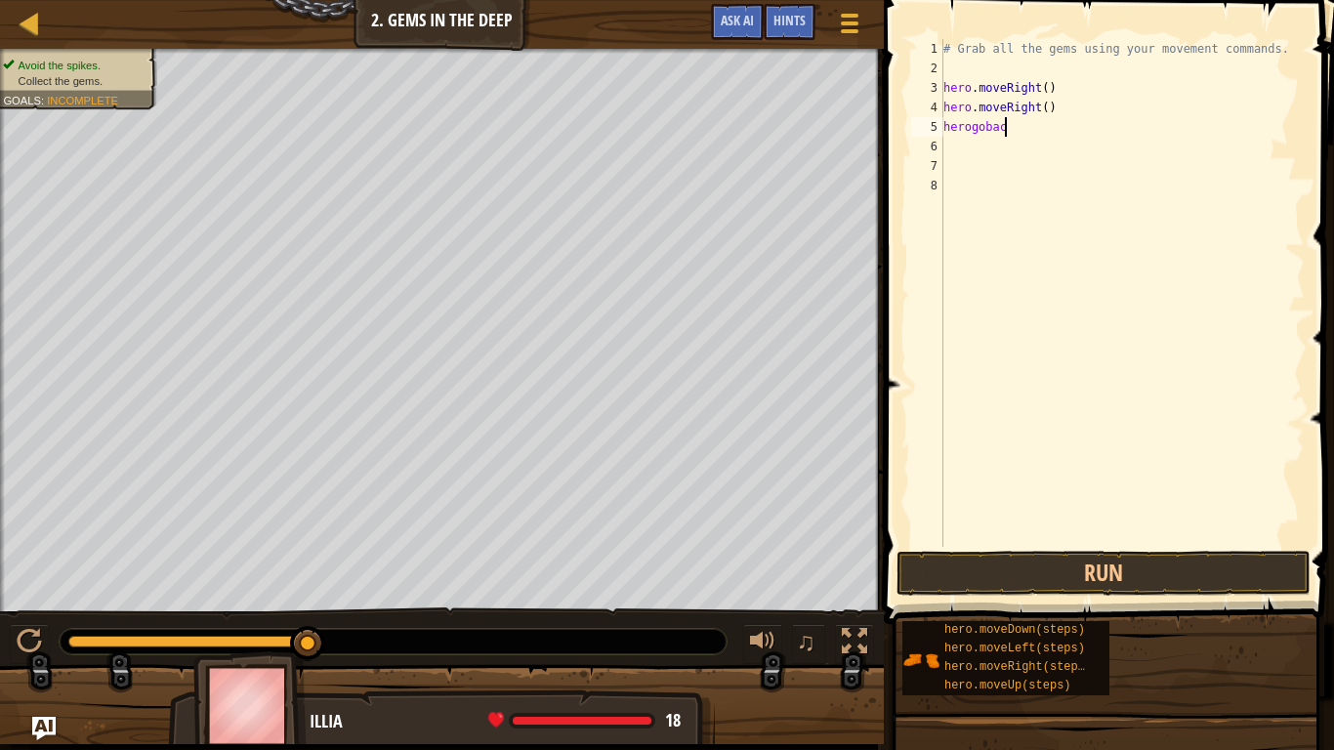
type textarea "herogoback"
click at [1011, 132] on div "# Grab all the gems using your movement commands. hero . moveRight ( ) hero . m…" at bounding box center [1121, 312] width 365 height 547
click at [972, 130] on div "# Grab all the gems using your movement commands. hero . moveRight ( ) hero . m…" at bounding box center [1121, 312] width 365 height 547
click at [1017, 133] on div "# Grab all the gems using your movement commands. hero . moveRight ( ) hero . m…" at bounding box center [1121, 312] width 365 height 547
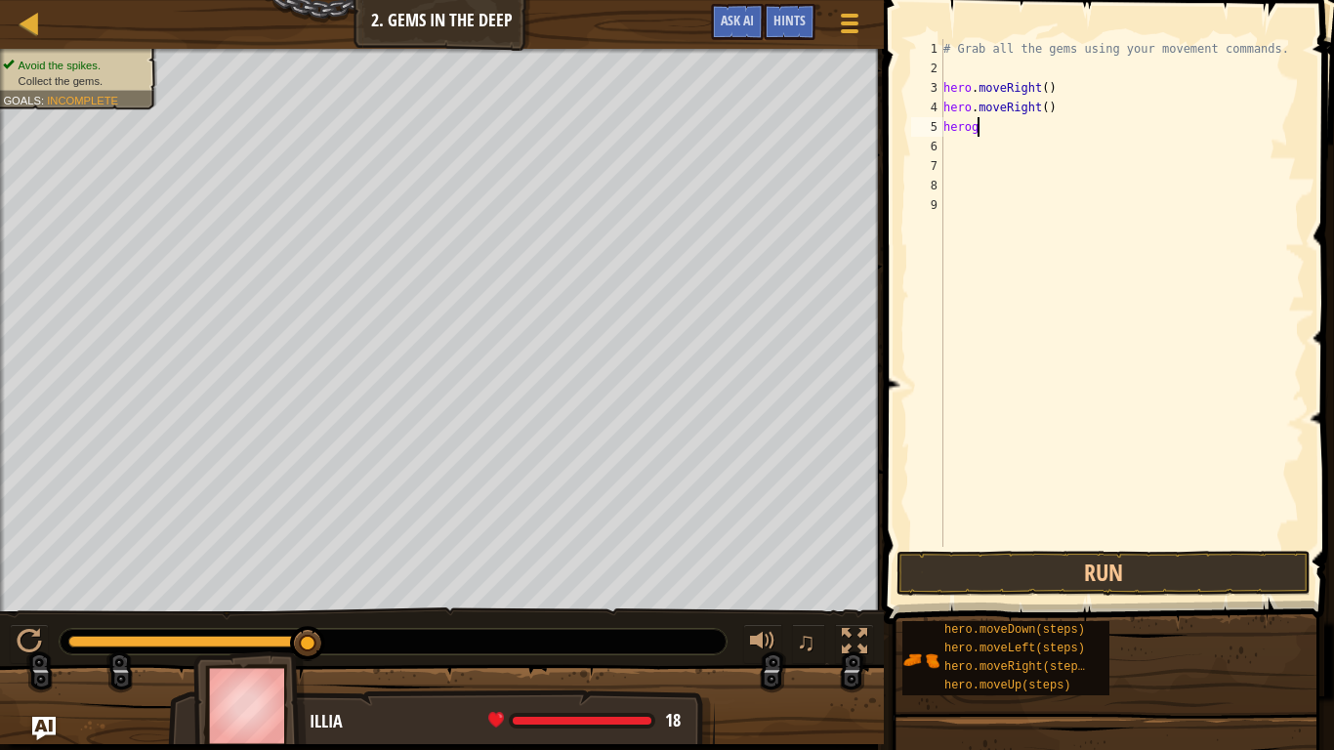
type textarea "h"
type textarea "hero.go.back"
click at [979, 572] on button "Run" at bounding box center [1104, 573] width 414 height 45
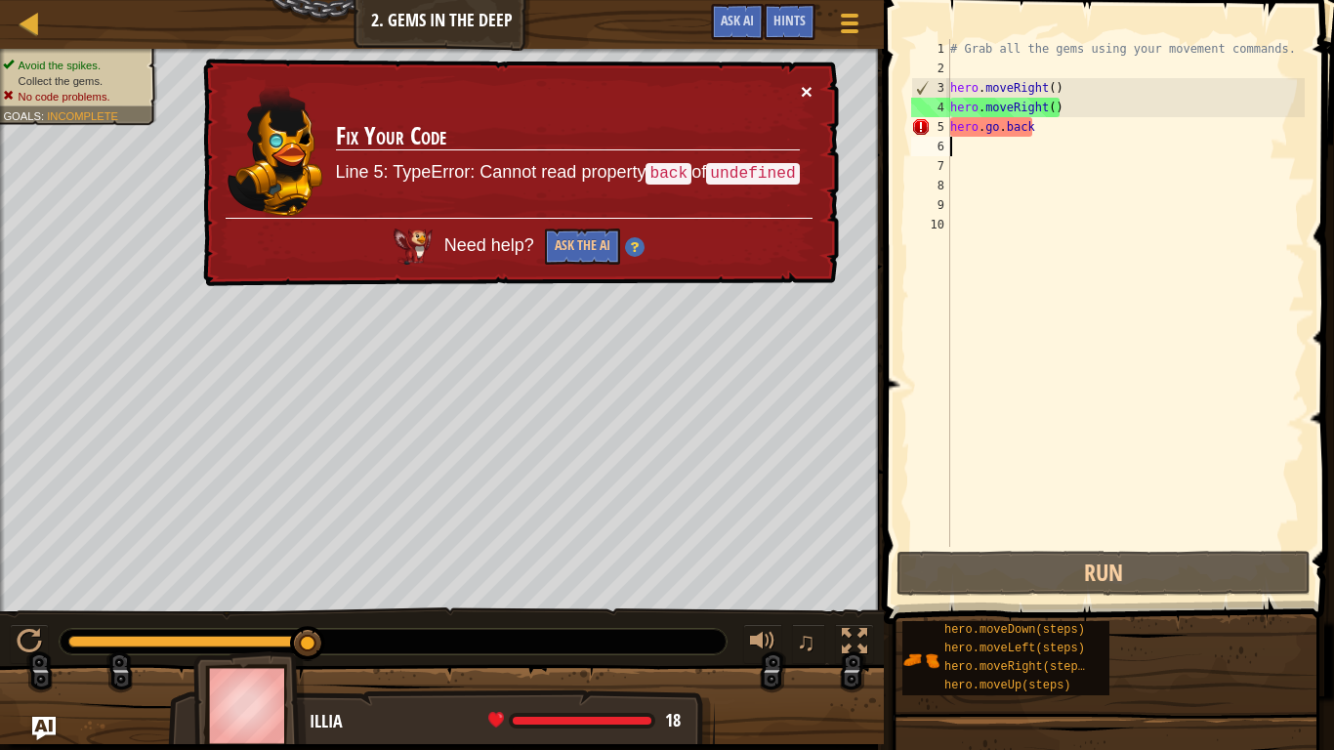
click at [805, 87] on button "×" at bounding box center [807, 91] width 12 height 21
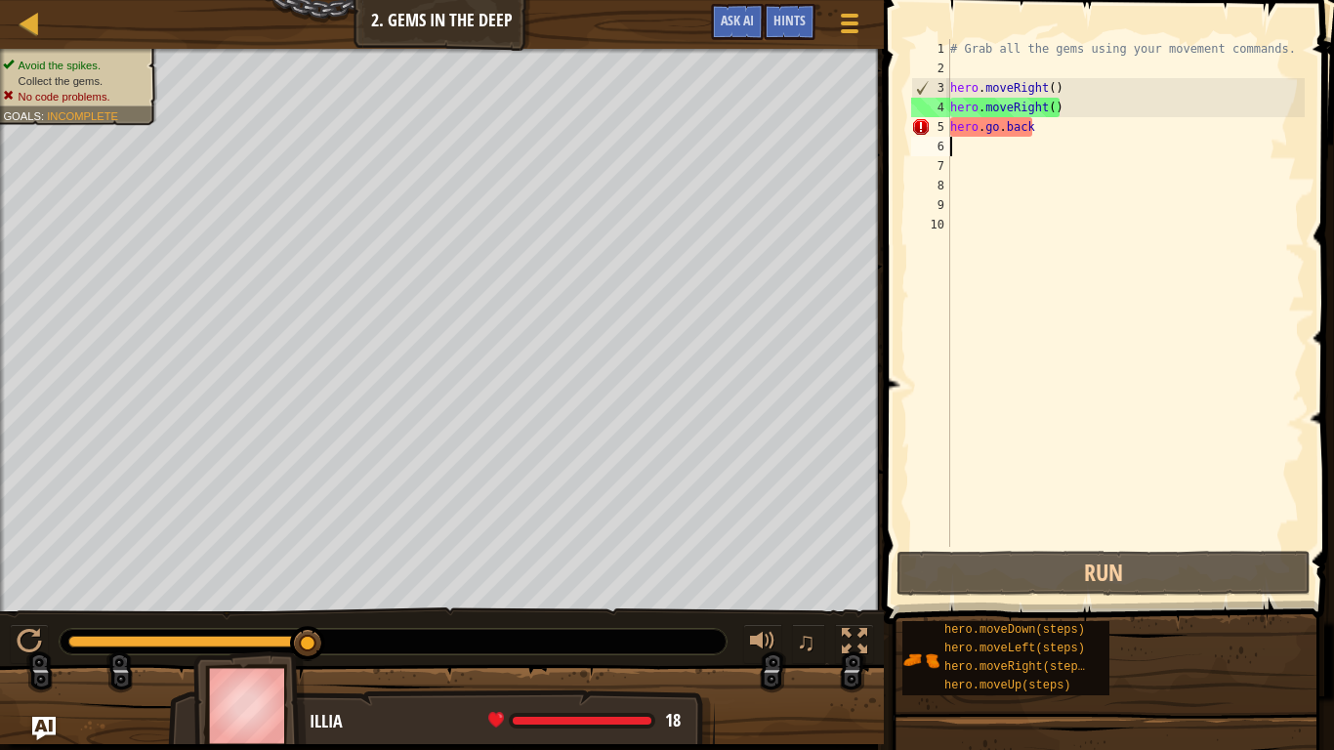
click at [1029, 124] on div "# Grab all the gems using your movement commands. hero . moveRight ( ) hero . m…" at bounding box center [1125, 312] width 358 height 547
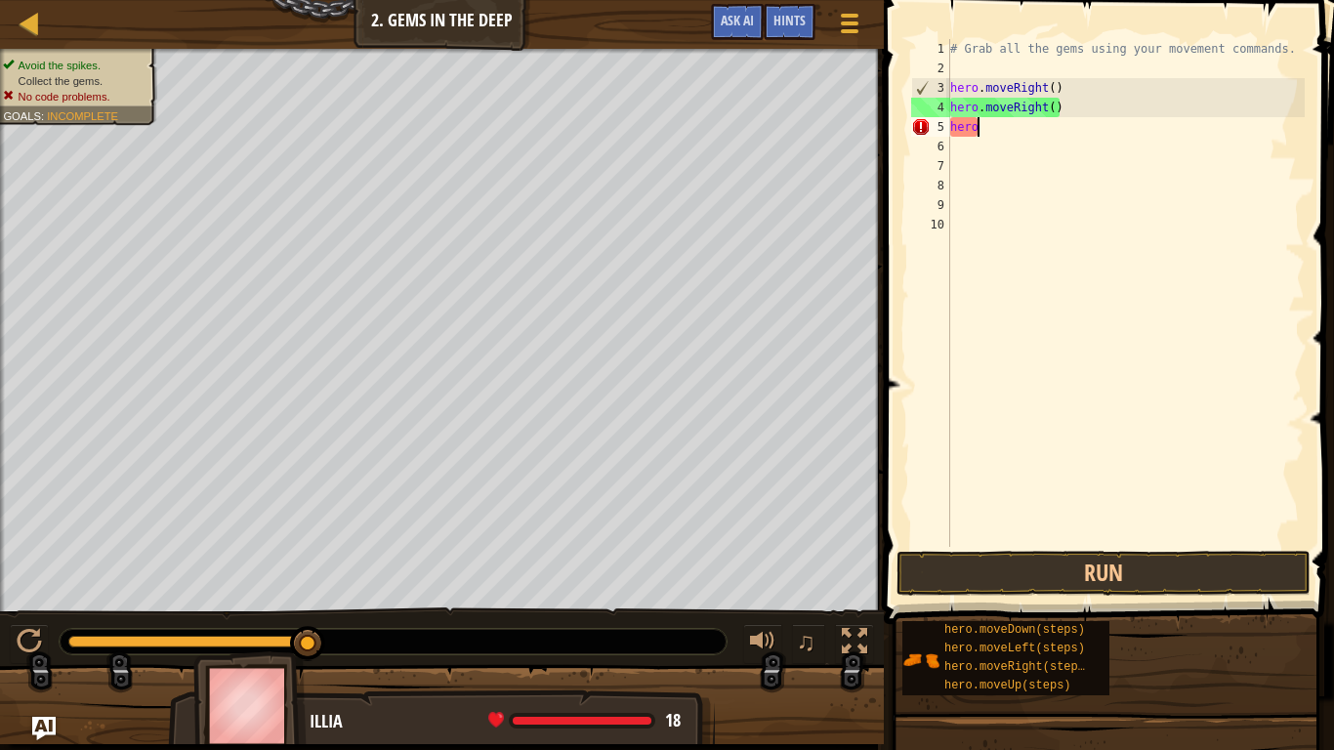
type textarea "h"
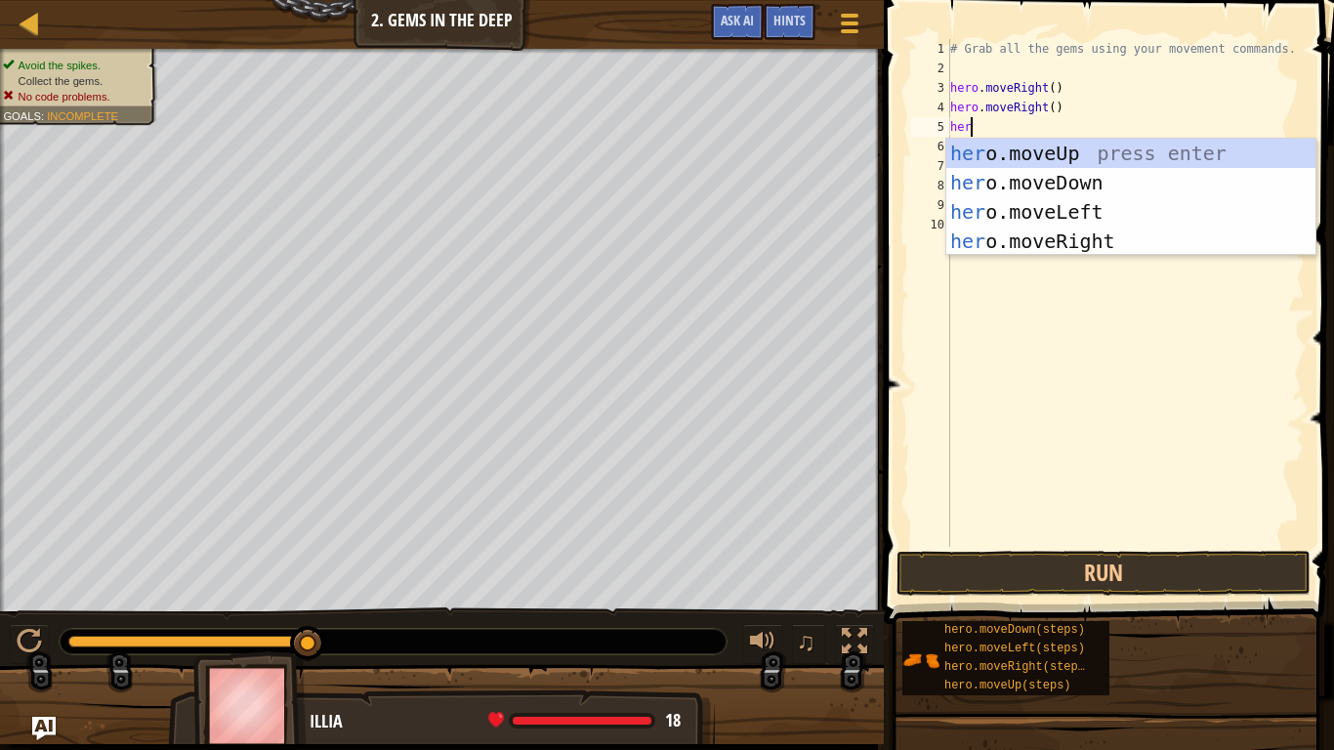
type textarea "hero"
click at [1043, 209] on div "hero .moveUp press enter hero .moveDown press enter hero .moveLeft press enter …" at bounding box center [1130, 227] width 369 height 176
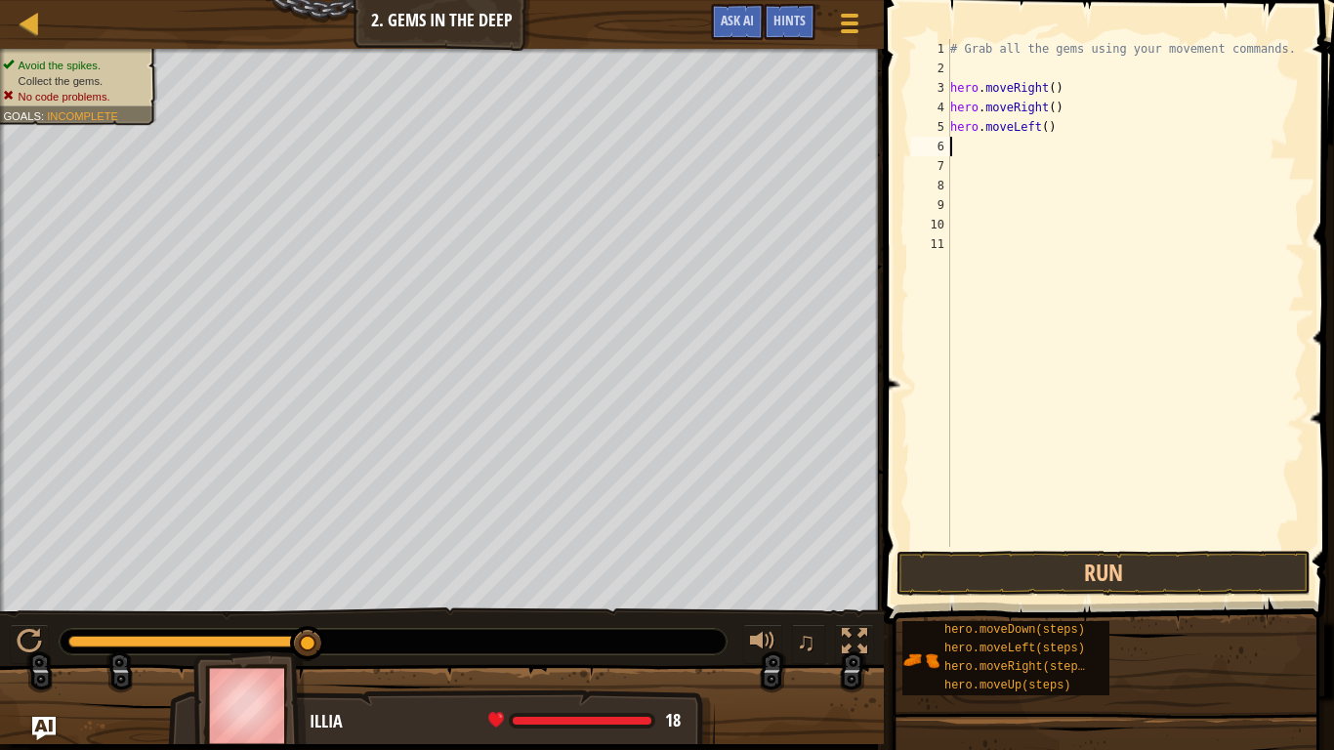
scroll to position [9, 0]
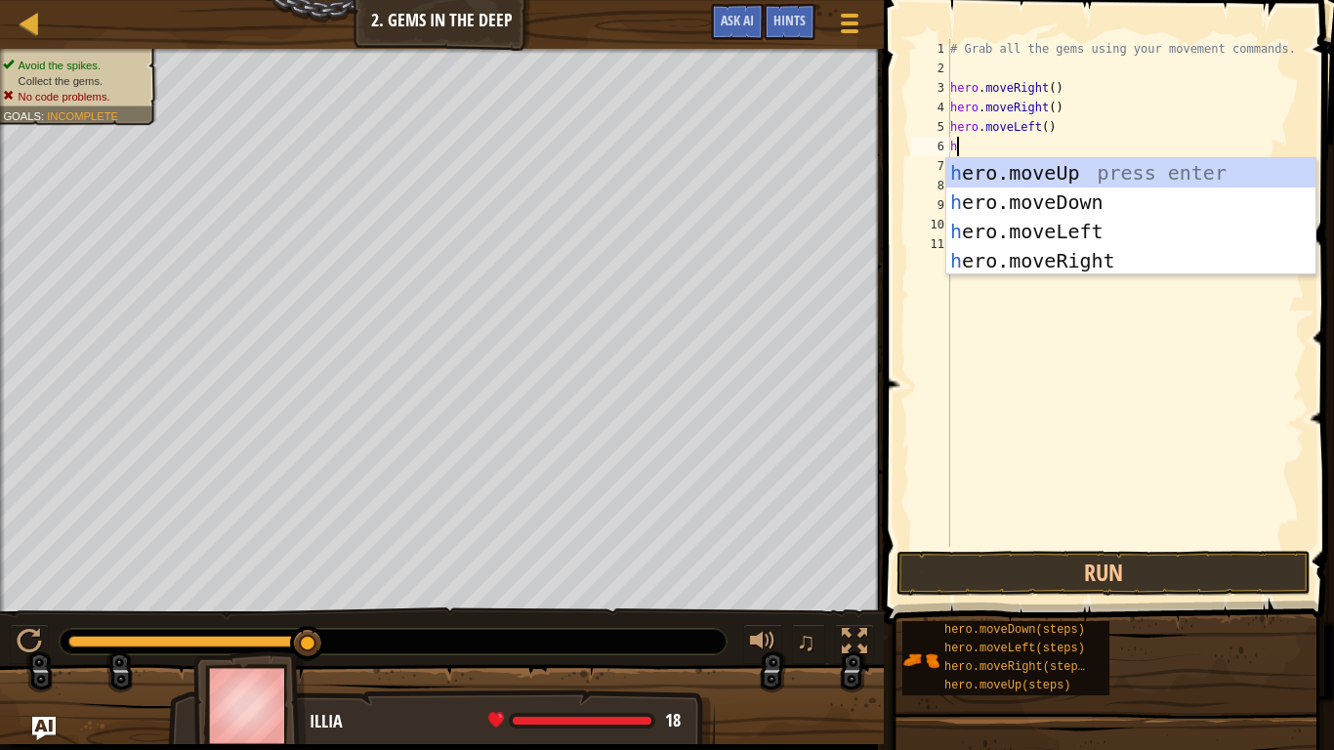
type textarea "her"
click at [1102, 208] on div "her o.moveUp press enter her o.moveDown press enter her o.moveLeft press enter …" at bounding box center [1130, 246] width 369 height 176
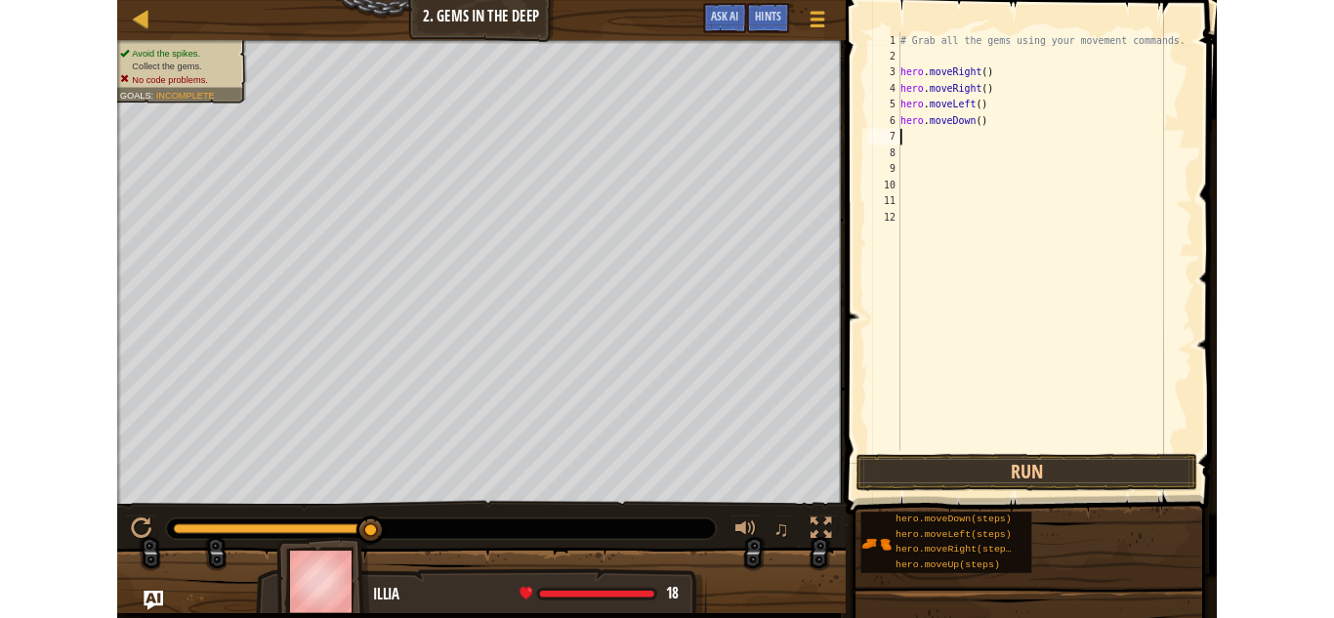
scroll to position [9, 0]
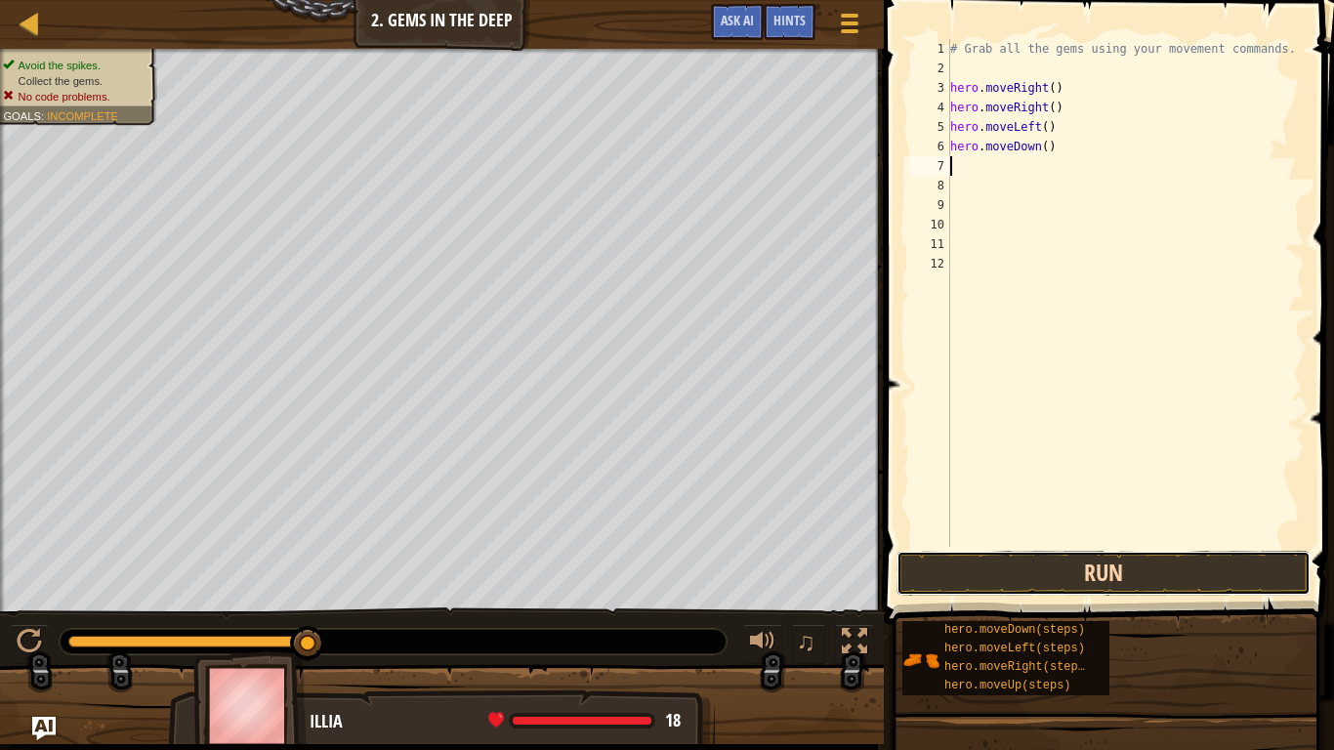
click at [1188, 583] on button "Run" at bounding box center [1104, 573] width 414 height 45
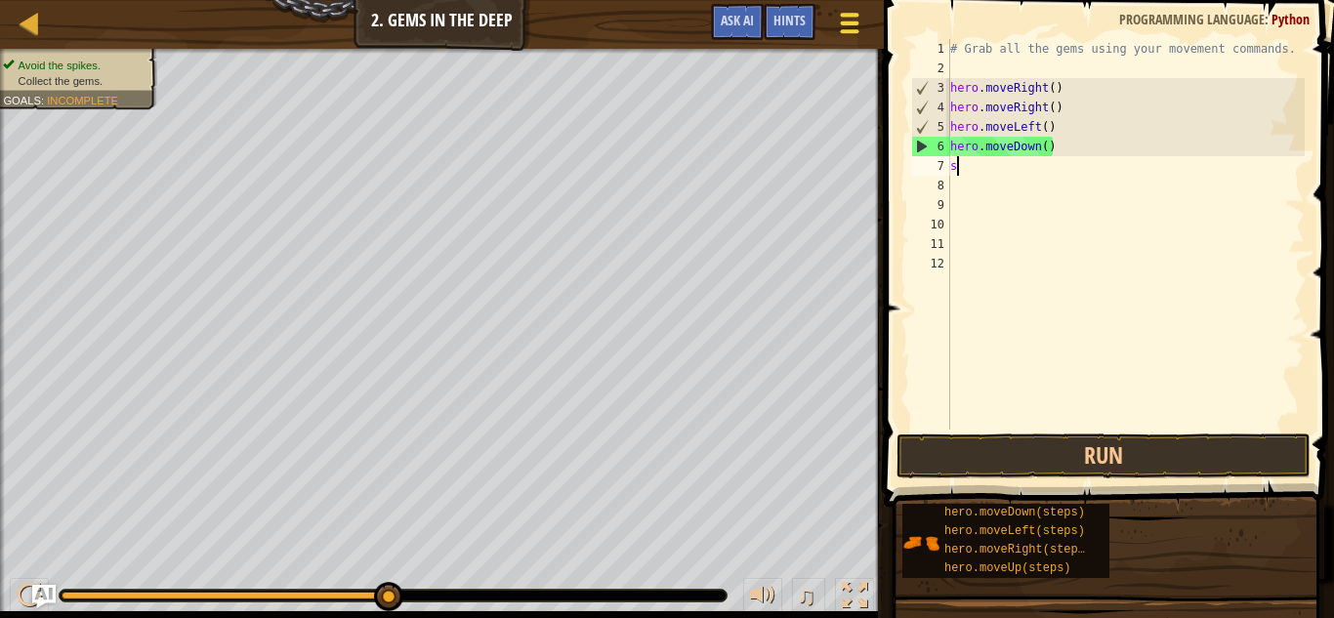
scroll to position [9, 1]
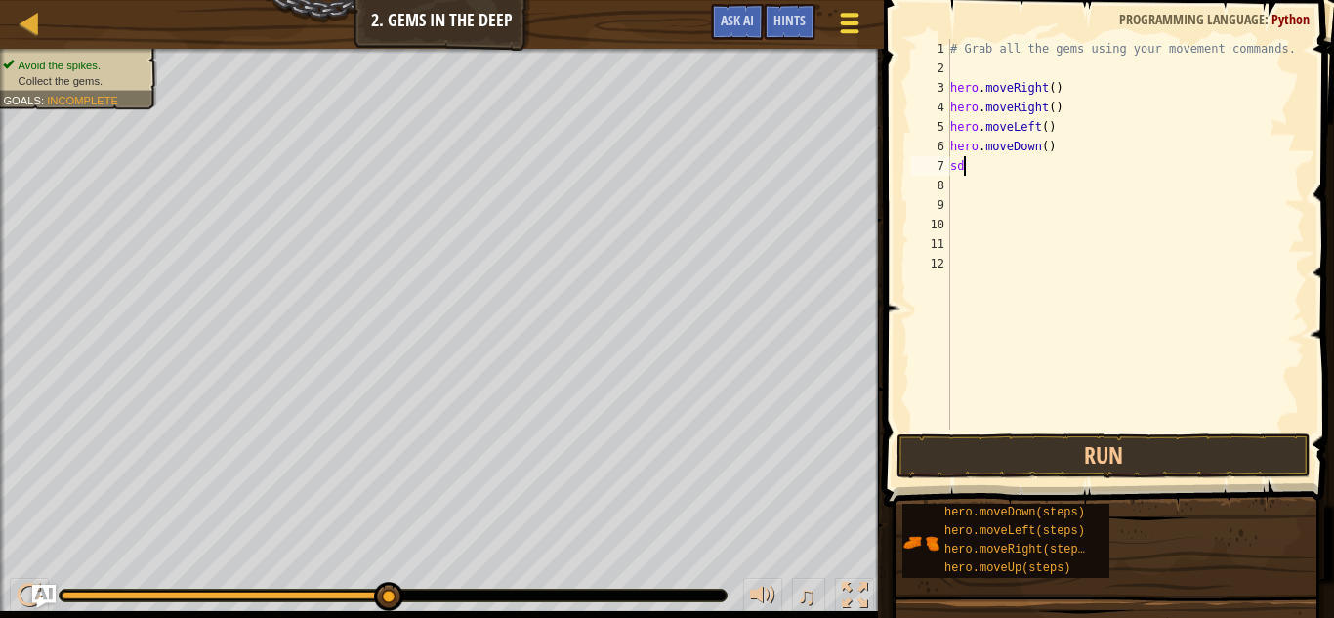
type textarea "s"
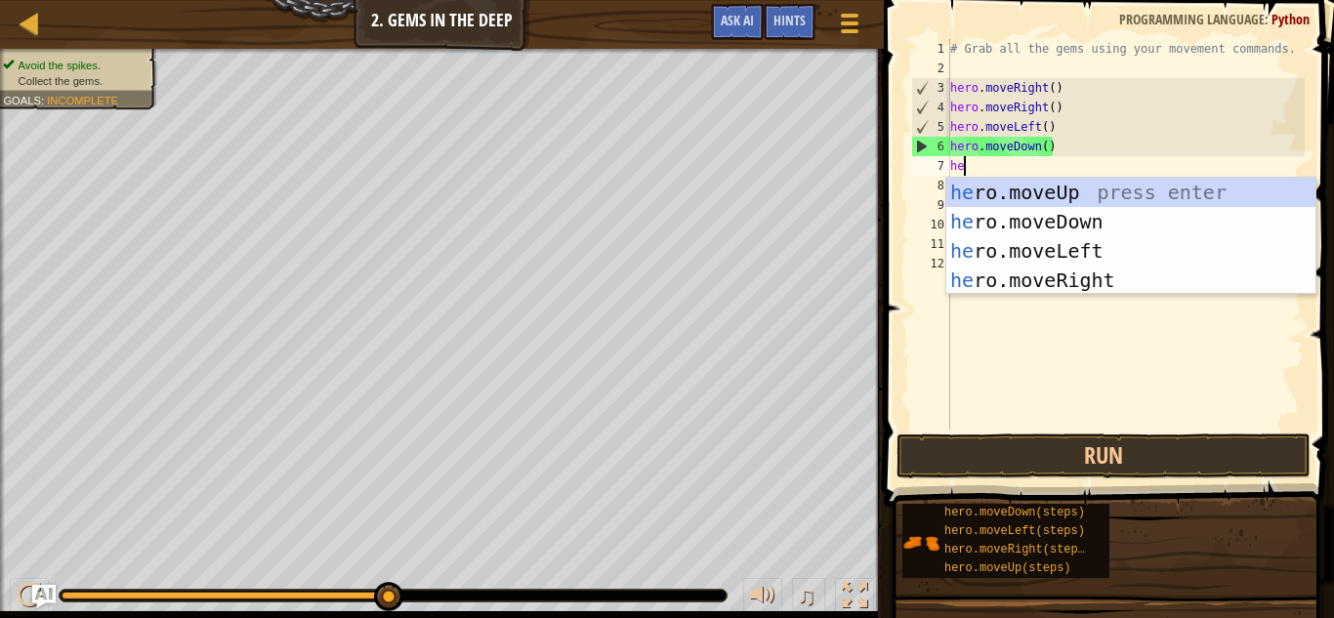
type textarea "her"
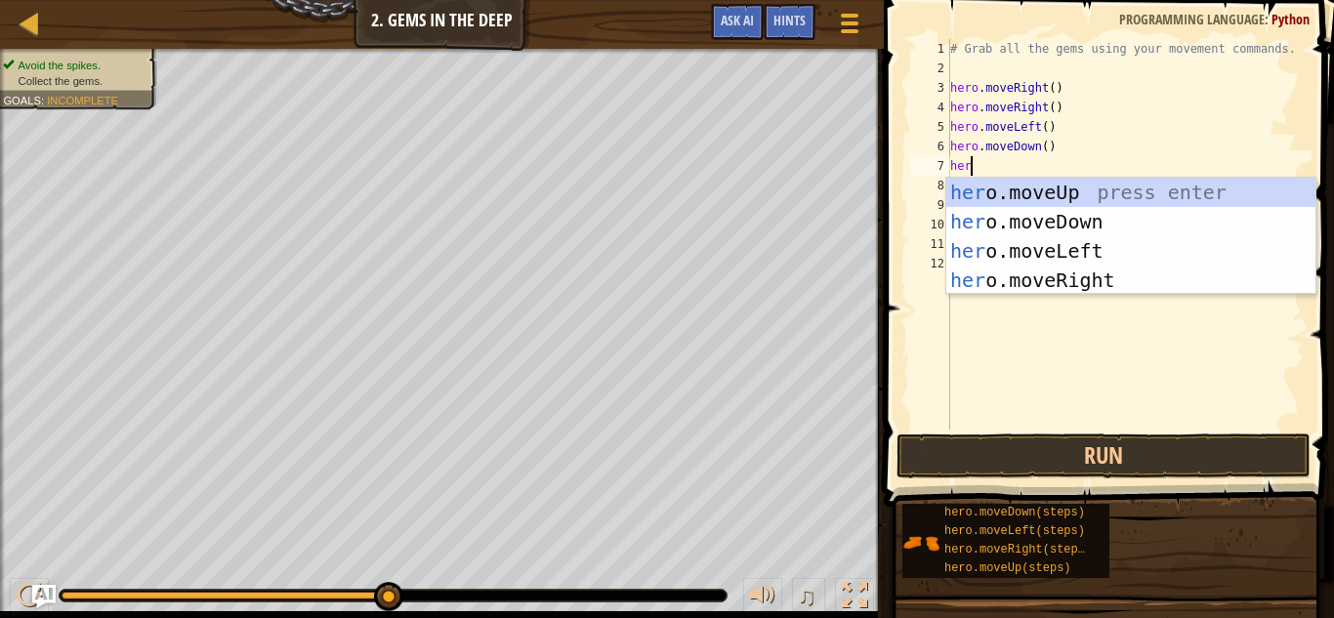
click at [1116, 192] on div "her o.moveUp press enter her o.moveDown press enter her o.moveLeft press enter …" at bounding box center [1130, 266] width 369 height 176
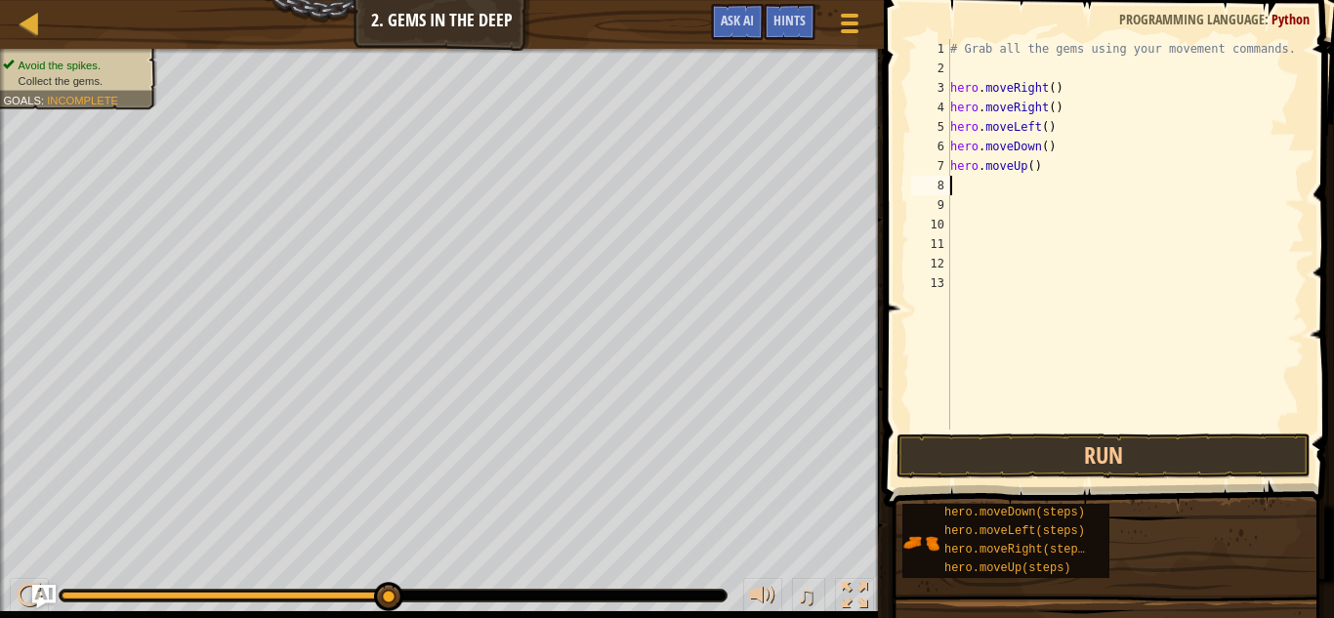
scroll to position [9, 0]
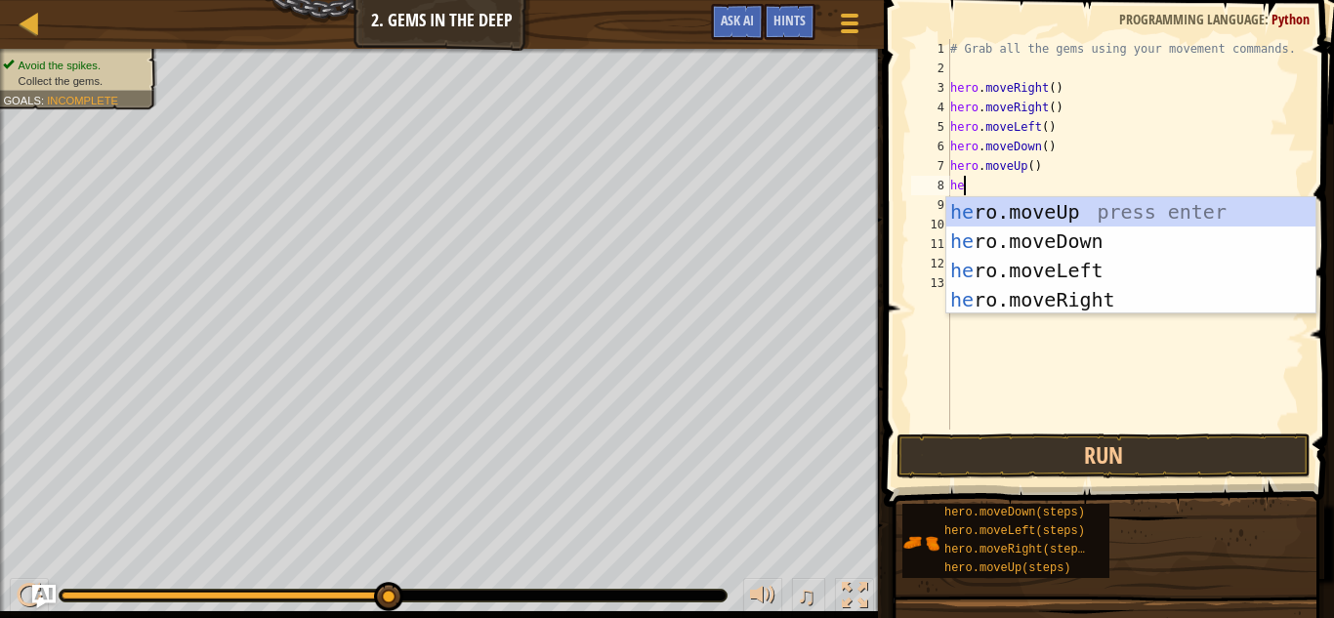
type textarea "her"
click at [1094, 306] on div "her o.moveUp press enter her o.moveDown press enter her o.moveLeft press enter …" at bounding box center [1130, 285] width 369 height 176
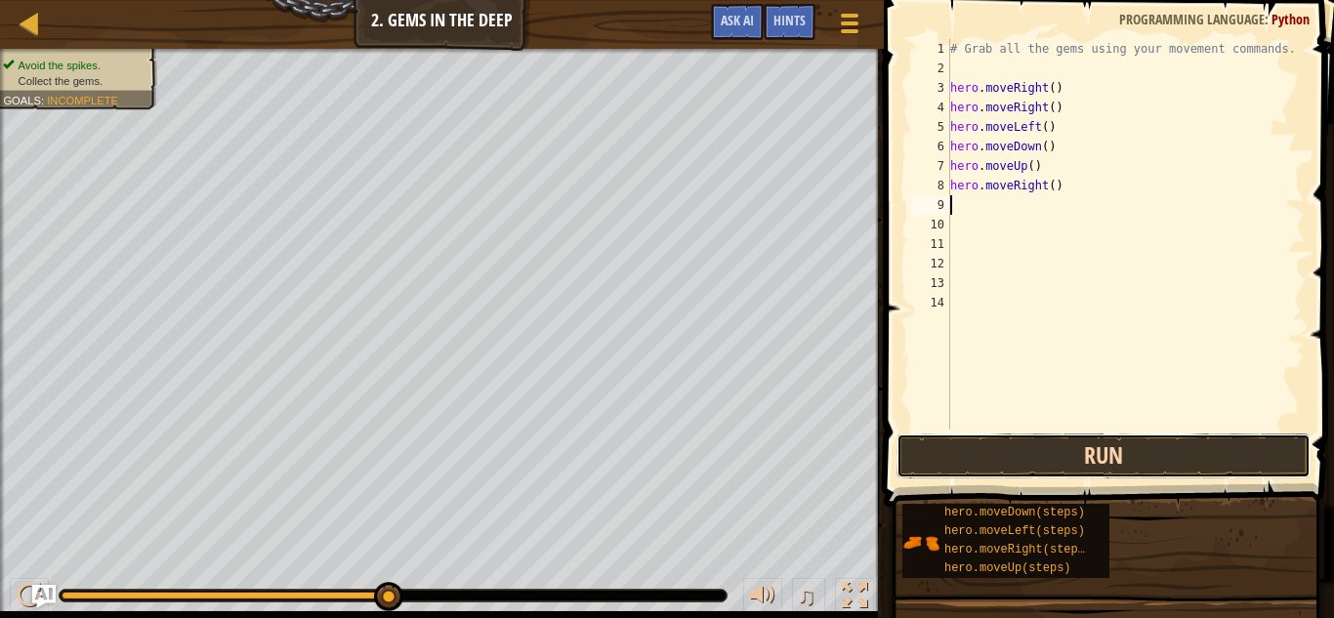
click at [1185, 461] on button "Run" at bounding box center [1104, 456] width 414 height 45
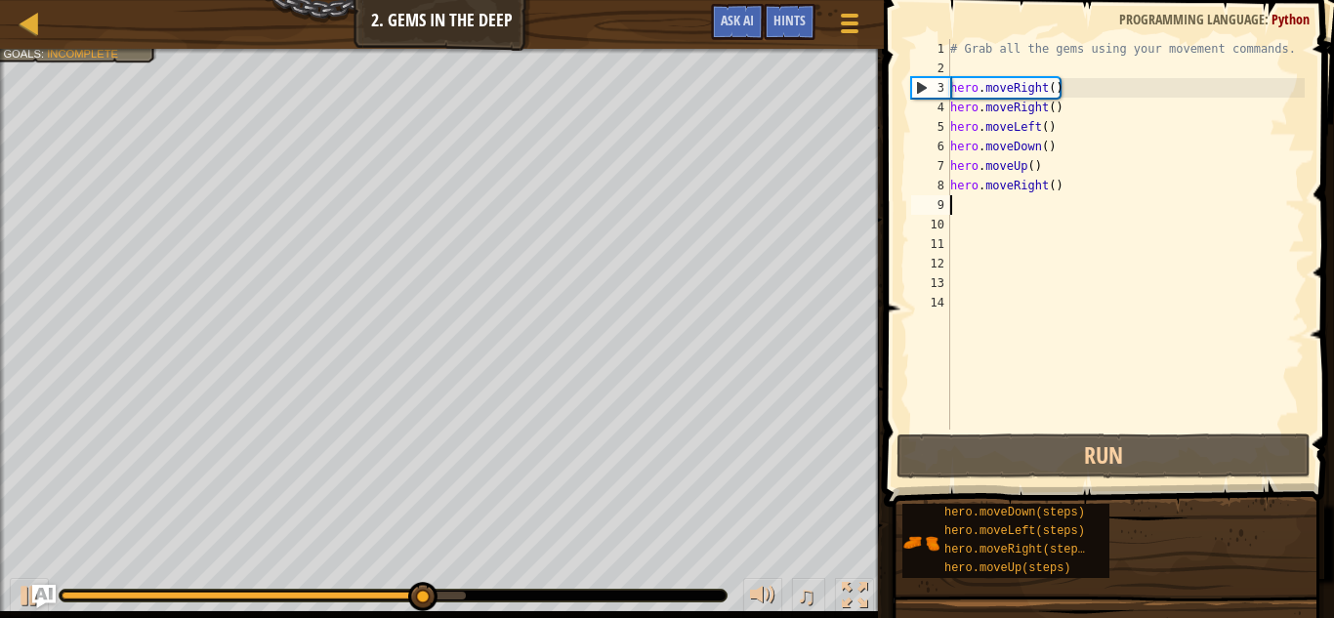
click at [1056, 189] on div "# Grab all the gems using your movement commands. hero . moveRight ( ) hero . m…" at bounding box center [1125, 254] width 358 height 430
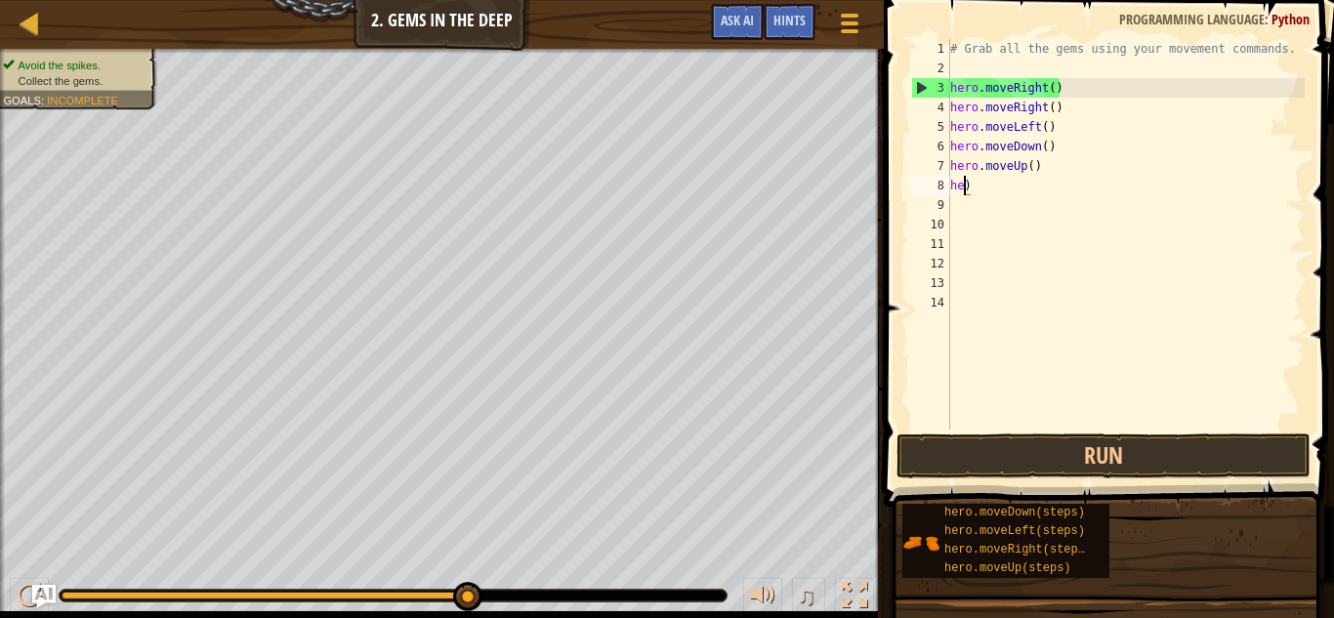
type textarea ")"
click at [981, 182] on div "# Grab all the gems using your movement commands. hero . moveRight ( ) hero . m…" at bounding box center [1125, 254] width 358 height 430
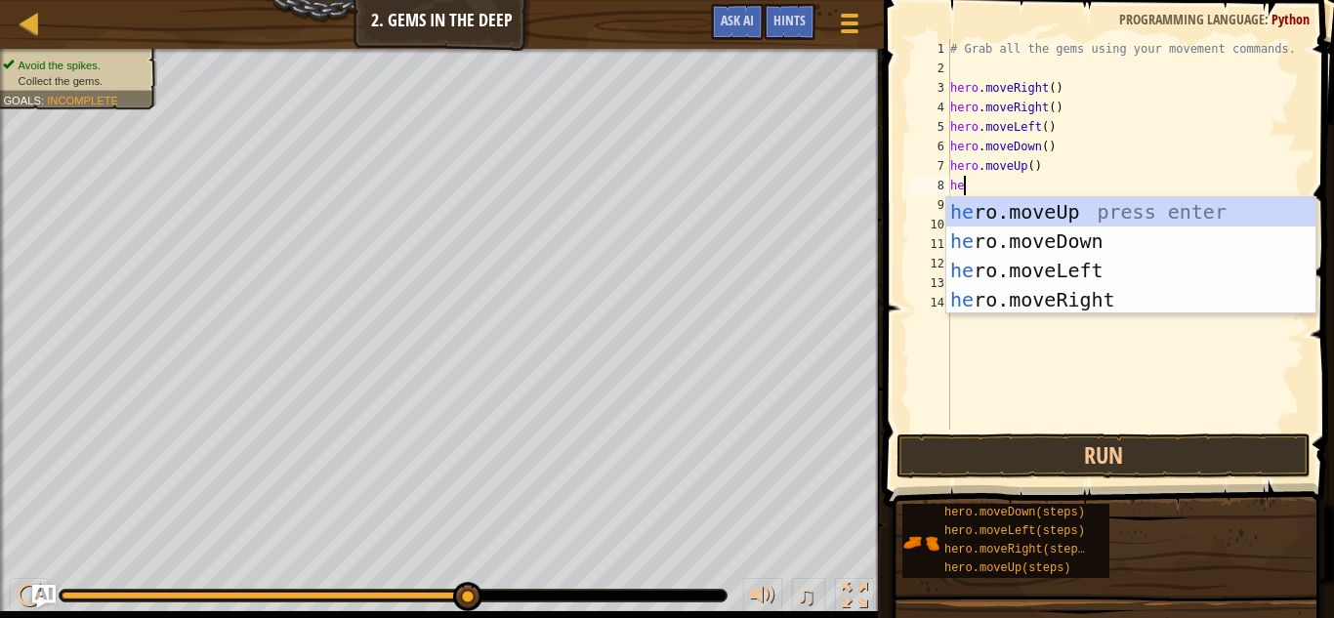
type textarea "hero"
click at [1106, 217] on div "hero .moveUp press enter hero .moveDown press enter hero .moveLeft press enter …" at bounding box center [1130, 285] width 369 height 176
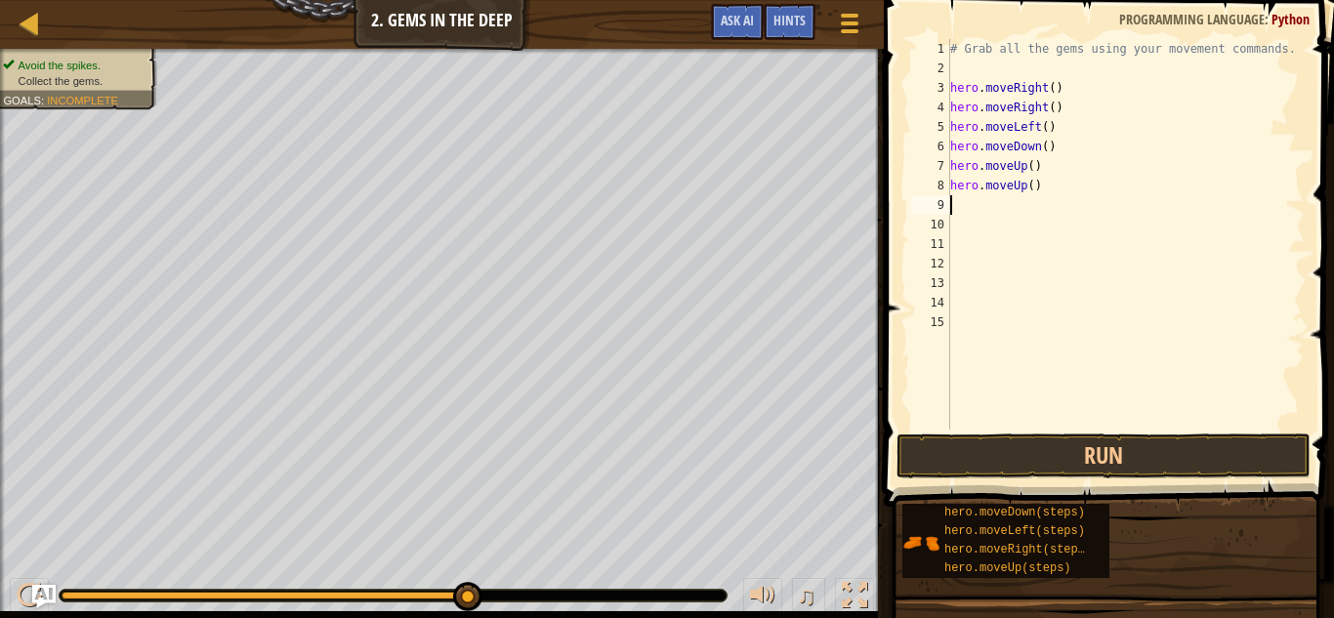
scroll to position [9, 0]
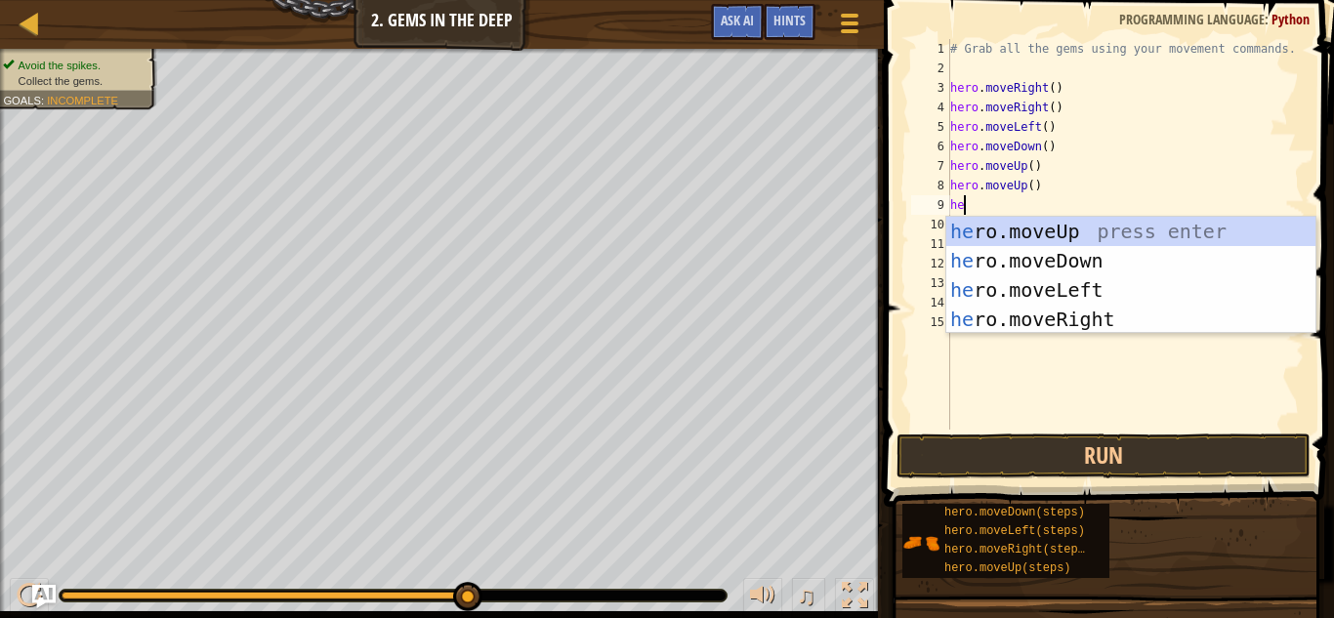
type textarea "her"
click at [1099, 298] on div "her o.moveUp press enter her o.moveDown press enter her o.moveLeft press enter …" at bounding box center [1130, 305] width 369 height 176
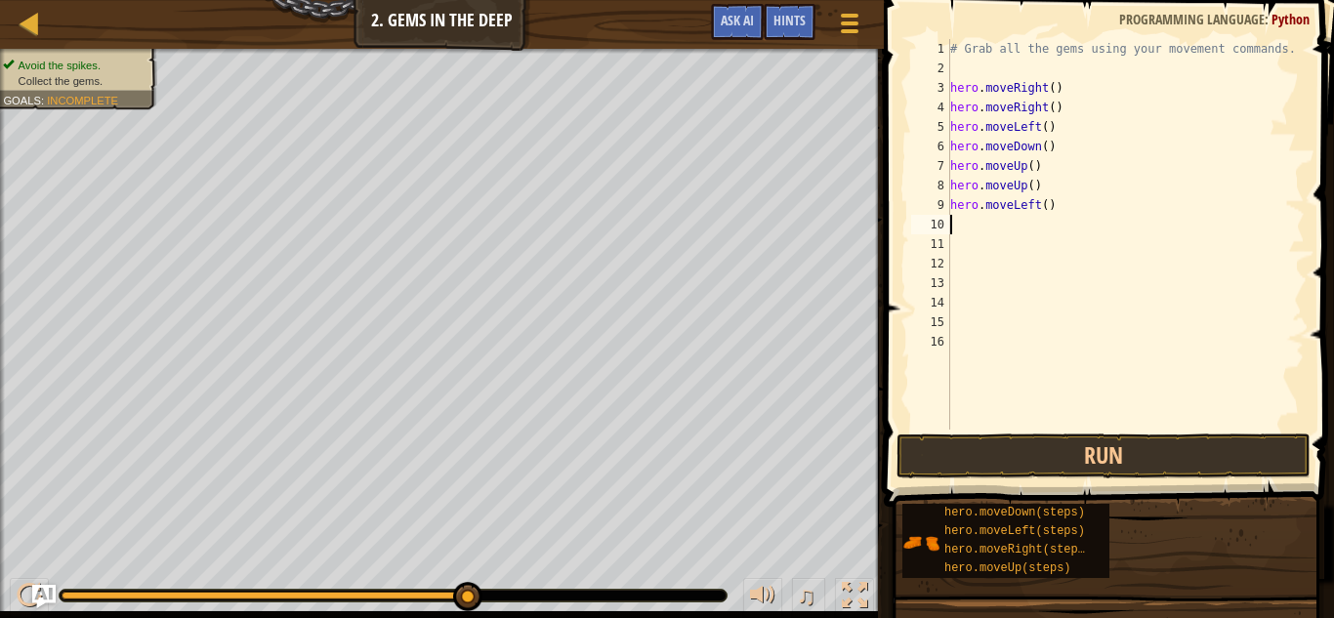
click at [1055, 211] on div "# Grab all the gems using your movement commands. hero . moveRight ( ) hero . m…" at bounding box center [1125, 254] width 358 height 430
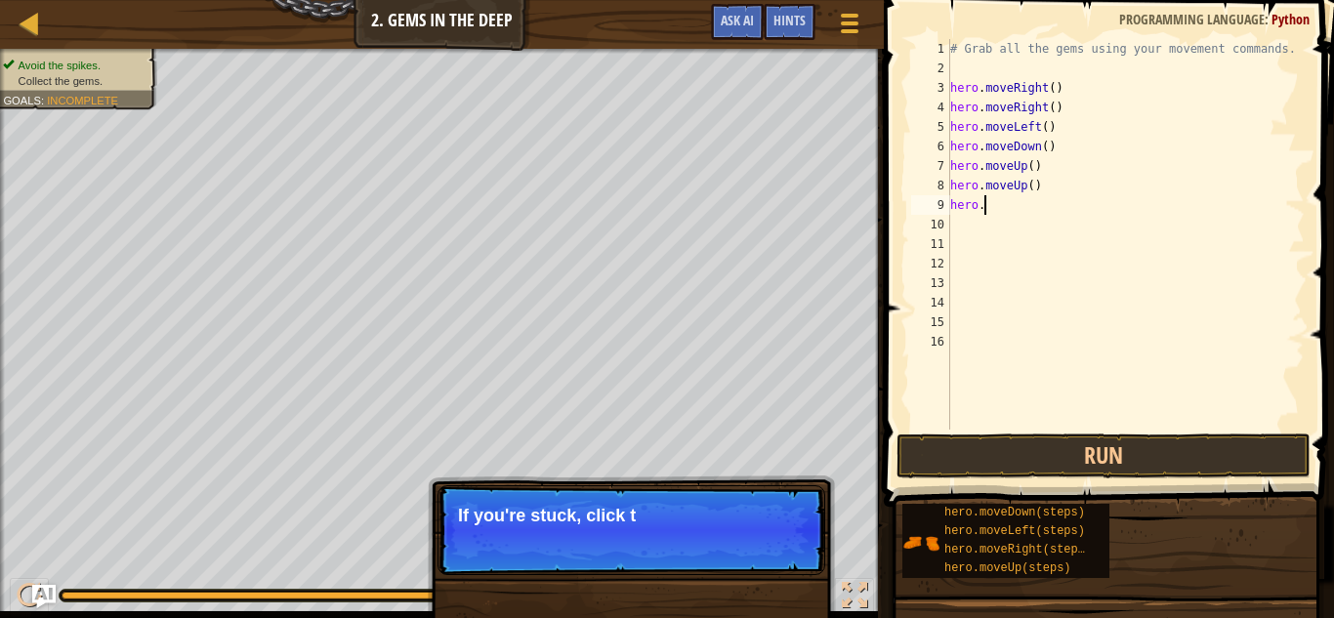
type textarea "h"
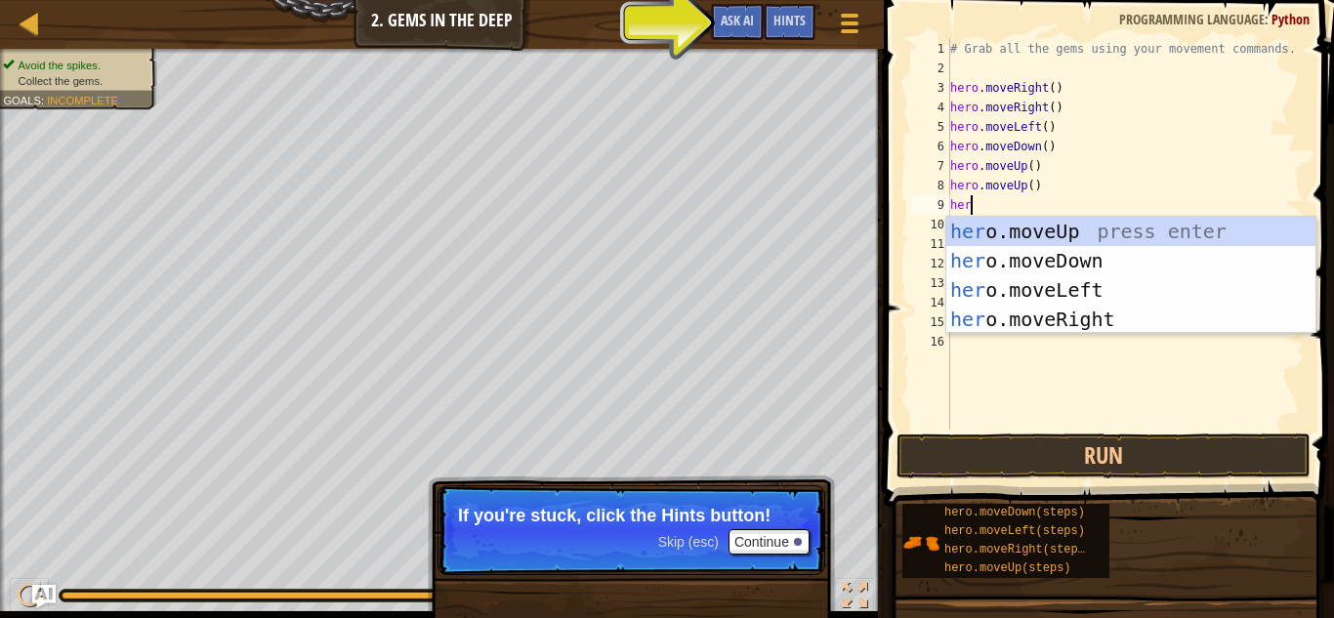
type textarea "hero"
click at [1108, 323] on div "hero .moveUp press enter hero .moveDown press enter hero .moveLeft press enter …" at bounding box center [1130, 305] width 369 height 176
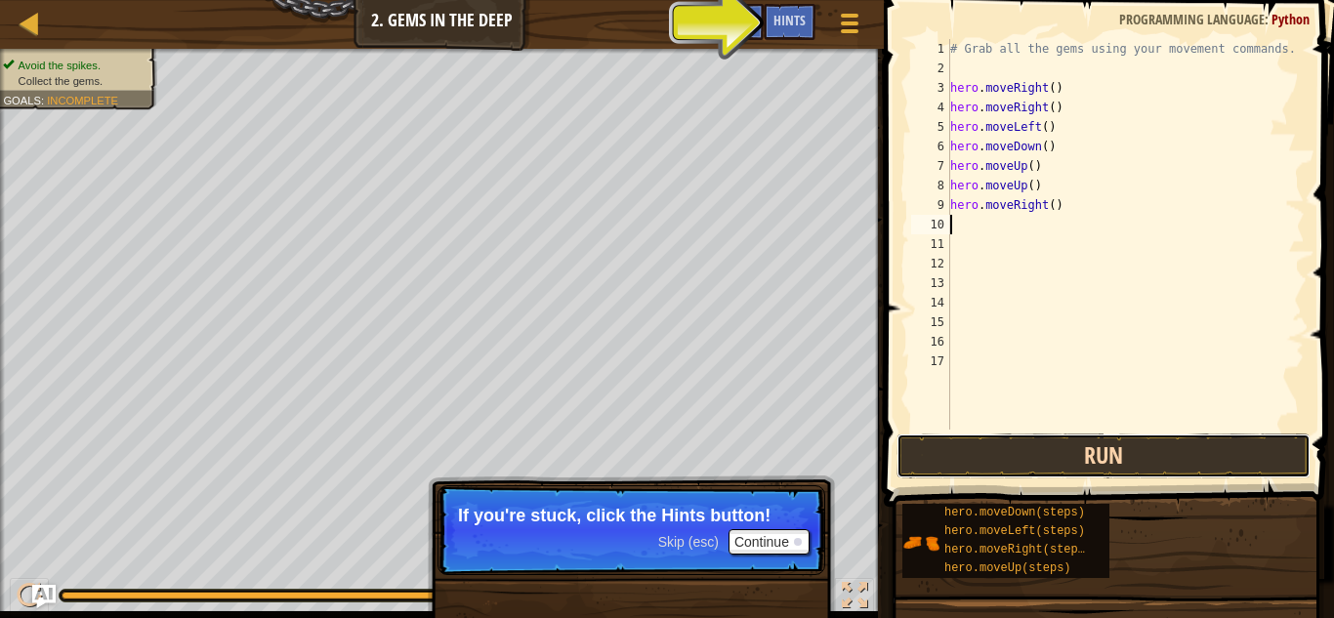
click at [1163, 454] on button "Run" at bounding box center [1104, 456] width 414 height 45
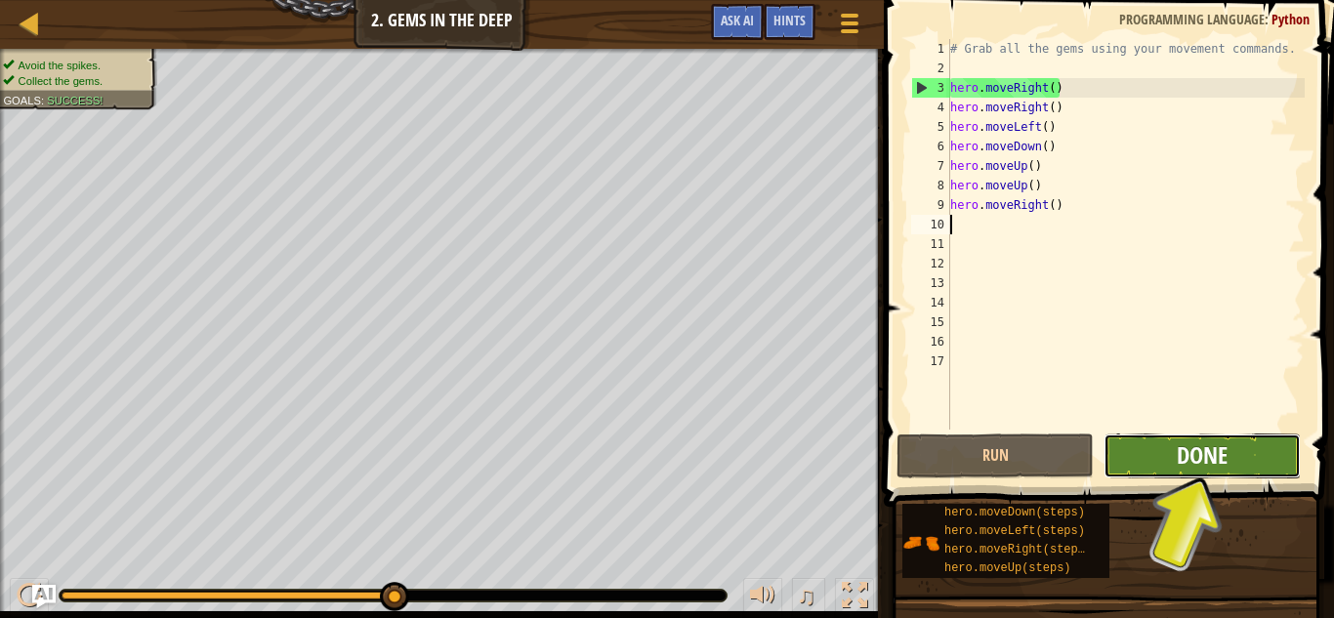
click at [1227, 447] on span "Done" at bounding box center [1202, 454] width 51 height 31
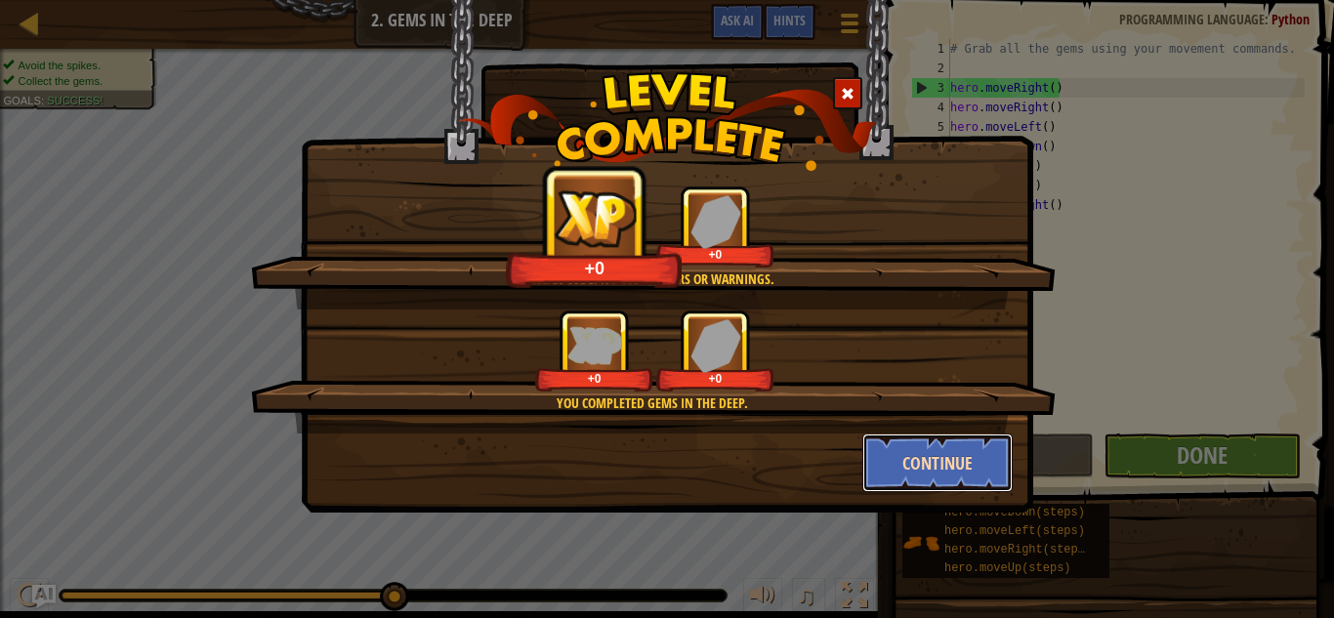
click at [972, 463] on button "Continue" at bounding box center [937, 463] width 151 height 59
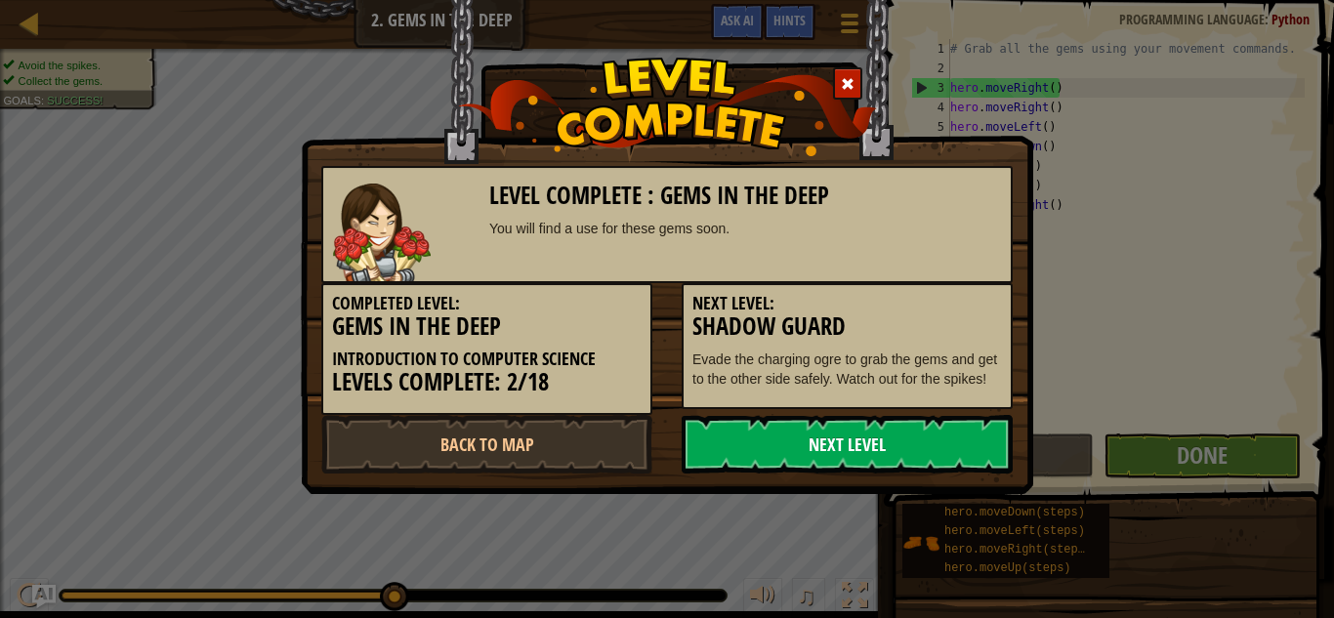
click at [806, 446] on link "Next Level" at bounding box center [847, 444] width 331 height 59
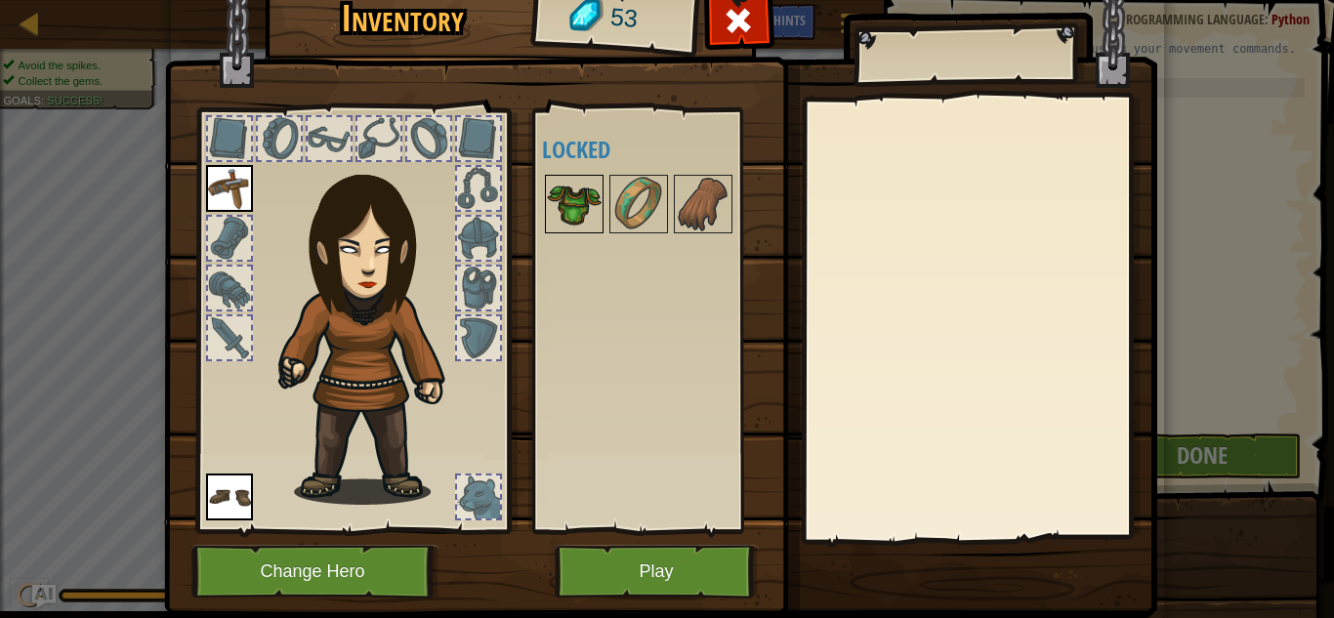
click at [570, 207] on img at bounding box center [574, 204] width 55 height 55
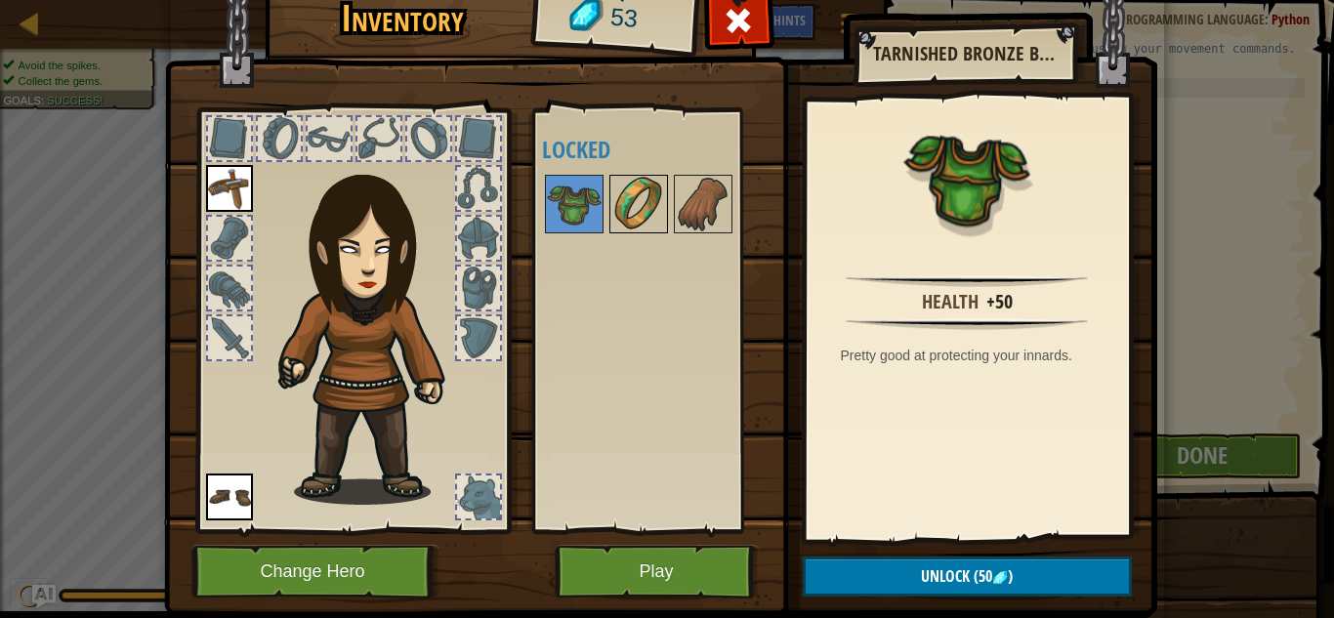
click at [629, 208] on img at bounding box center [638, 204] width 55 height 55
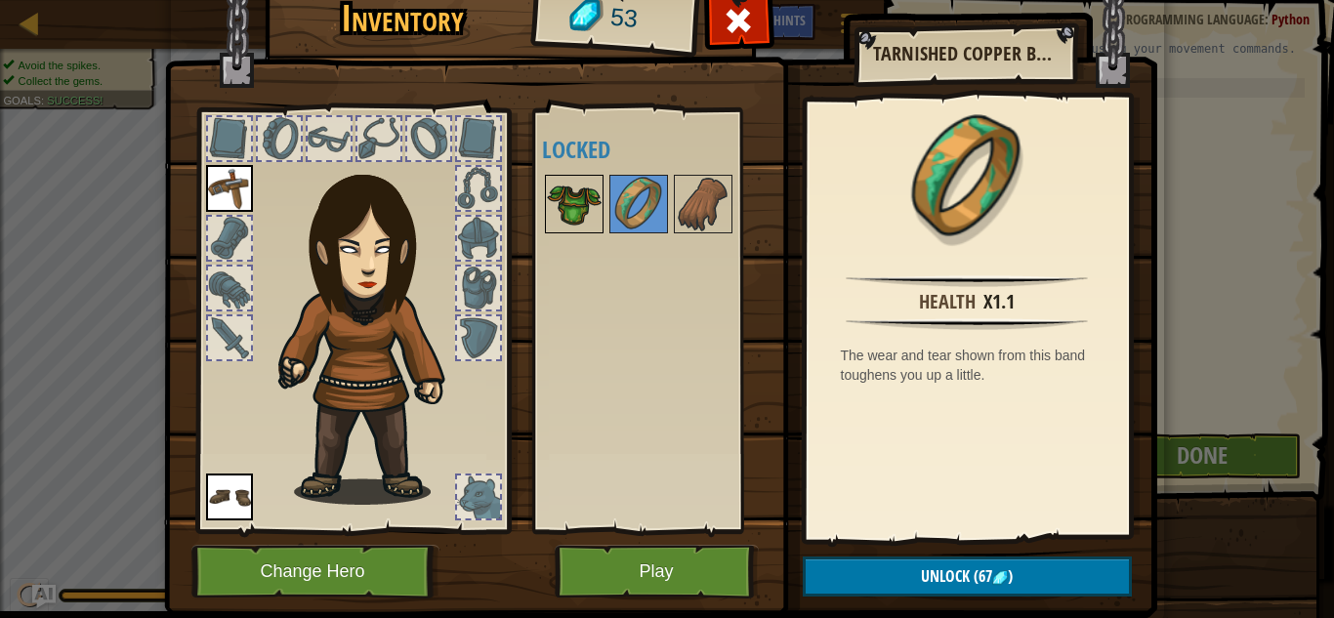
click at [575, 207] on img at bounding box center [574, 204] width 55 height 55
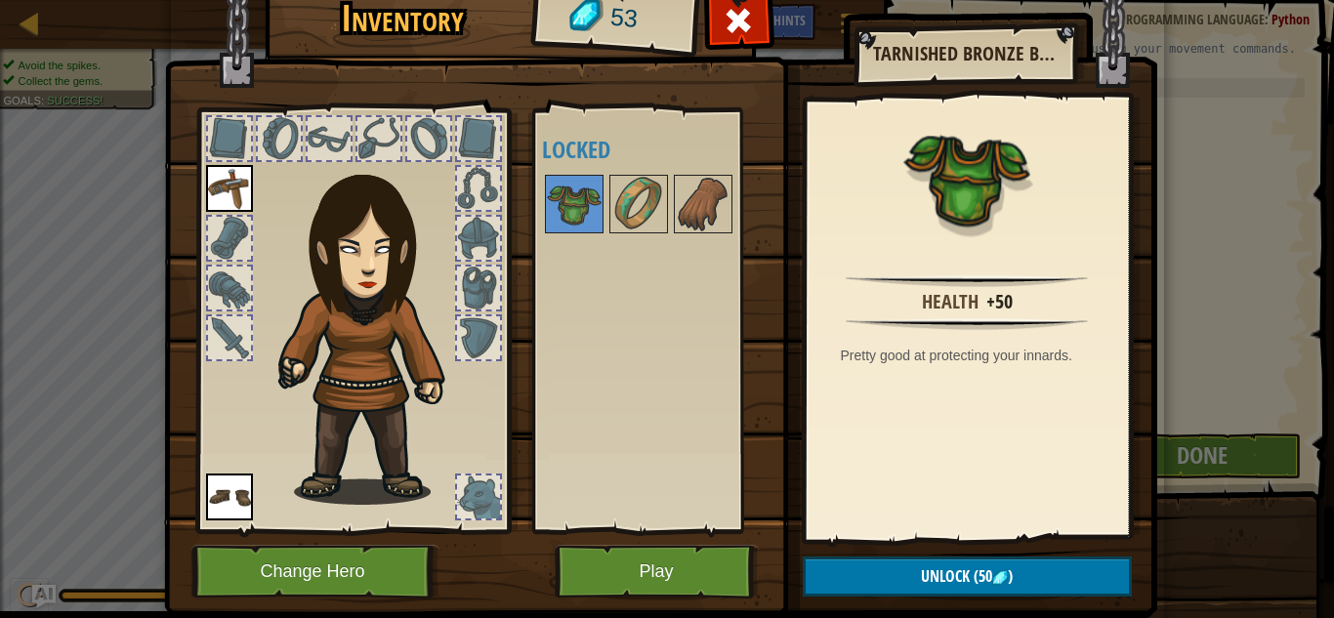
click at [956, 210] on img at bounding box center [966, 177] width 127 height 127
click at [931, 301] on div "Health" at bounding box center [950, 302] width 57 height 28
click at [409, 380] on img at bounding box center [375, 325] width 210 height 359
click at [368, 251] on img at bounding box center [375, 325] width 210 height 359
click at [288, 136] on div at bounding box center [279, 138] width 43 height 43
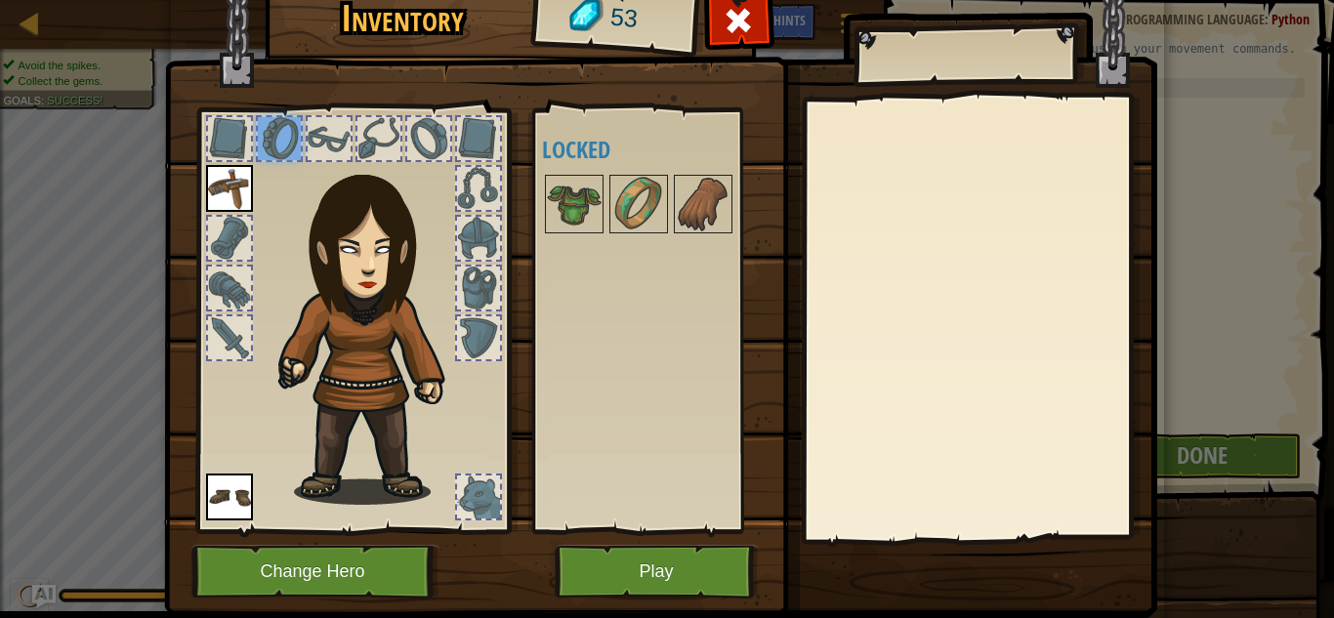
click at [326, 142] on div at bounding box center [329, 138] width 43 height 43
click at [352, 131] on div at bounding box center [329, 138] width 47 height 47
click at [389, 148] on div at bounding box center [378, 138] width 43 height 43
click at [249, 182] on img at bounding box center [229, 188] width 47 height 47
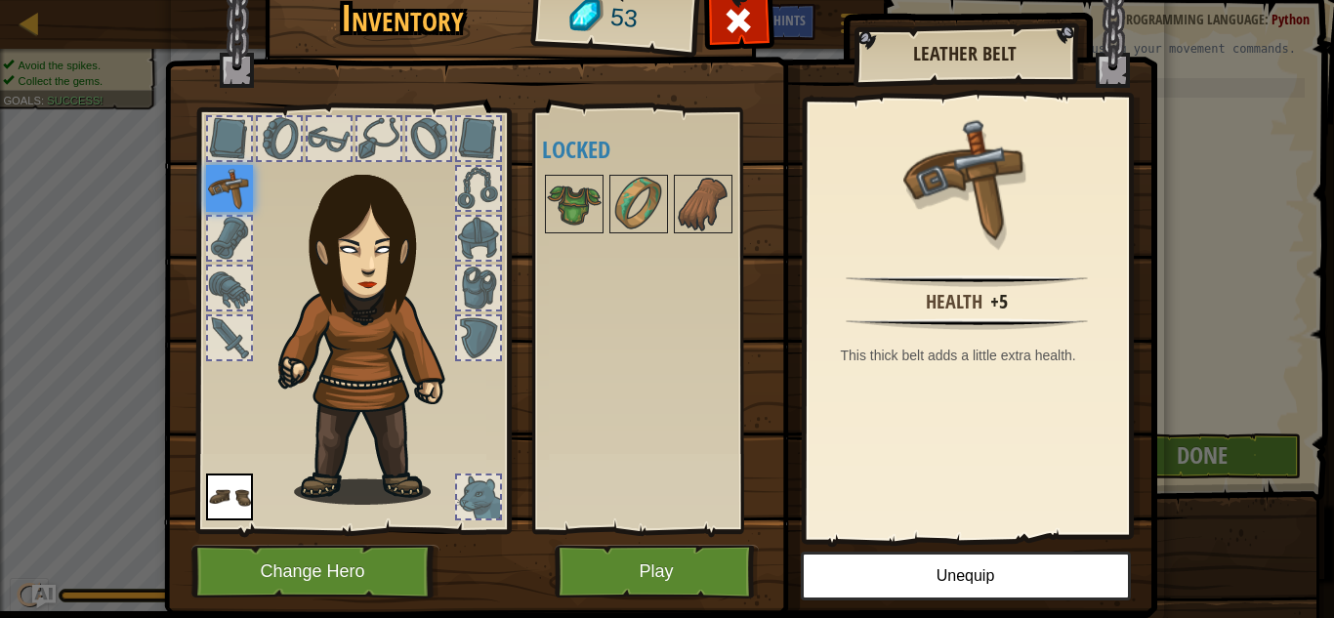
click at [228, 519] on img at bounding box center [229, 497] width 47 height 47
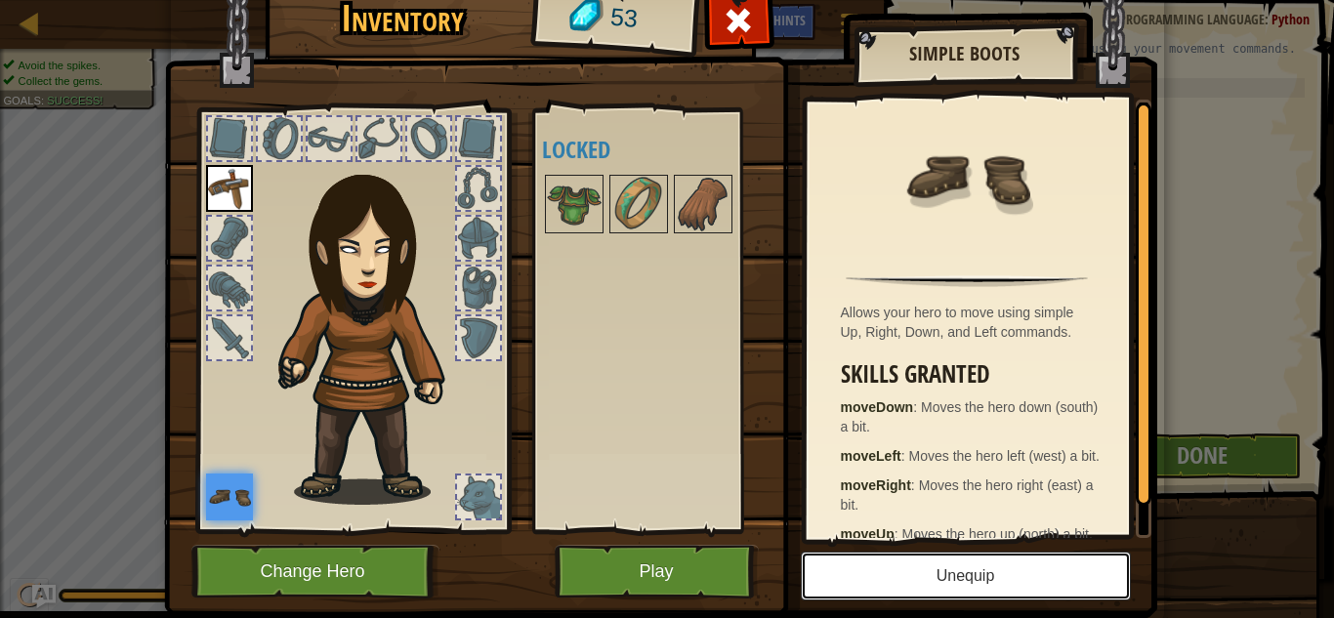
click at [919, 577] on button "Unequip" at bounding box center [966, 576] width 330 height 49
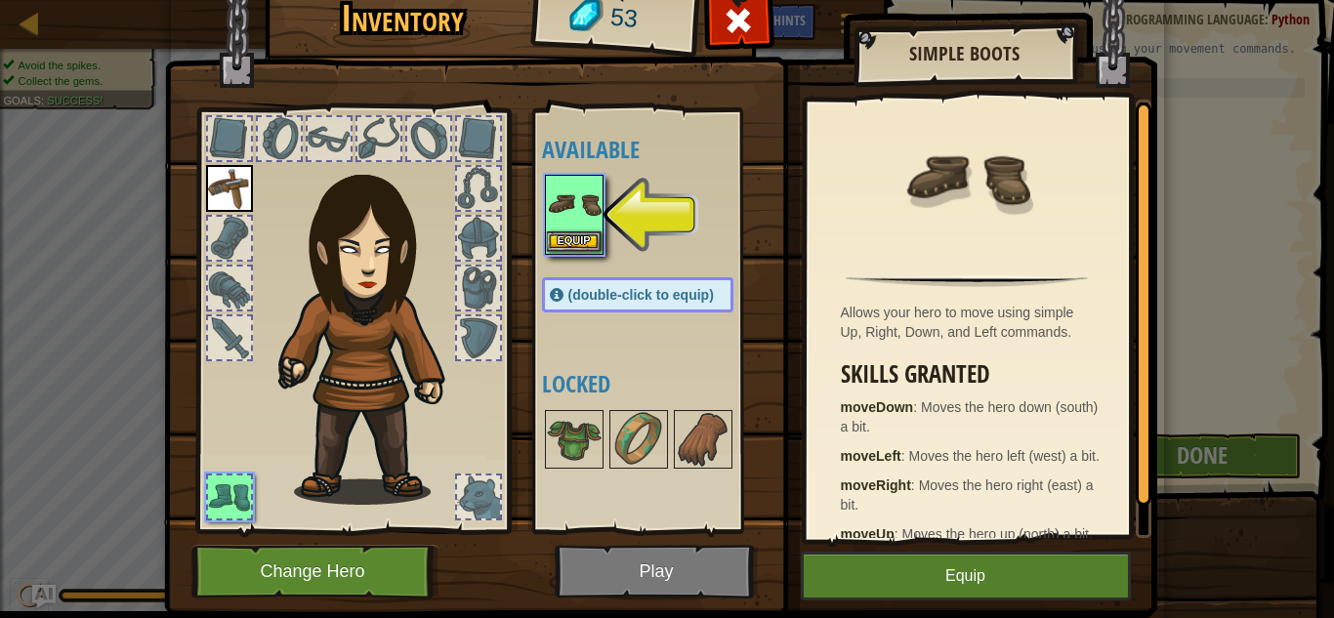
click at [560, 196] on img at bounding box center [574, 204] width 55 height 55
click at [574, 243] on button "Equip" at bounding box center [574, 241] width 55 height 21
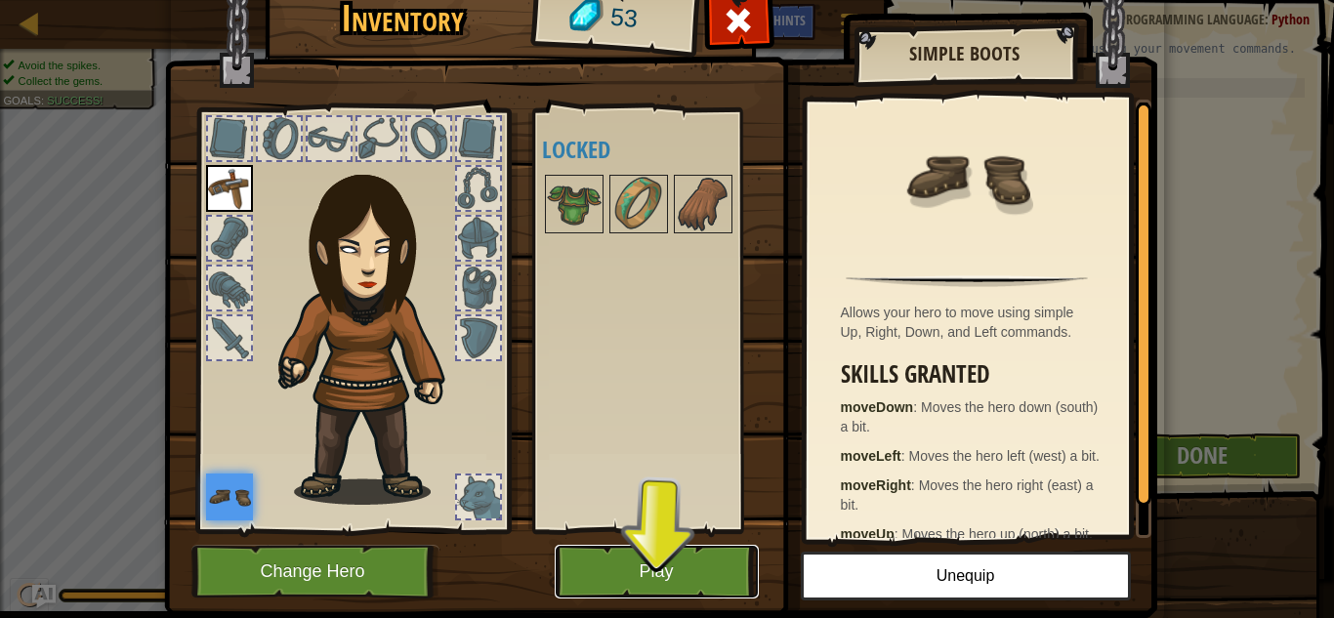
click at [719, 572] on button "Play" at bounding box center [657, 572] width 204 height 54
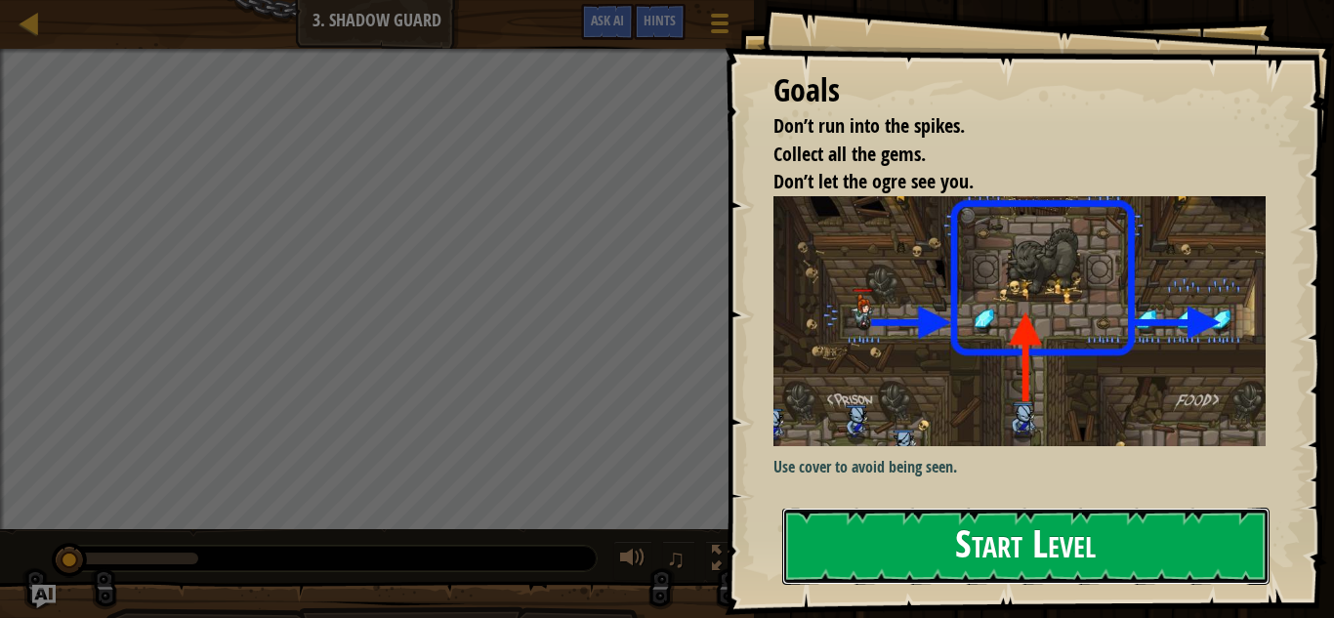
click at [898, 537] on button "Start Level" at bounding box center [1025, 546] width 487 height 77
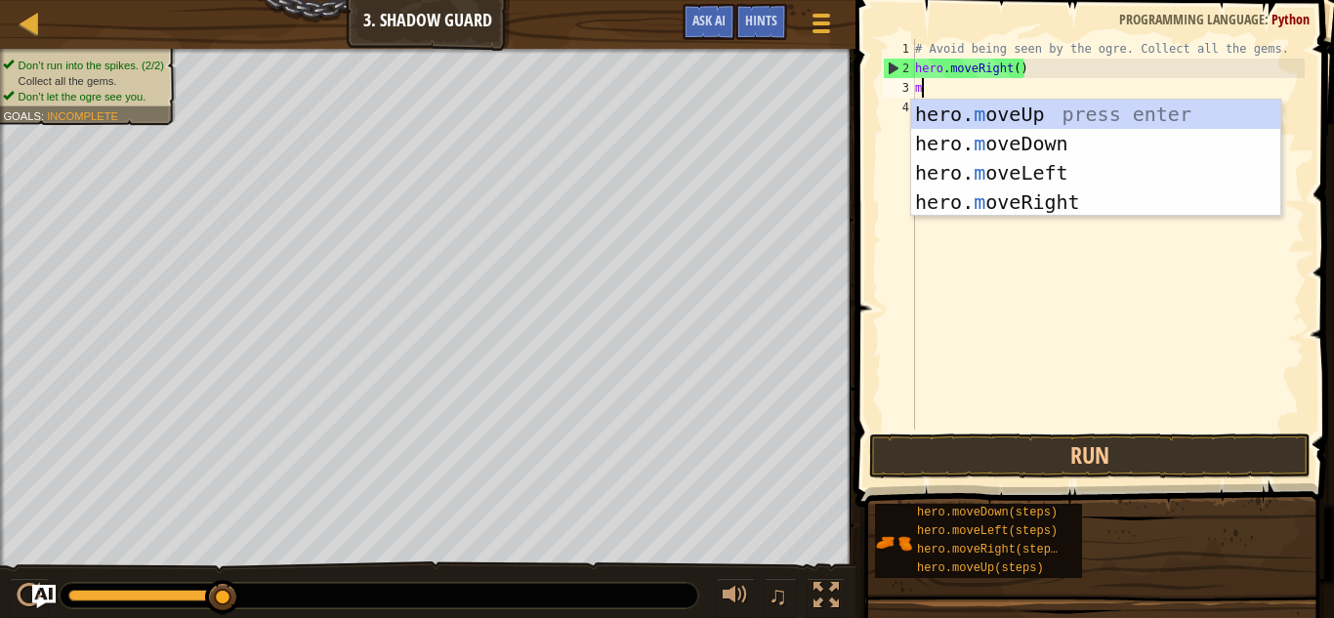
scroll to position [9, 0]
type textarea "mo"
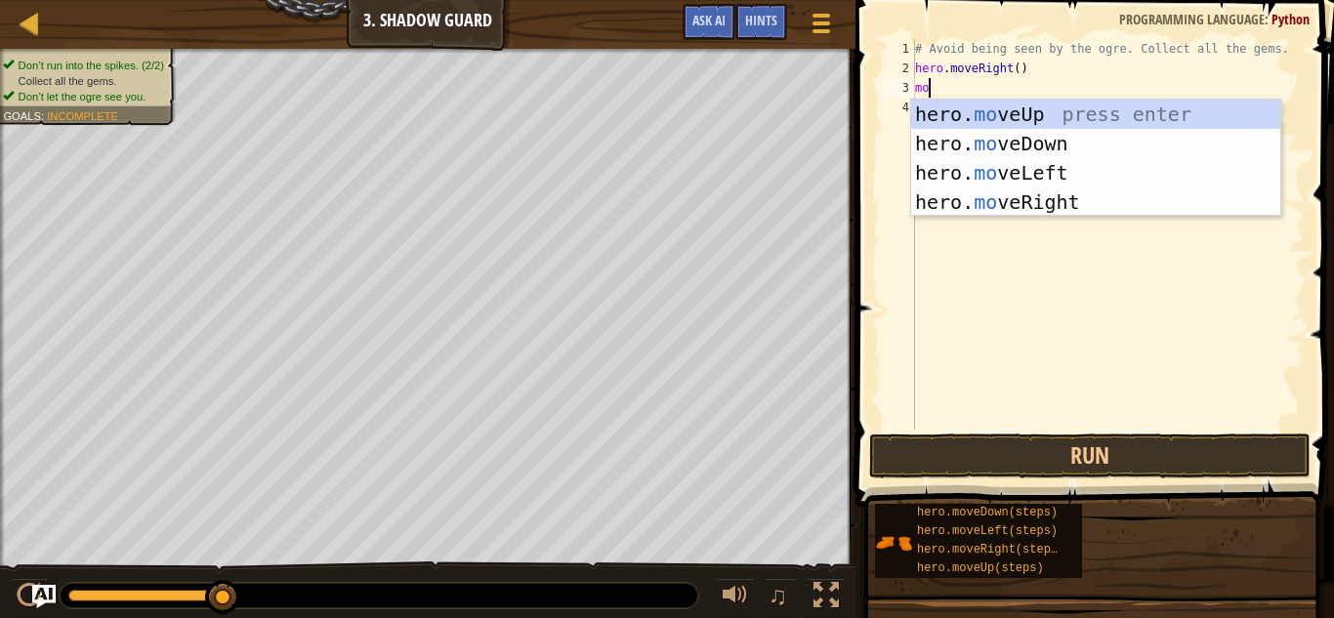
click at [1055, 209] on div "hero. mo veUp press enter hero. mo veDown press enter hero. mo veLeft press ent…" at bounding box center [1095, 188] width 369 height 176
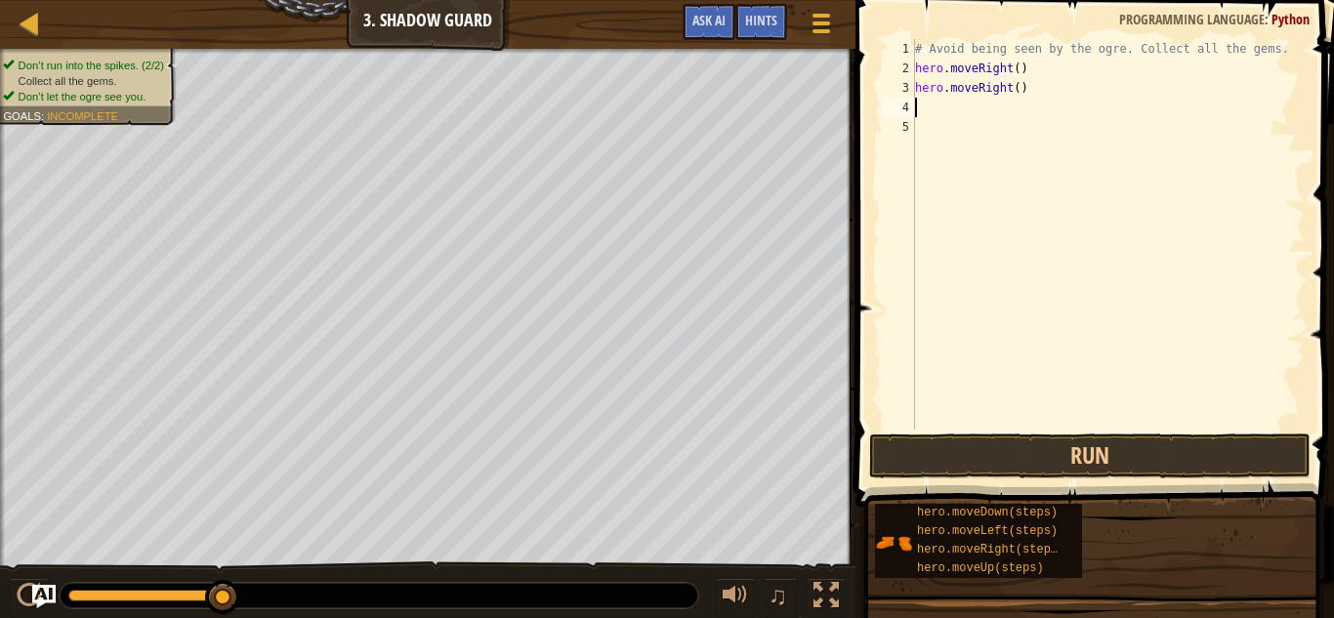
scroll to position [9, 0]
click at [1144, 458] on button "Run" at bounding box center [1089, 456] width 441 height 45
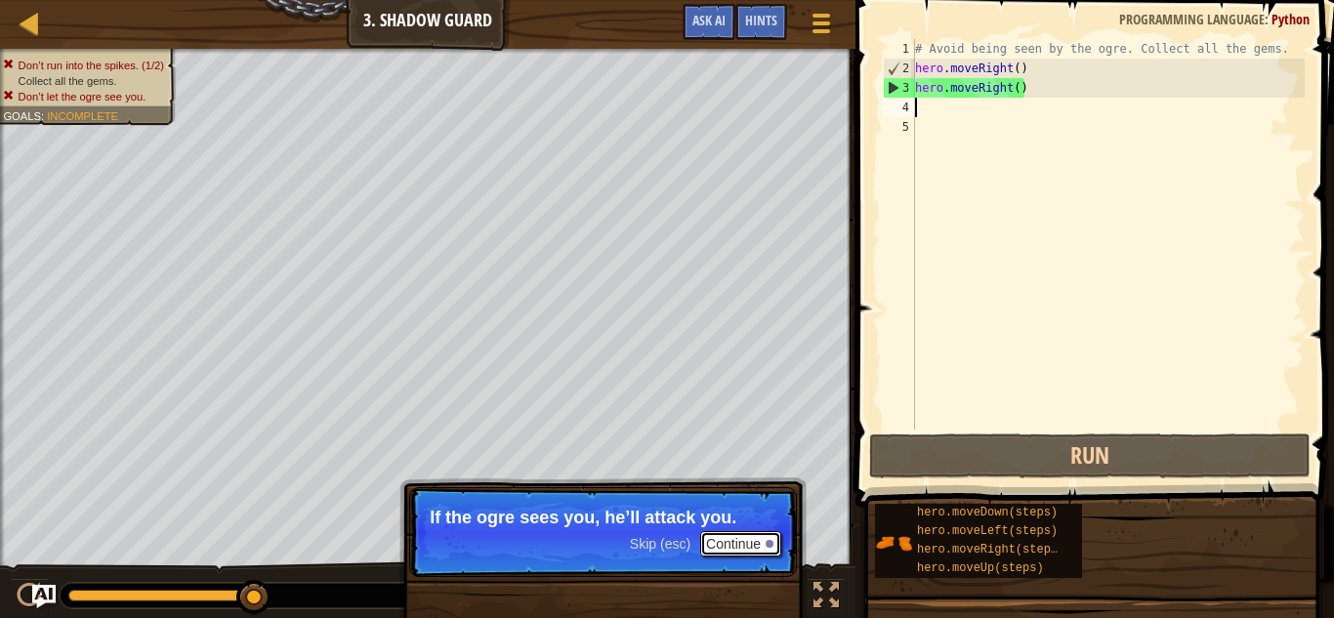
click at [749, 549] on button "Continue" at bounding box center [740, 543] width 81 height 25
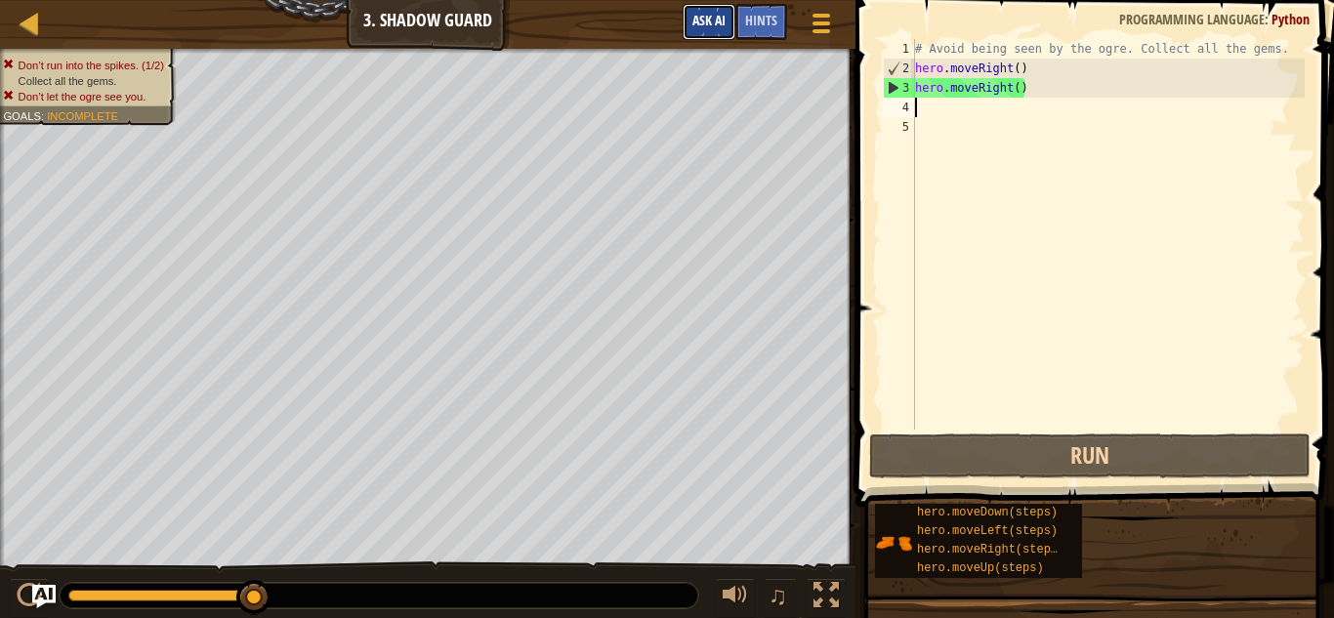
click at [709, 19] on span "Ask AI" at bounding box center [708, 20] width 33 height 19
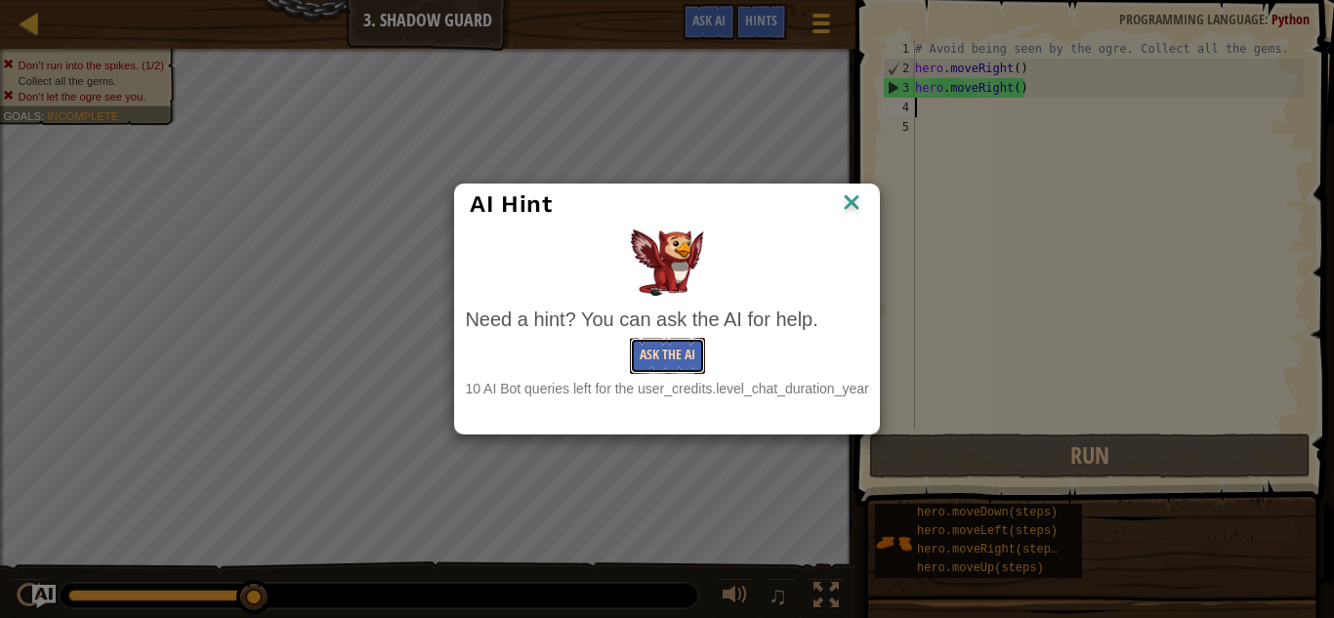
click at [677, 360] on button "Ask the AI" at bounding box center [667, 356] width 75 height 36
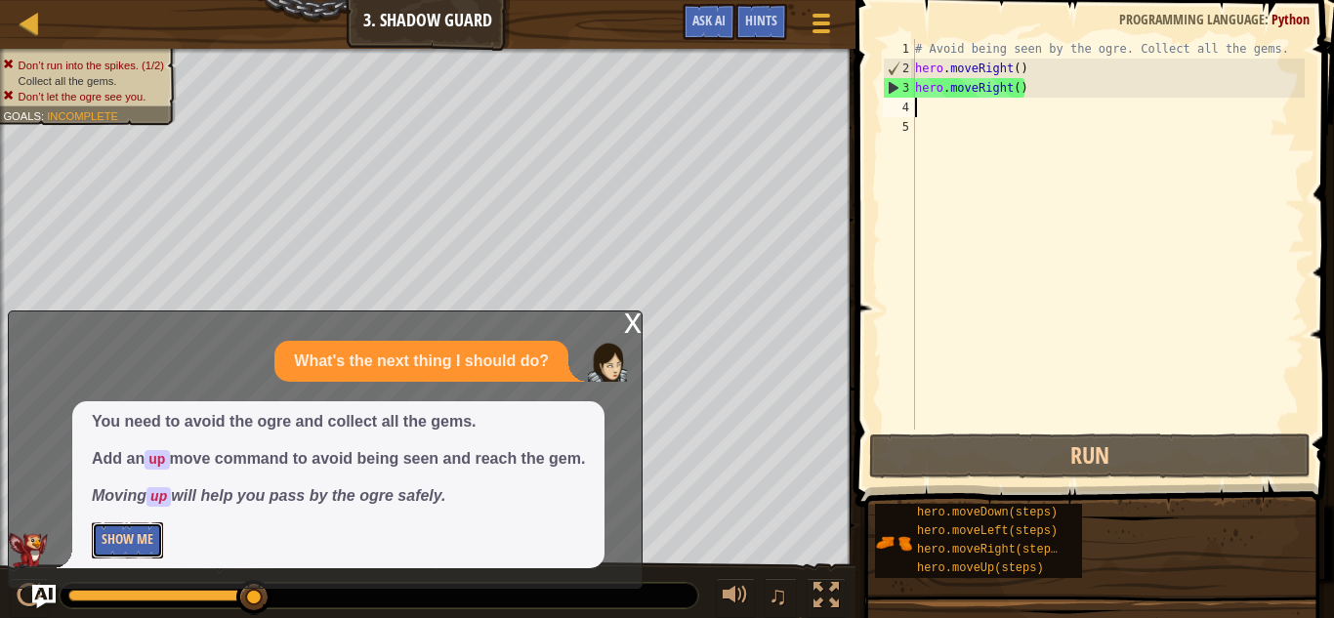
click at [148, 538] on button "Show Me" at bounding box center [127, 540] width 71 height 36
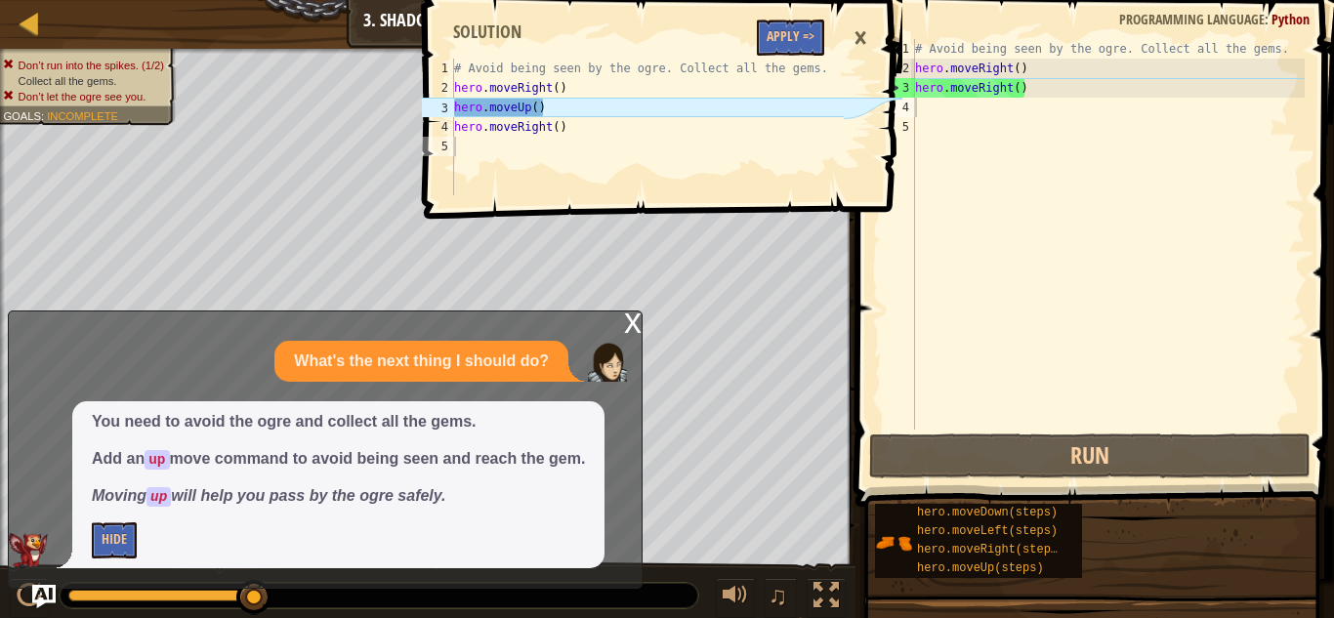
click at [1020, 88] on div "# Avoid being seen by the ogre. Collect all the gems. hero . moveRight ( ) hero…" at bounding box center [1108, 254] width 394 height 430
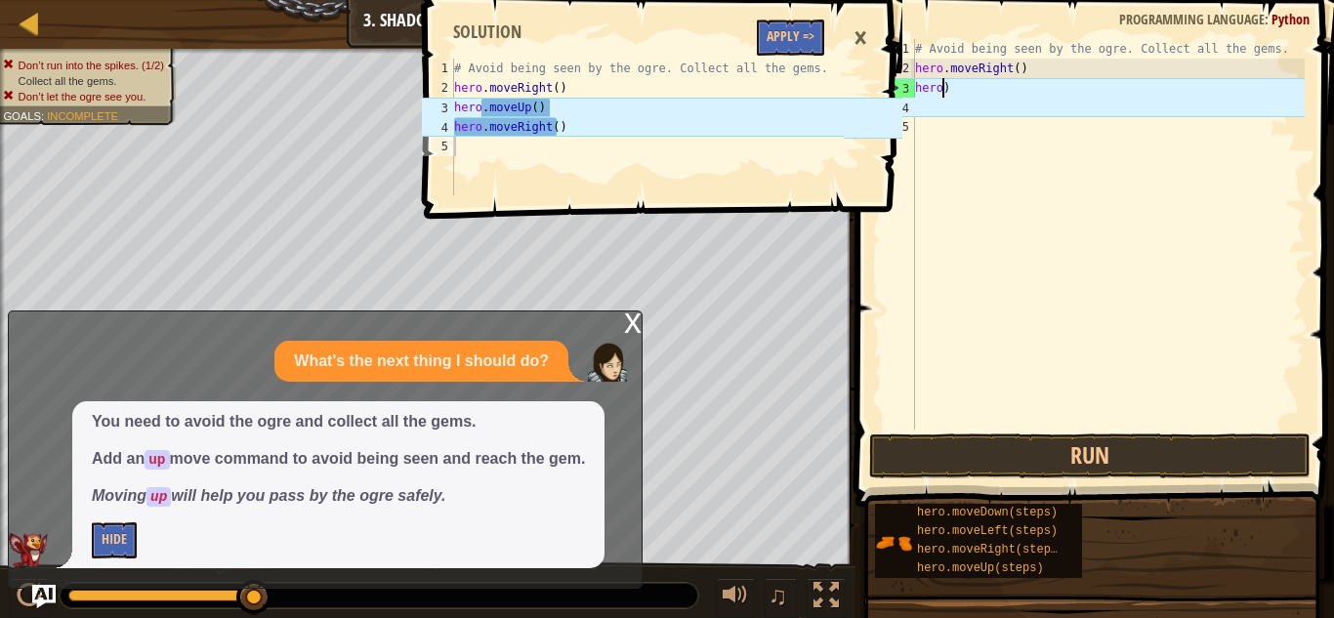
type textarea ")"
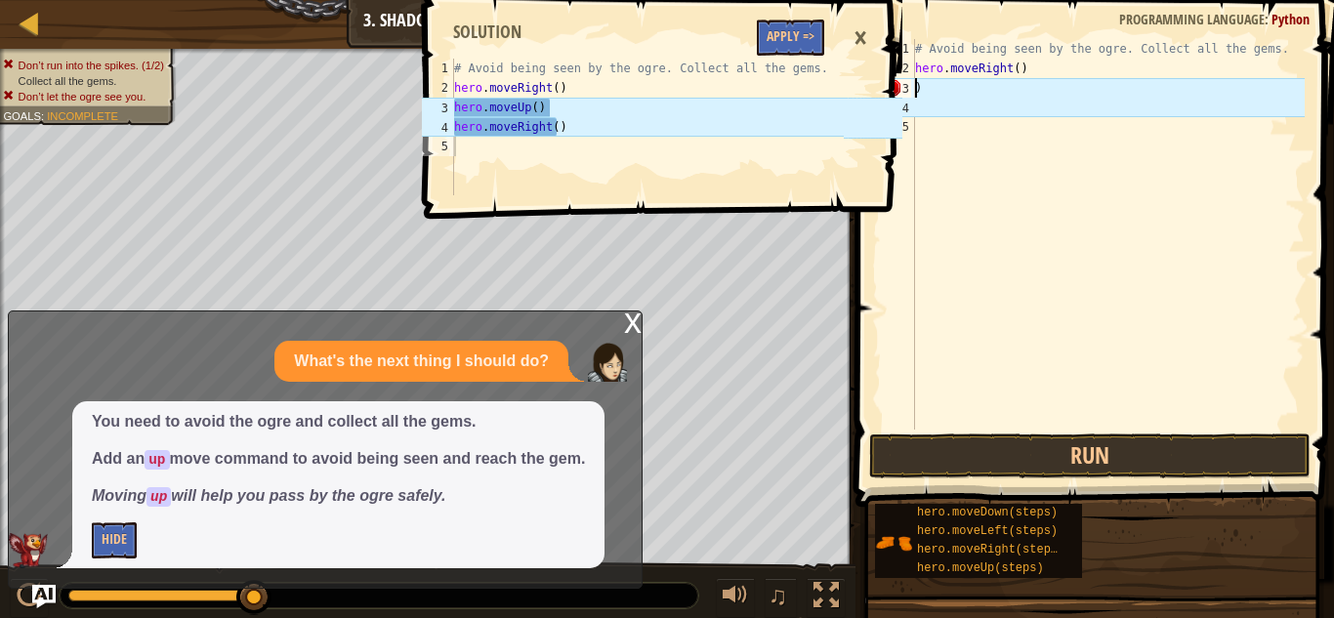
click at [950, 85] on div "# Avoid being seen by the ogre. Collect all the gems. hero . moveRight ( ) )" at bounding box center [1108, 254] width 394 height 430
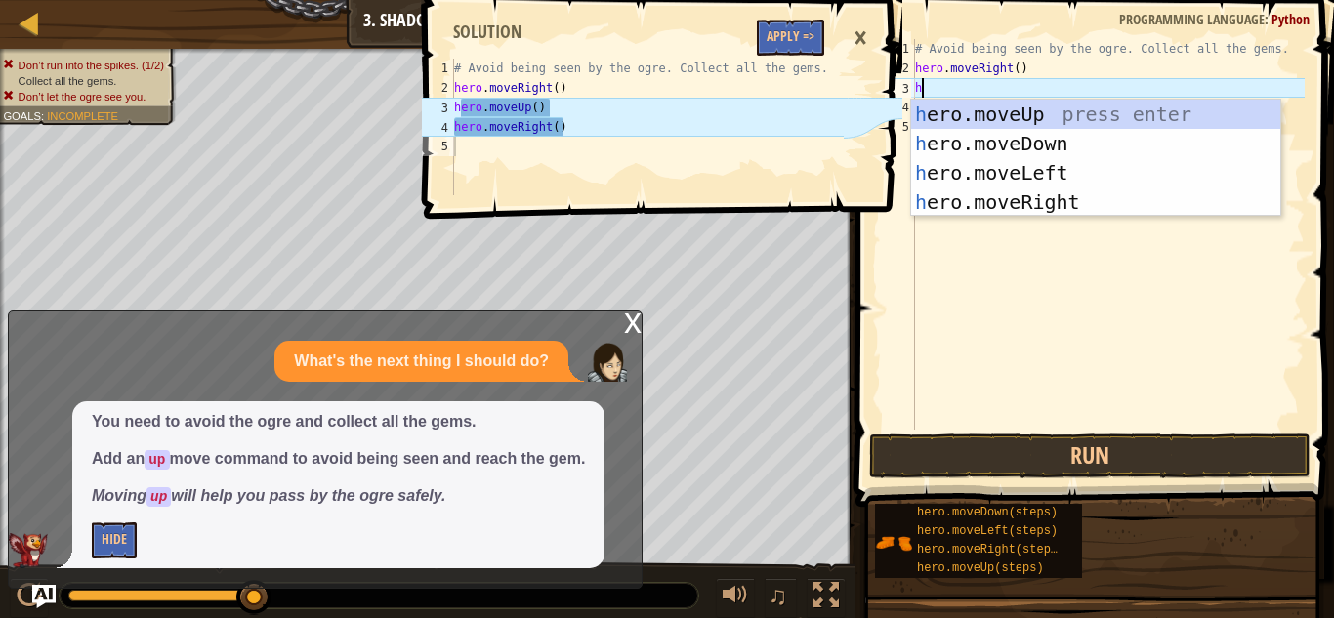
type textarea "her"
click at [1090, 113] on div "her o.moveUp press enter her o.moveDown press enter her o.moveLeft press enter …" at bounding box center [1095, 188] width 369 height 176
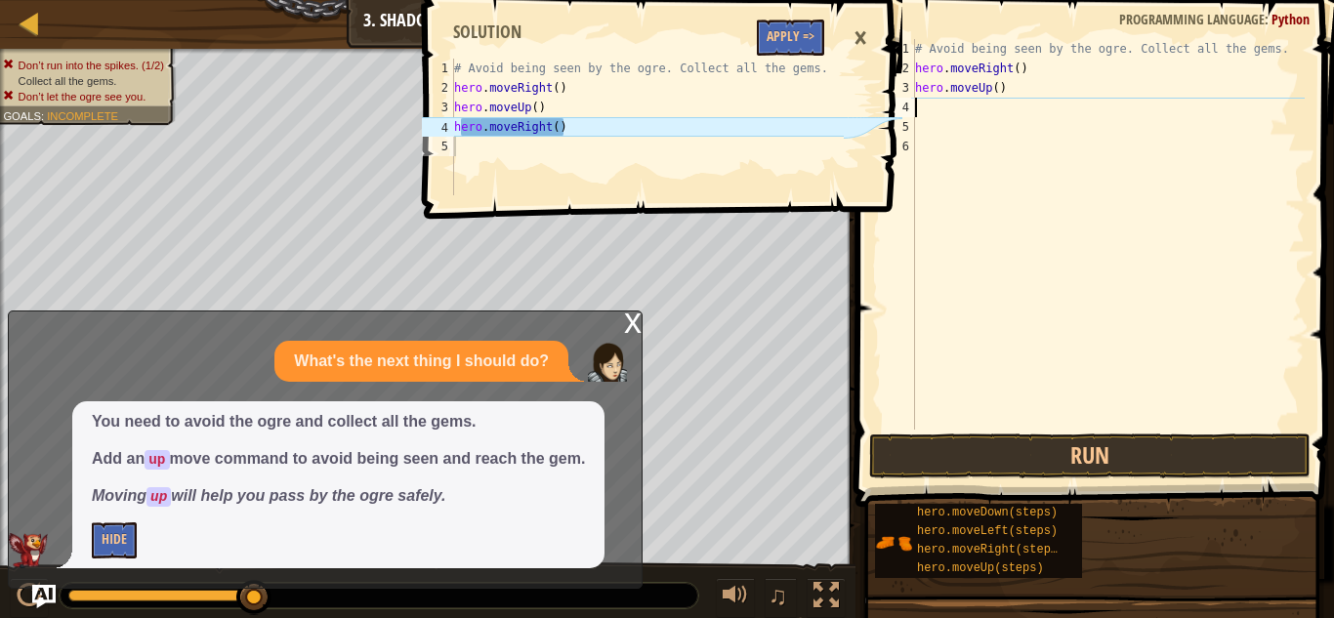
scroll to position [9, 0]
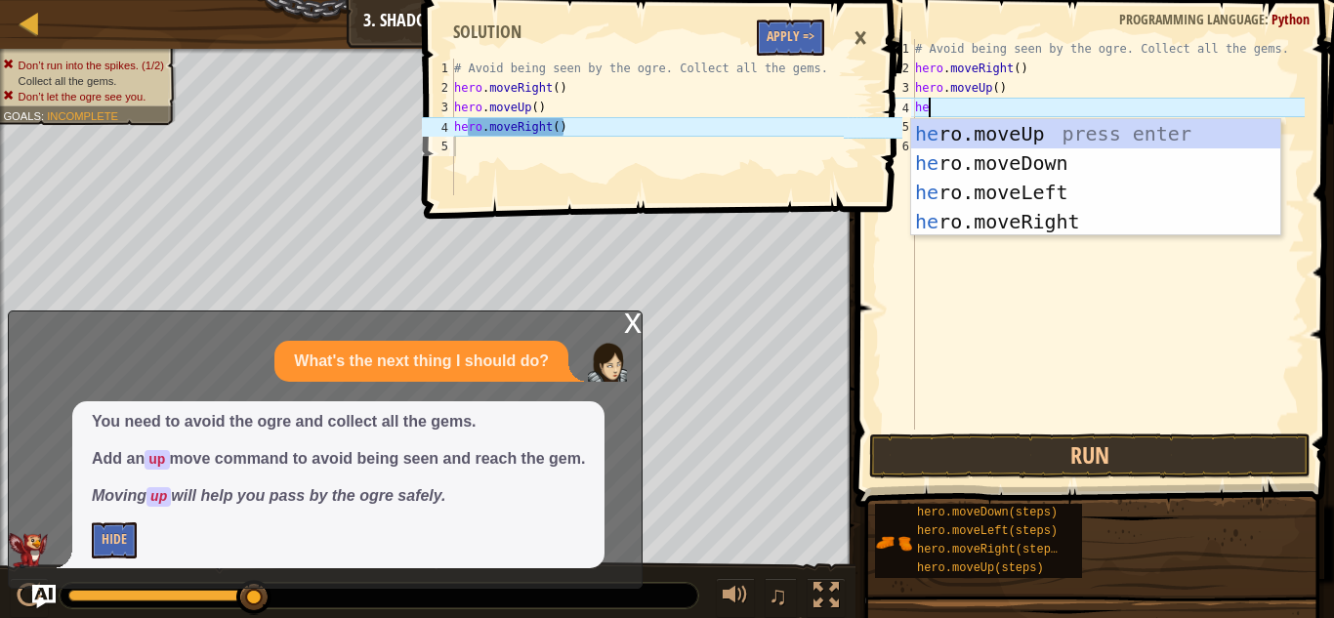
type textarea "her"
click at [1057, 225] on div "her o.moveUp press enter her o.moveDown press enter her o.moveLeft press enter …" at bounding box center [1095, 207] width 369 height 176
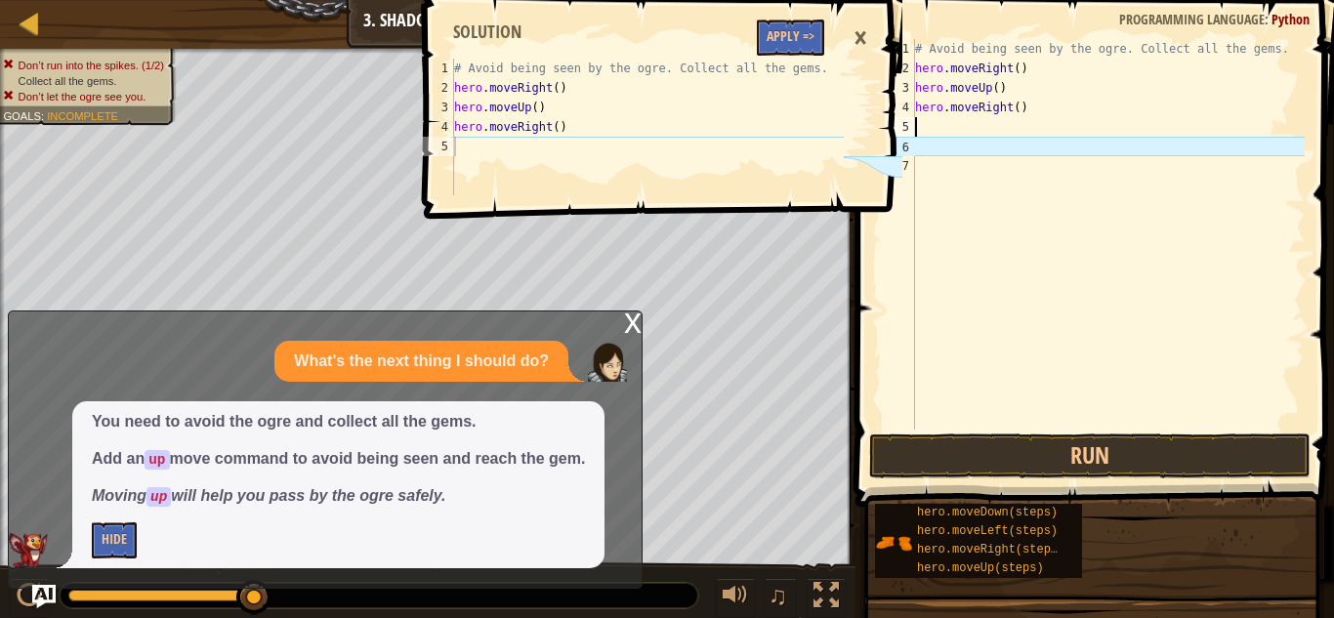
scroll to position [9, 0]
click at [1145, 459] on button "Run" at bounding box center [1089, 456] width 441 height 45
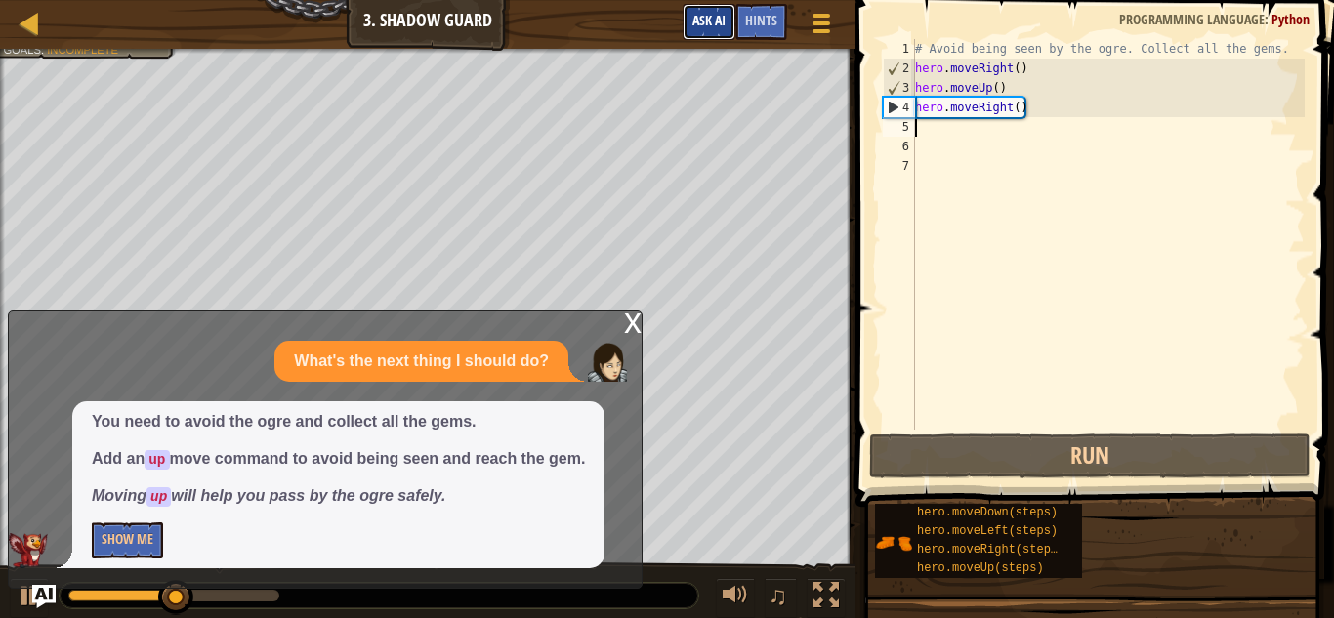
click at [710, 29] on span "Ask AI" at bounding box center [708, 20] width 33 height 19
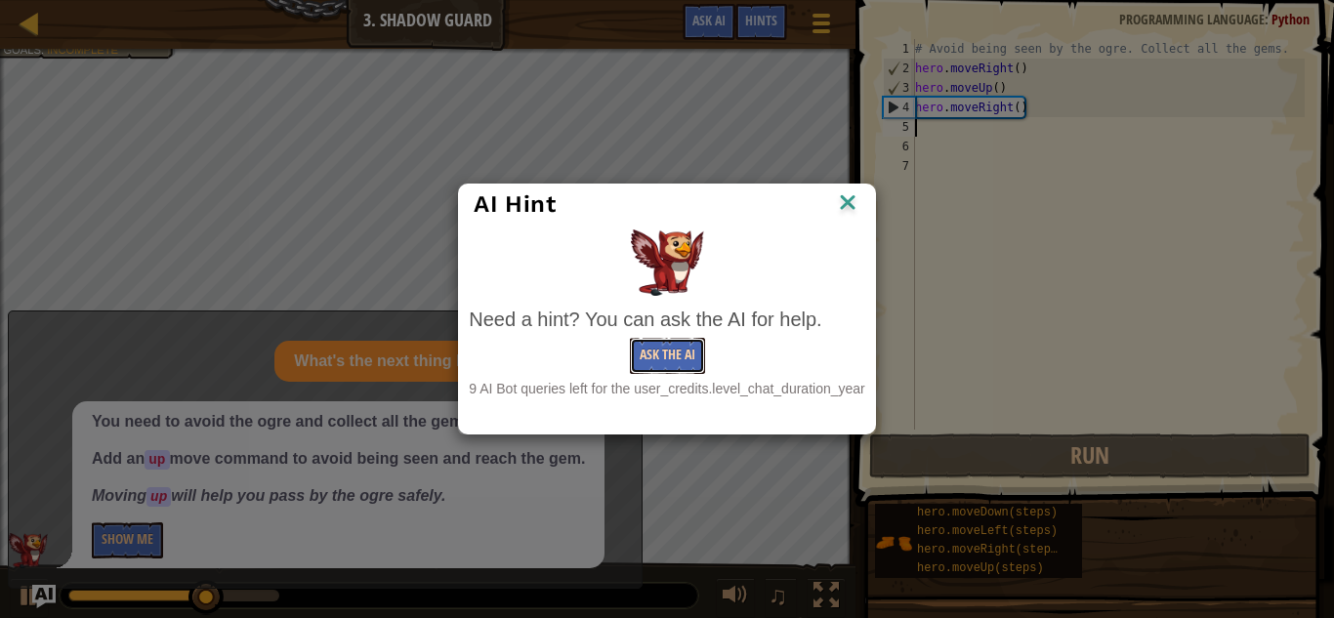
click at [681, 354] on button "Ask the AI" at bounding box center [667, 356] width 75 height 36
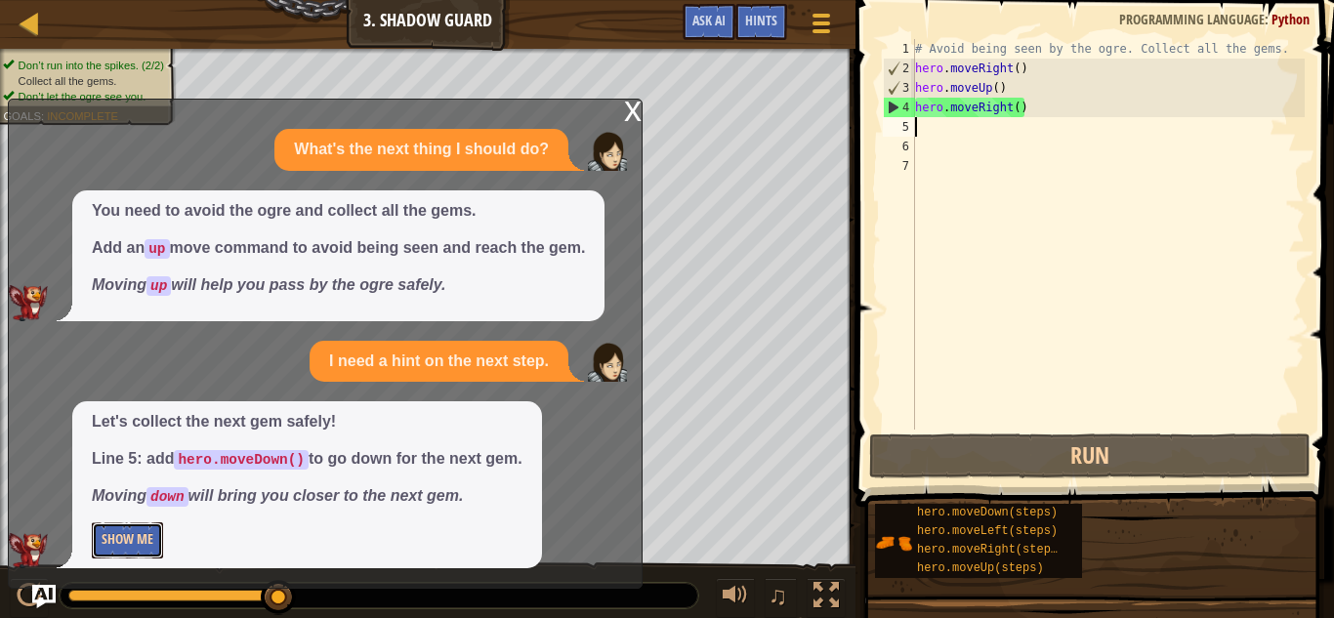
click at [137, 540] on button "Show Me" at bounding box center [127, 540] width 71 height 36
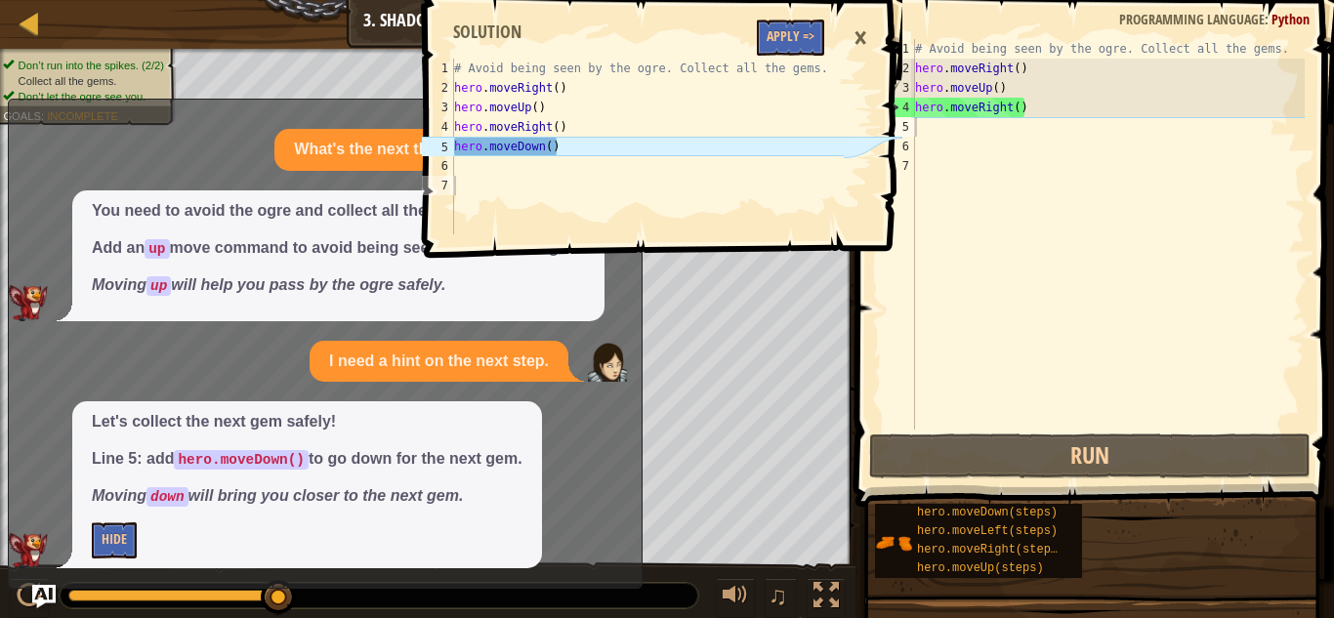
click at [972, 136] on div "# Avoid being seen by the ogre. Collect all the gems. hero . moveRight ( ) hero…" at bounding box center [1108, 254] width 394 height 430
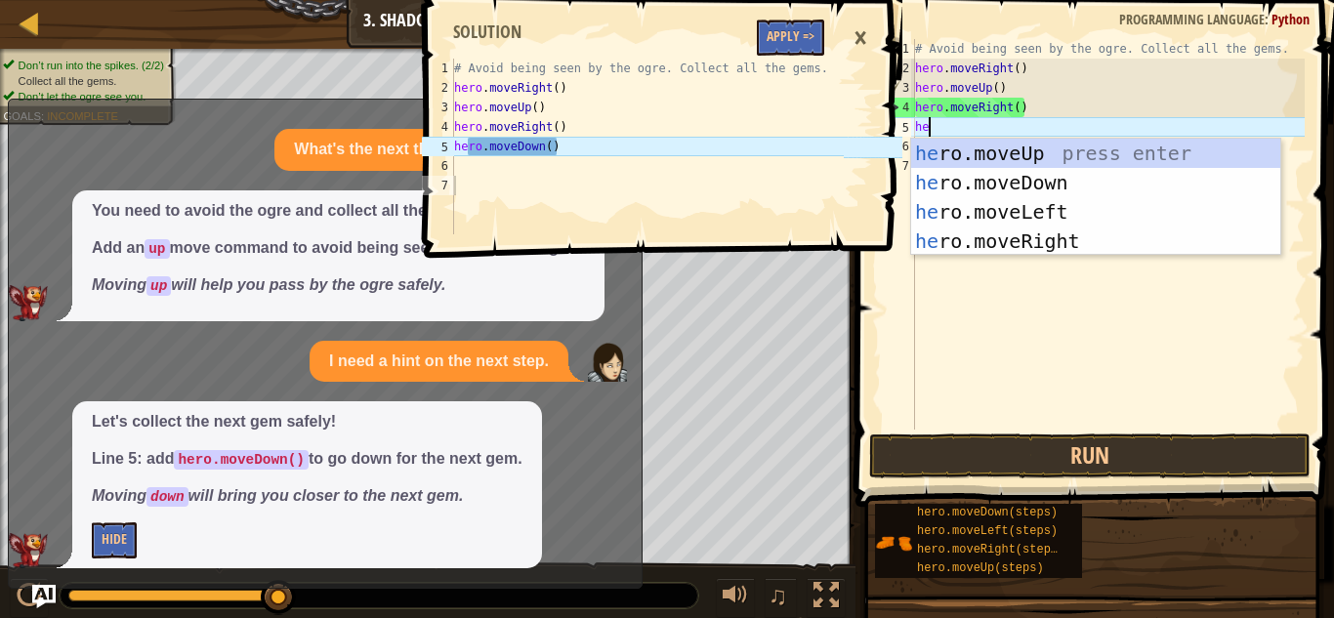
type textarea "her"
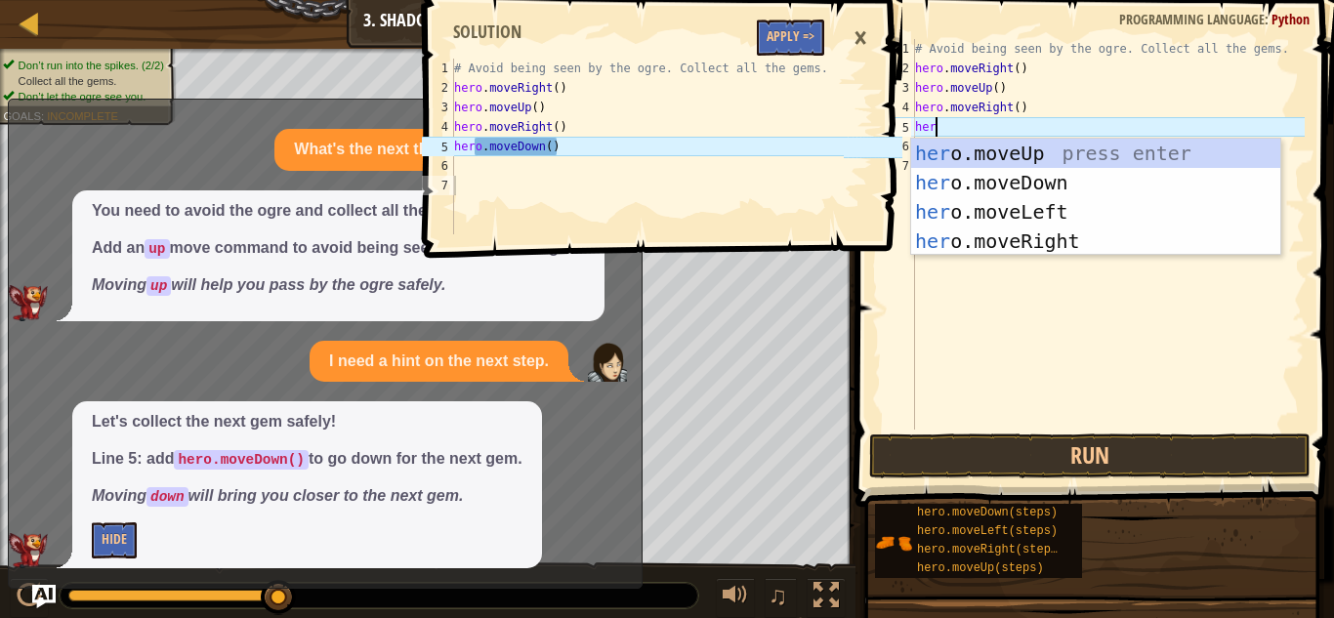
click at [1083, 181] on div "her o.moveUp press enter her o.moveDown press enter her o.moveLeft press enter …" at bounding box center [1095, 227] width 369 height 176
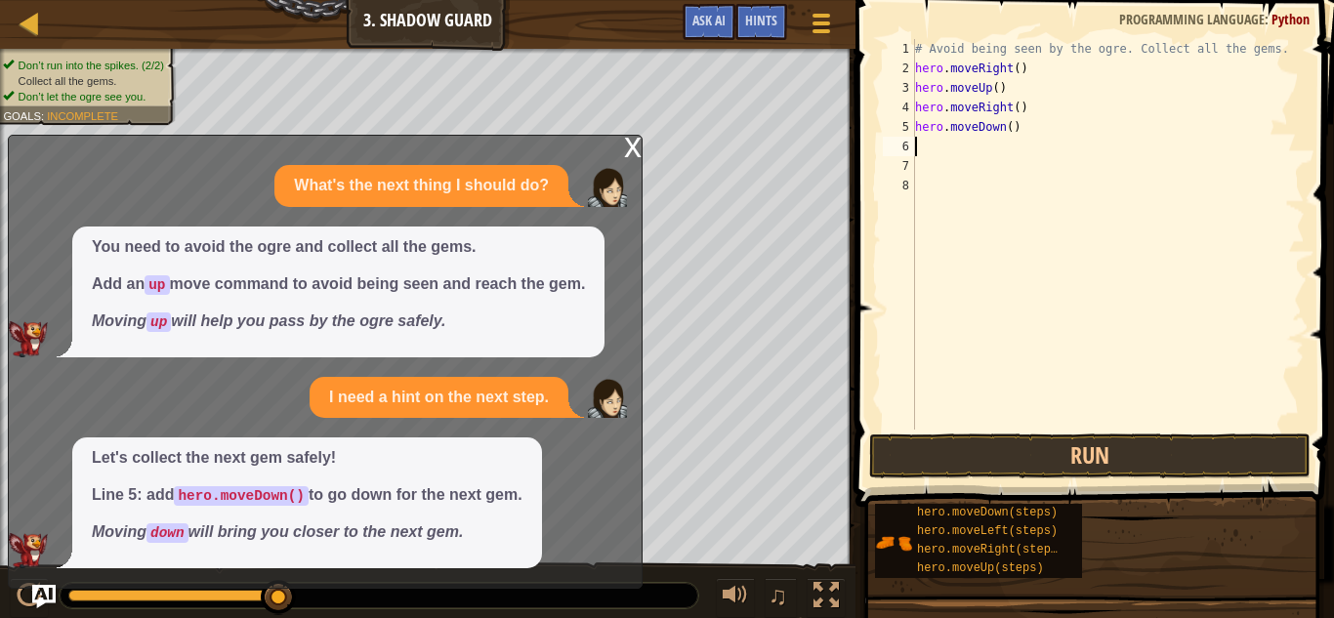
scroll to position [9, 0]
click at [1103, 459] on button "Run" at bounding box center [1089, 456] width 441 height 45
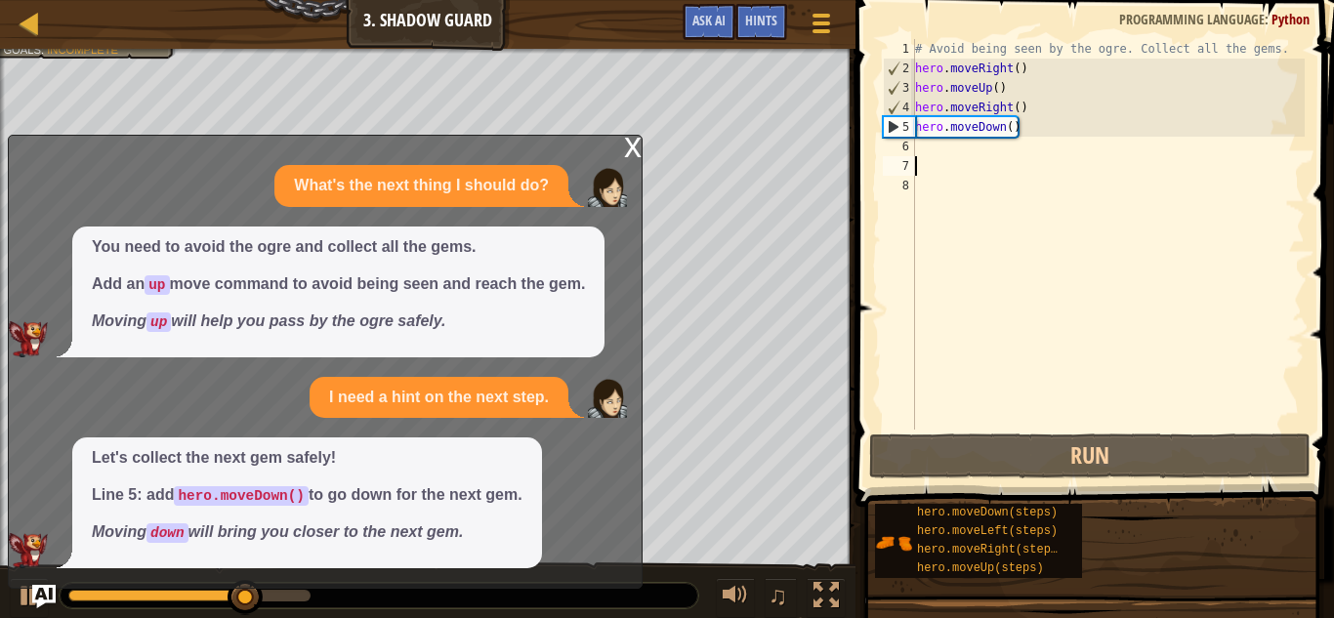
click at [632, 144] on div "x" at bounding box center [633, 146] width 18 height 20
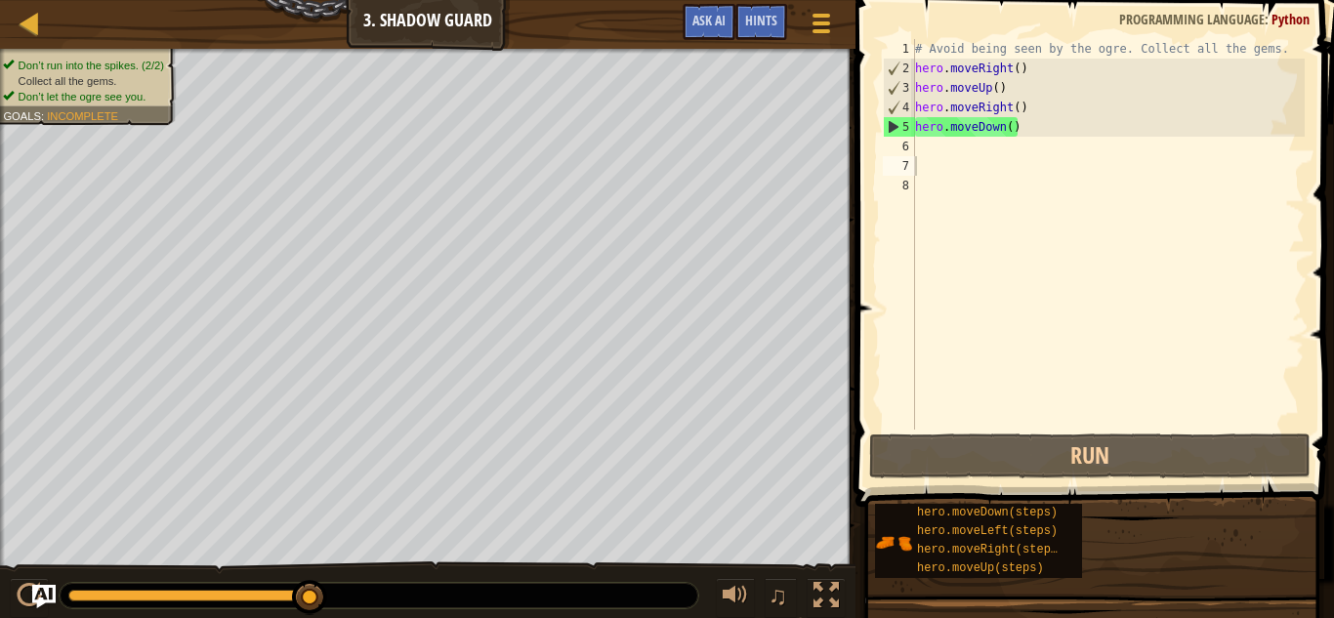
click at [951, 145] on div "# Avoid being seen by the ogre. Collect all the gems. hero . moveRight ( ) hero…" at bounding box center [1108, 254] width 394 height 430
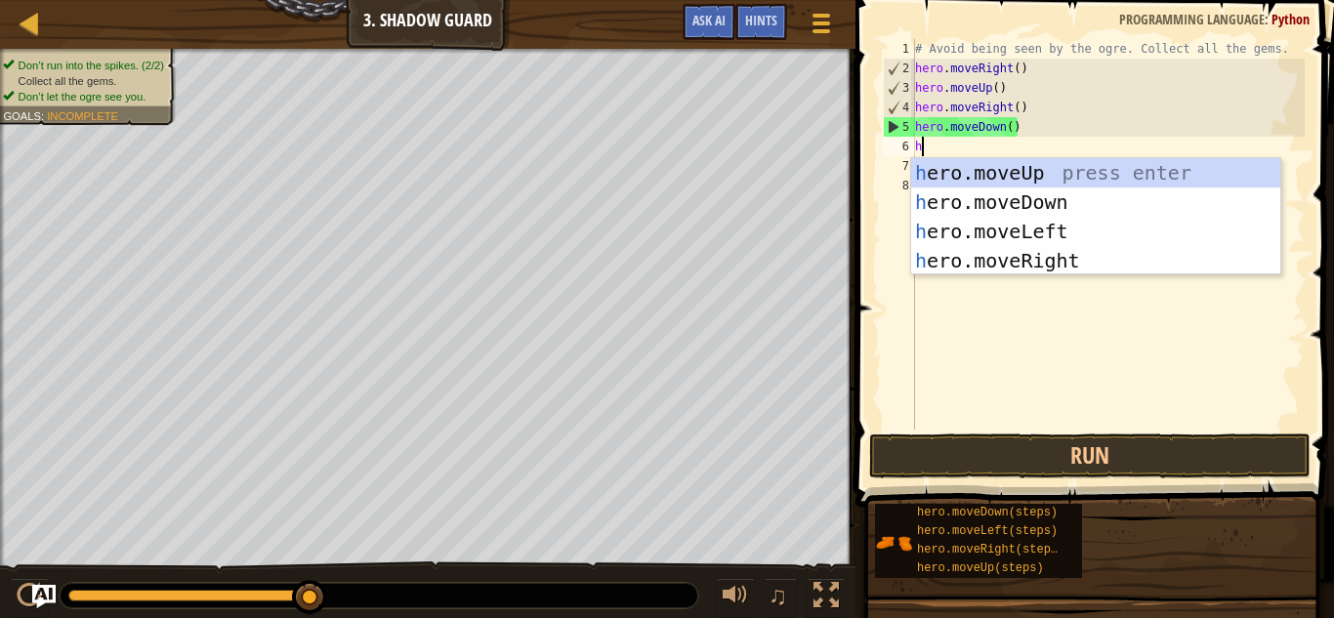
type textarea "her"
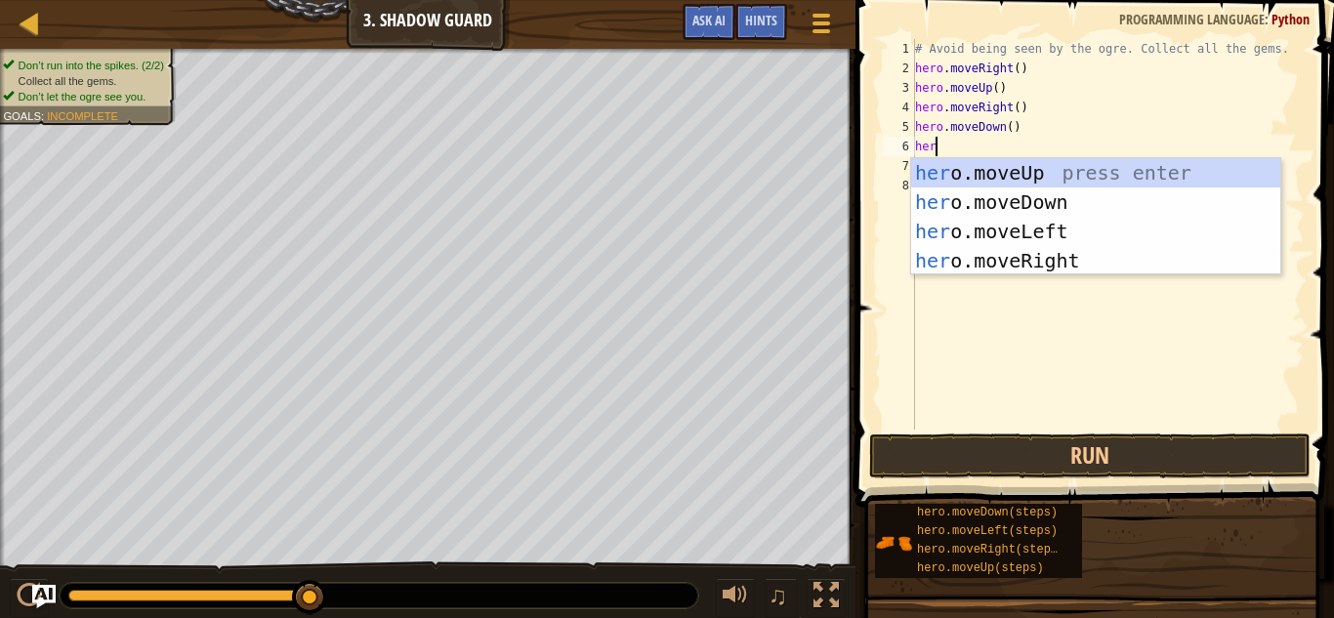
click at [1062, 267] on div "her o.moveUp press enter her o.moveDown press enter her o.moveLeft press enter …" at bounding box center [1095, 246] width 369 height 176
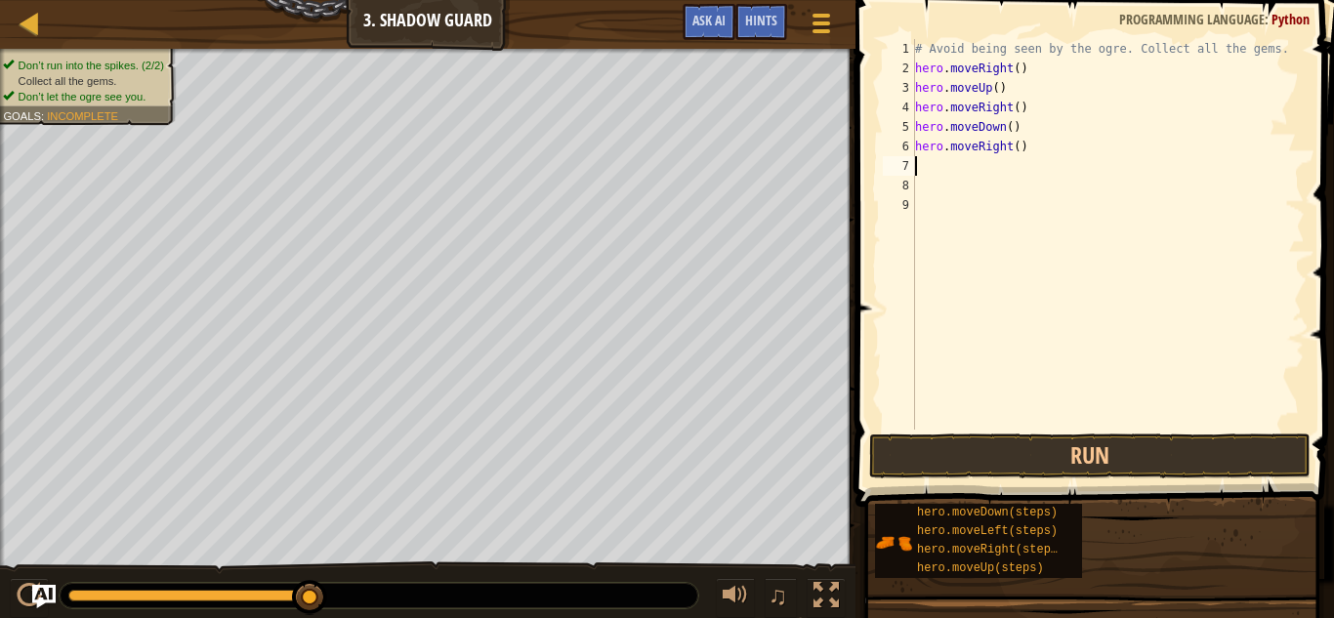
scroll to position [9, 0]
click at [1139, 466] on button "Run" at bounding box center [1089, 456] width 441 height 45
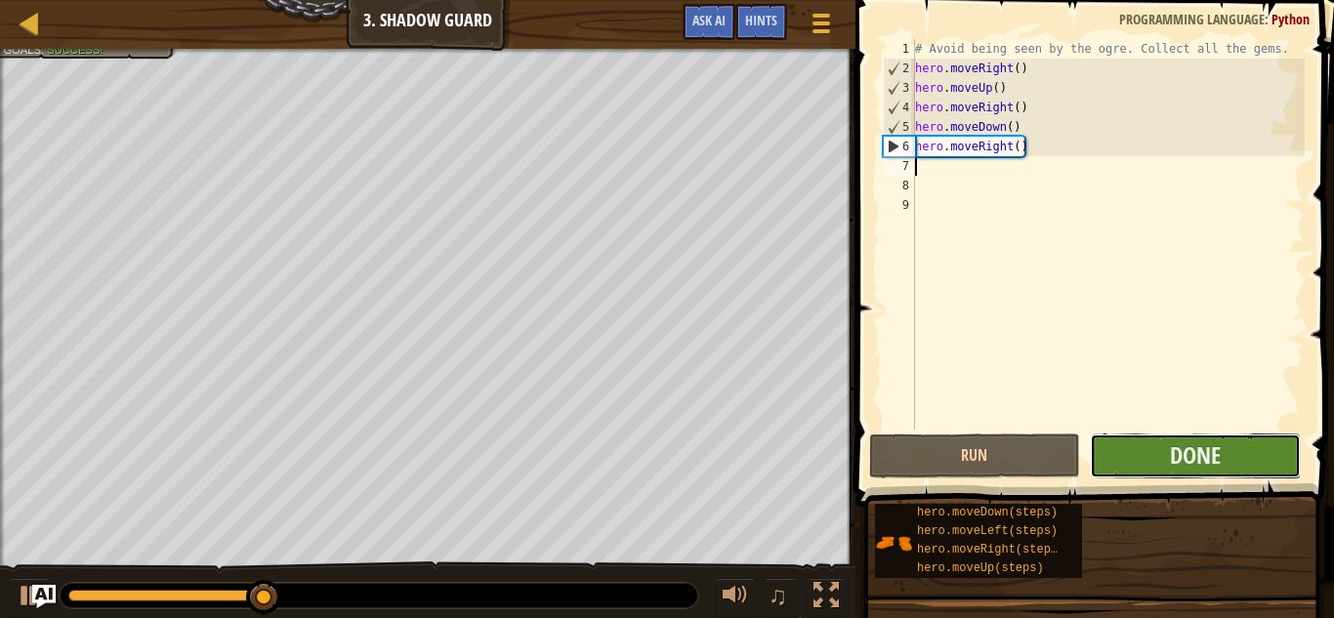
click at [1189, 437] on button "Done" at bounding box center [1195, 456] width 211 height 45
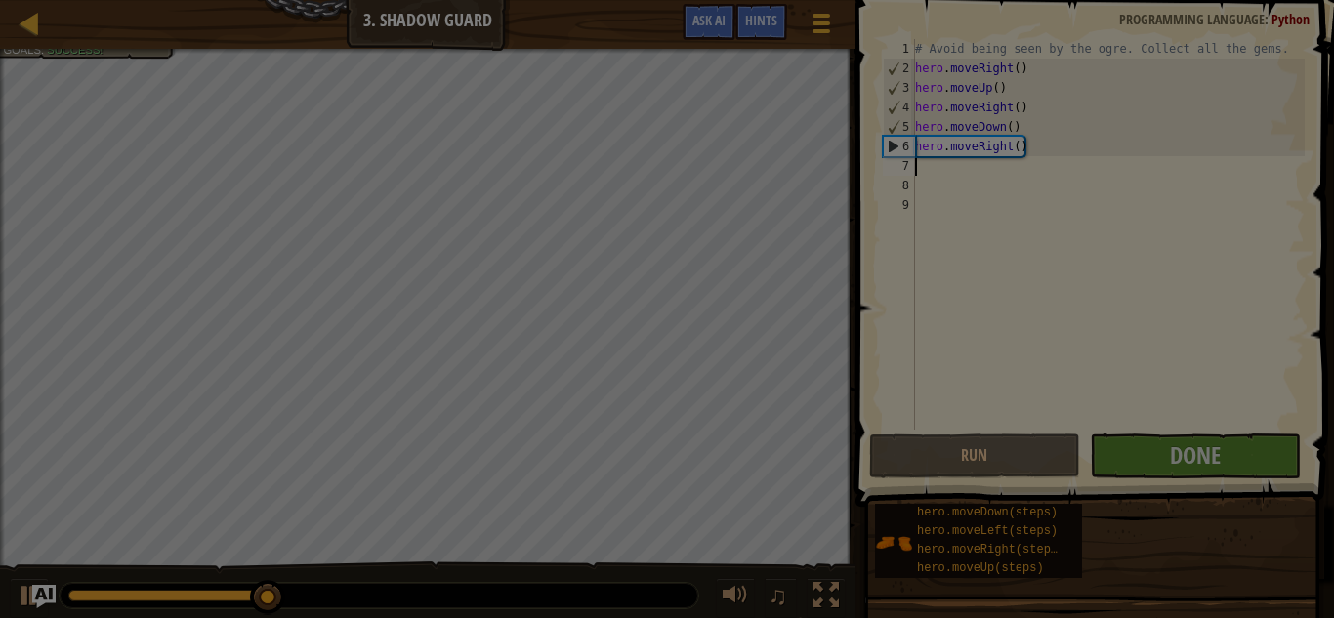
click at [0, 0] on div "Loading..." at bounding box center [0, 0] width 0 height 0
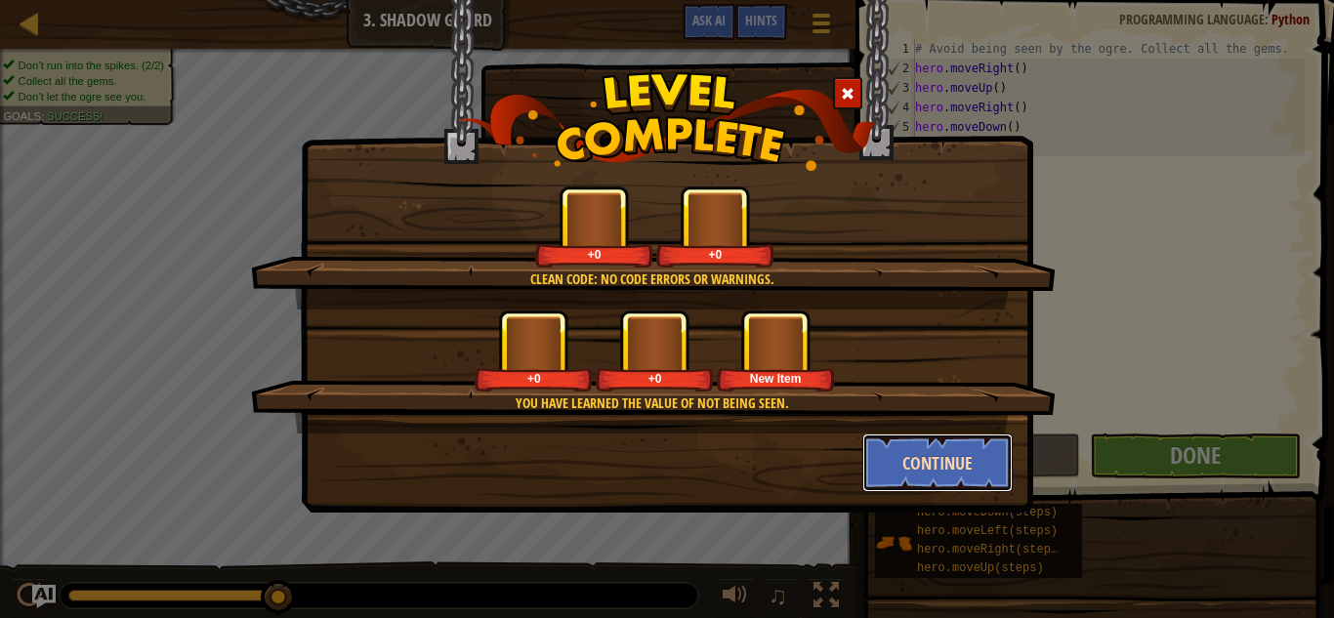
click at [982, 466] on button "Continue" at bounding box center [937, 463] width 151 height 59
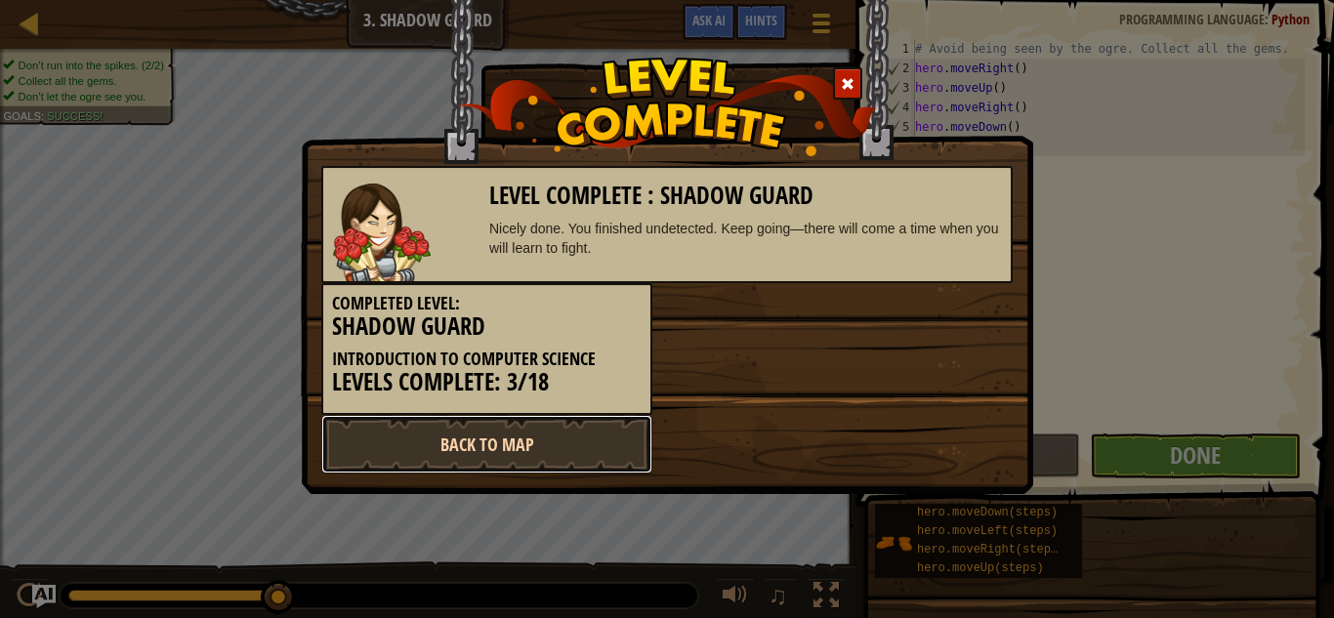
click at [608, 420] on link "Back to Map" at bounding box center [486, 444] width 331 height 59
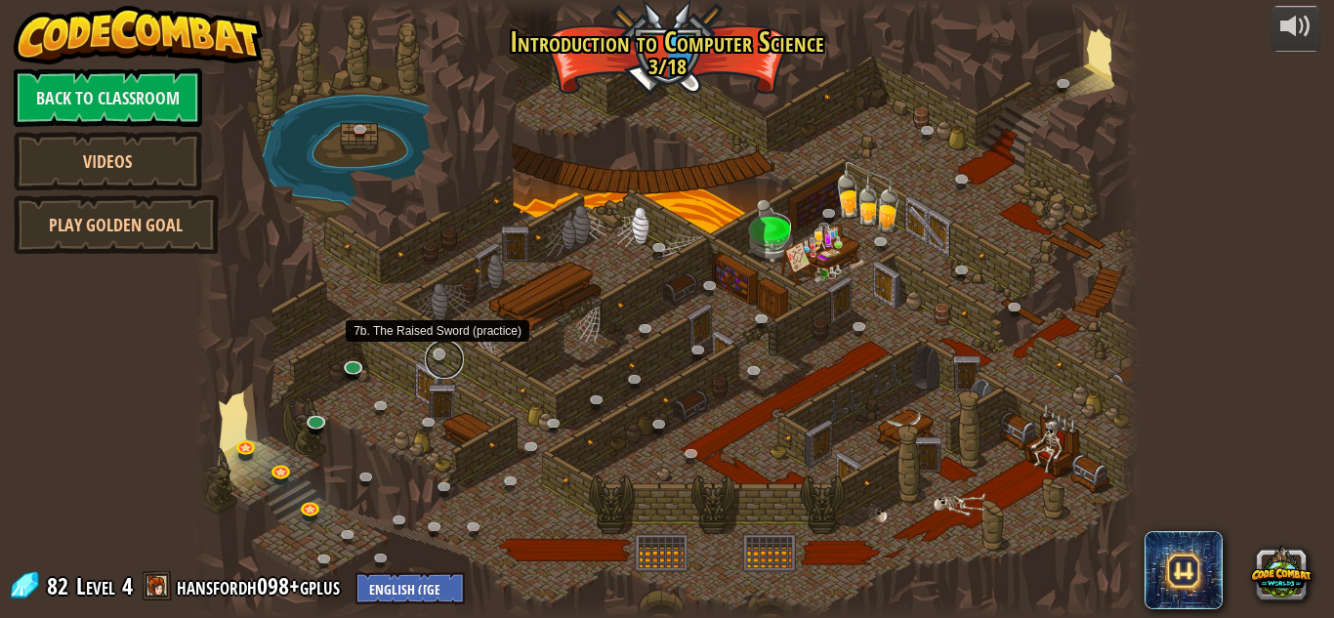
click at [442, 355] on link at bounding box center [444, 359] width 39 height 39
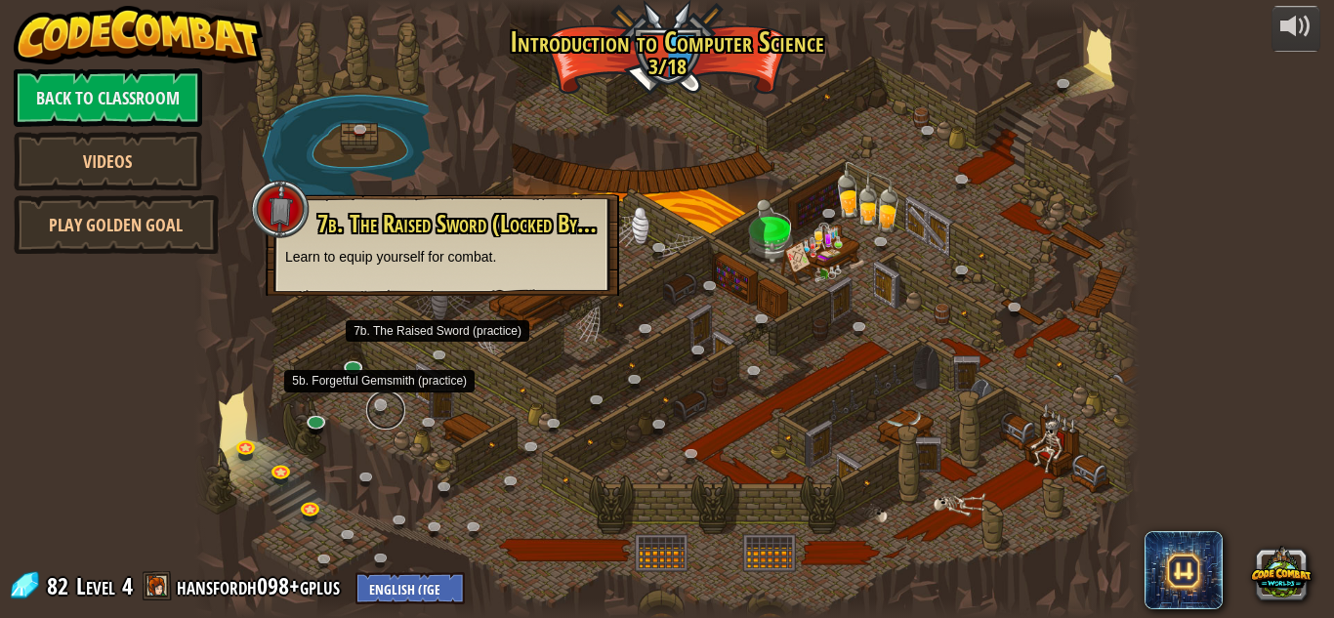
click at [377, 399] on link at bounding box center [385, 410] width 39 height 39
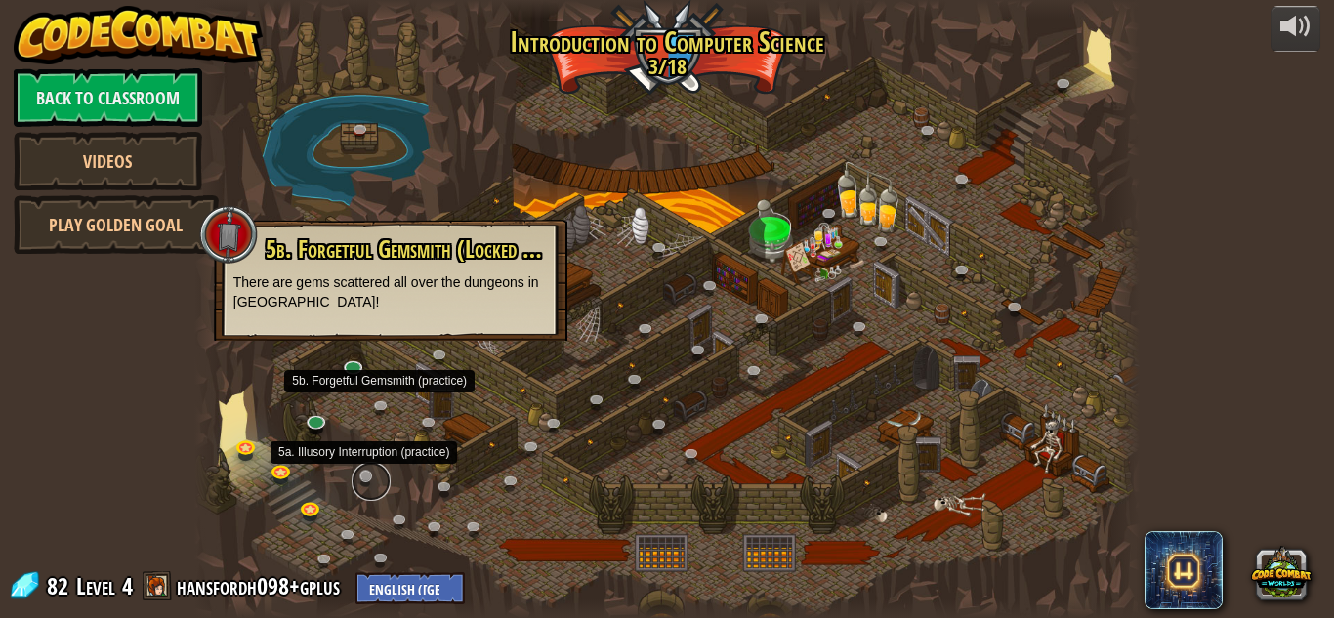
click at [362, 478] on link at bounding box center [371, 481] width 39 height 39
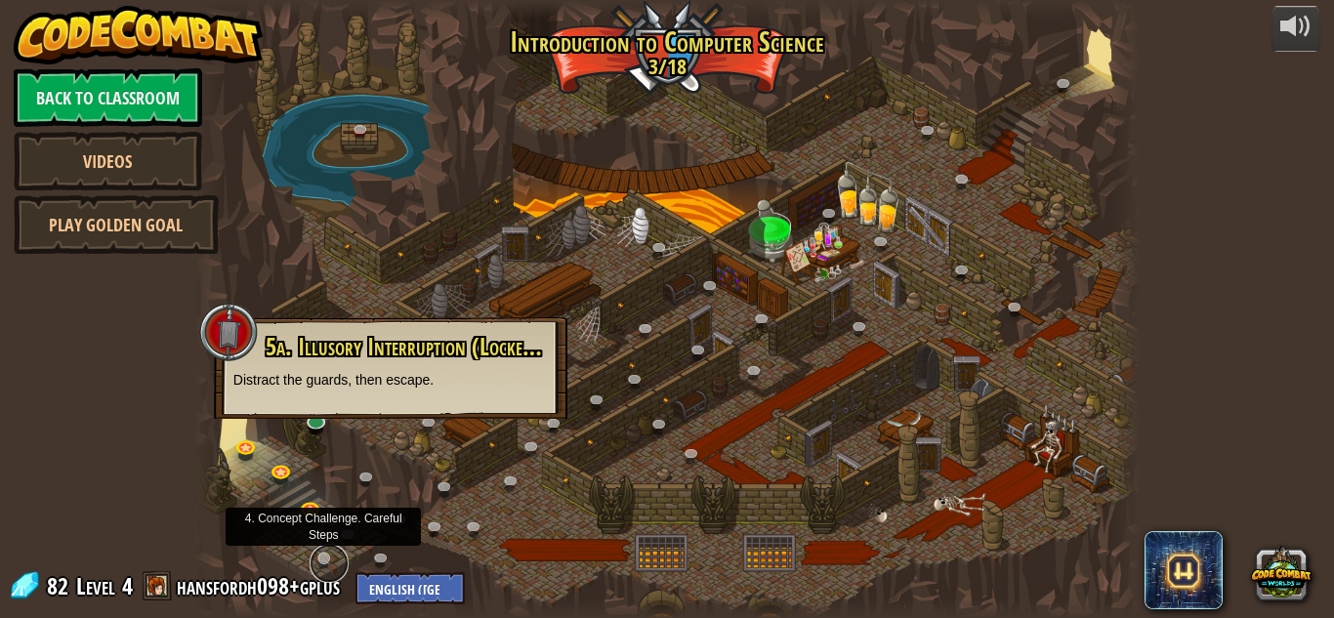
click at [324, 561] on link at bounding box center [329, 563] width 39 height 39
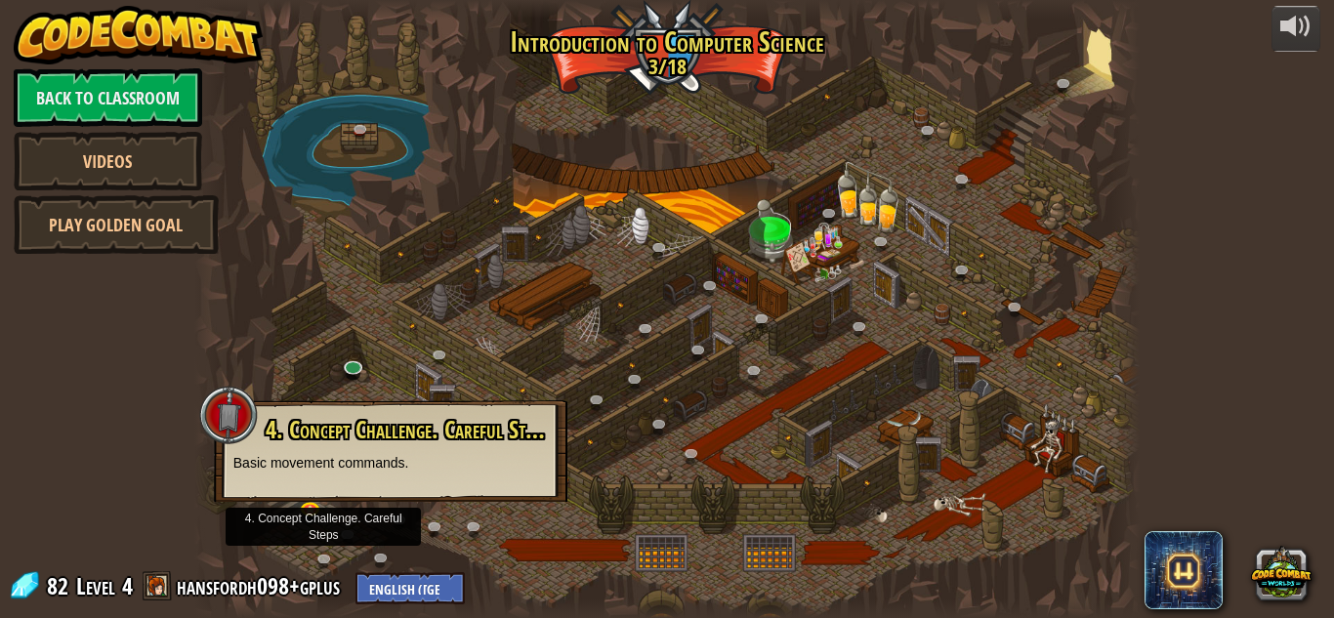
click at [325, 453] on p "Basic movement commands." at bounding box center [390, 463] width 314 height 20
click at [321, 472] on p "Basic movement commands." at bounding box center [390, 463] width 314 height 20
click at [354, 437] on span "4. Concept Challenge. Careful Steps (Locked By Teacher)" at bounding box center [488, 429] width 445 height 33
click at [220, 417] on div at bounding box center [228, 415] width 59 height 59
click at [768, 215] on div at bounding box center [666, 309] width 945 height 618
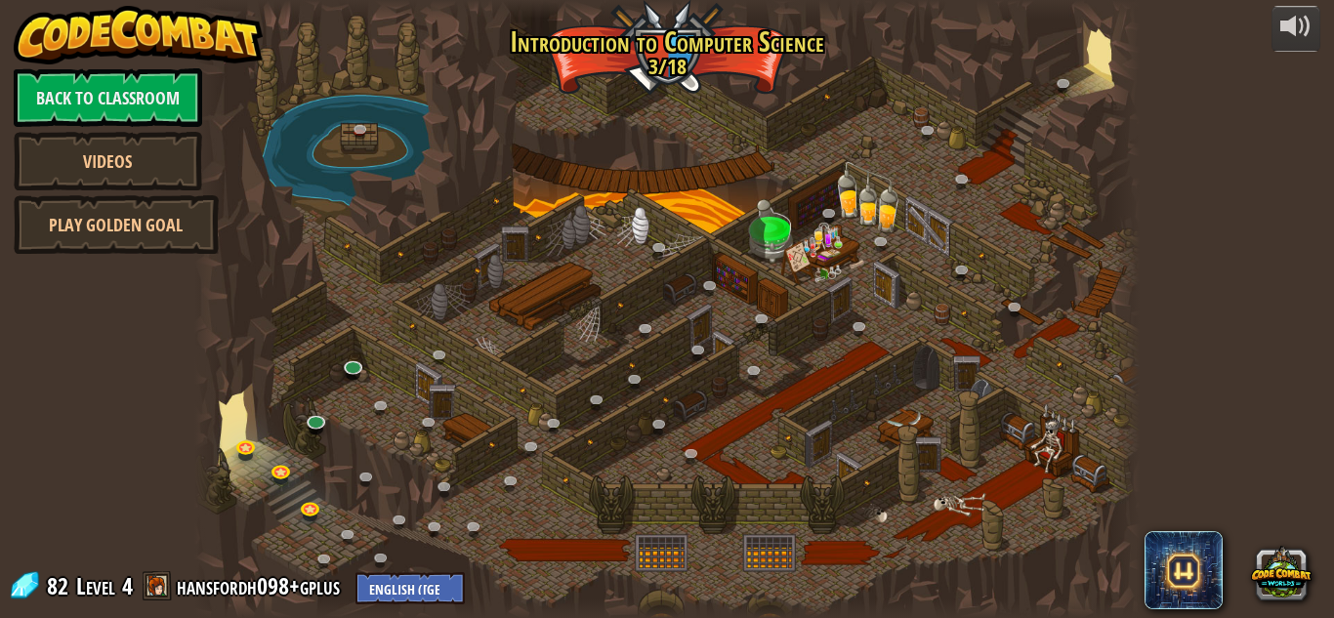
click at [775, 234] on div at bounding box center [666, 309] width 945 height 618
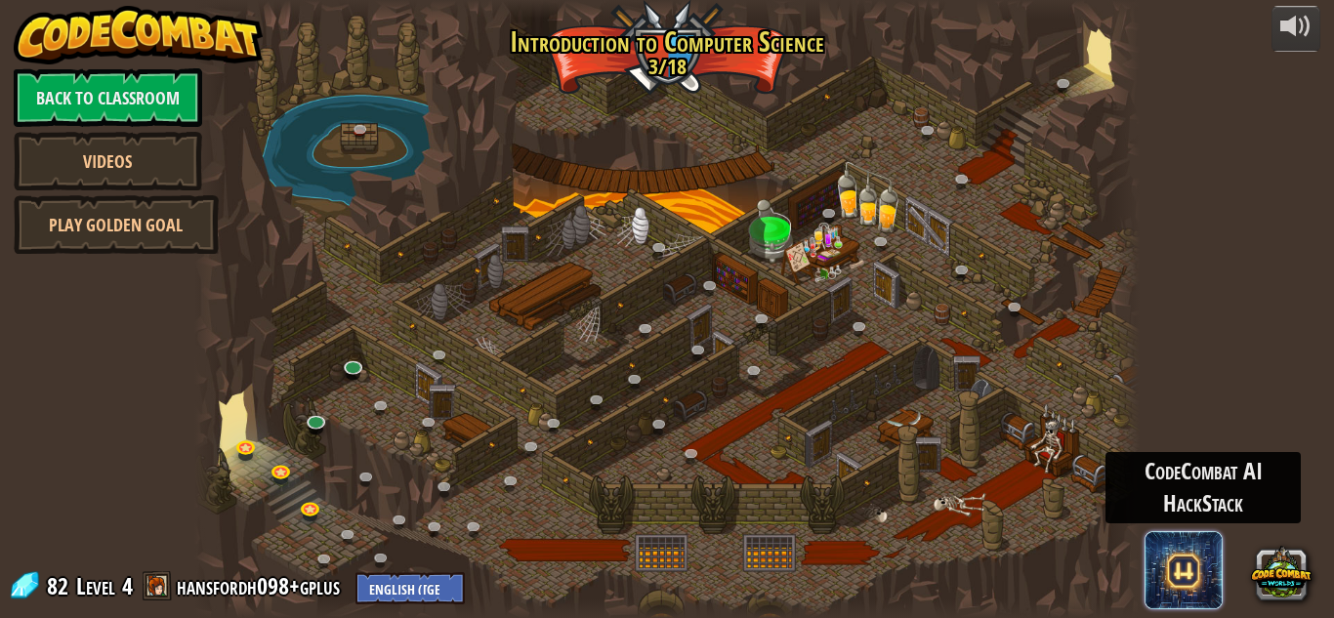
click at [1187, 576] on span at bounding box center [1184, 570] width 78 height 78
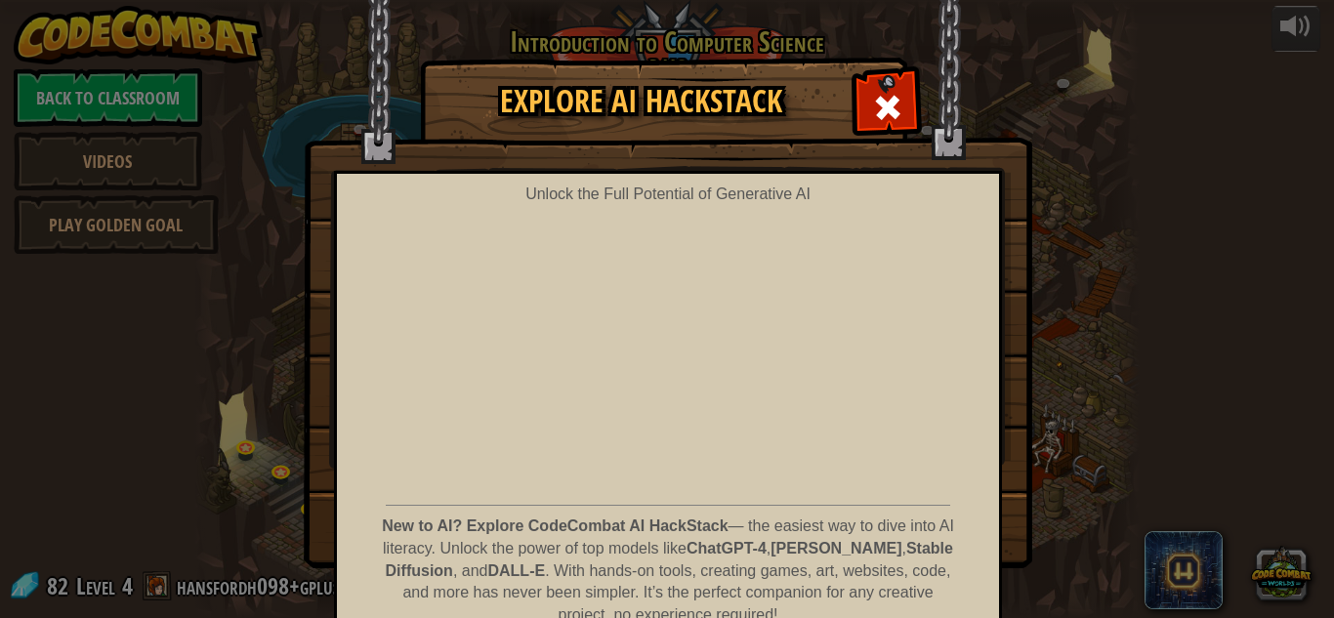
scroll to position [103, 0]
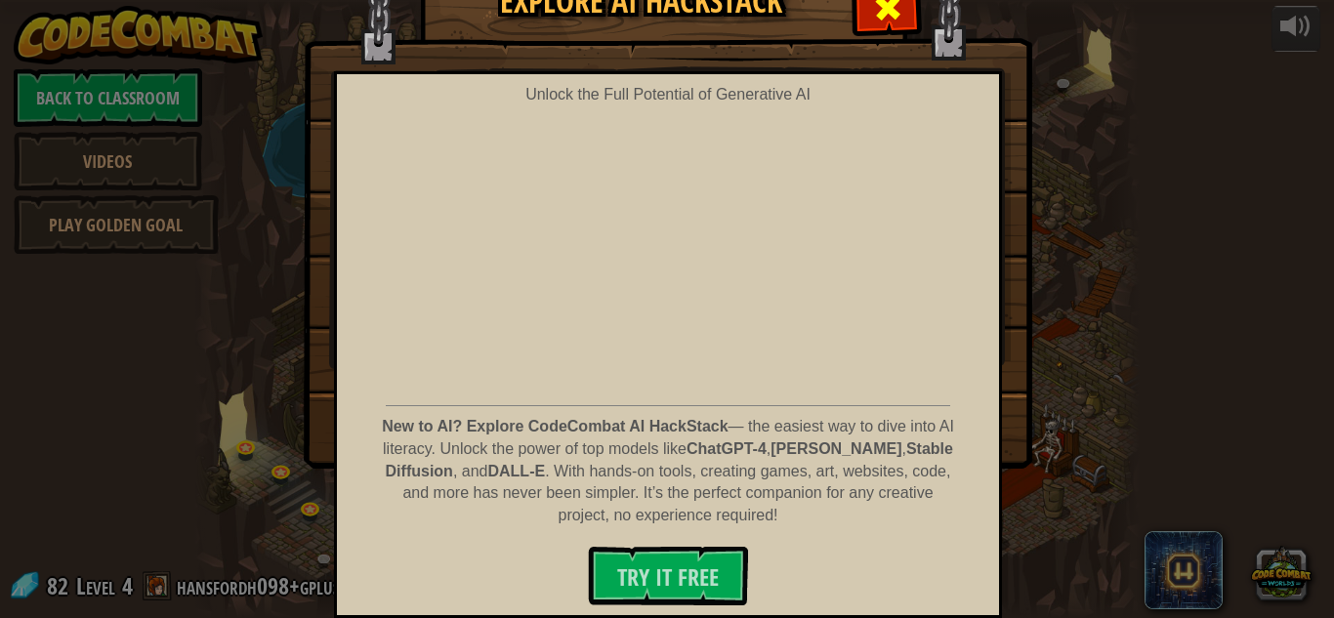
click at [896, 10] on span at bounding box center [887, 7] width 31 height 31
